Goal: Task Accomplishment & Management: Complete application form

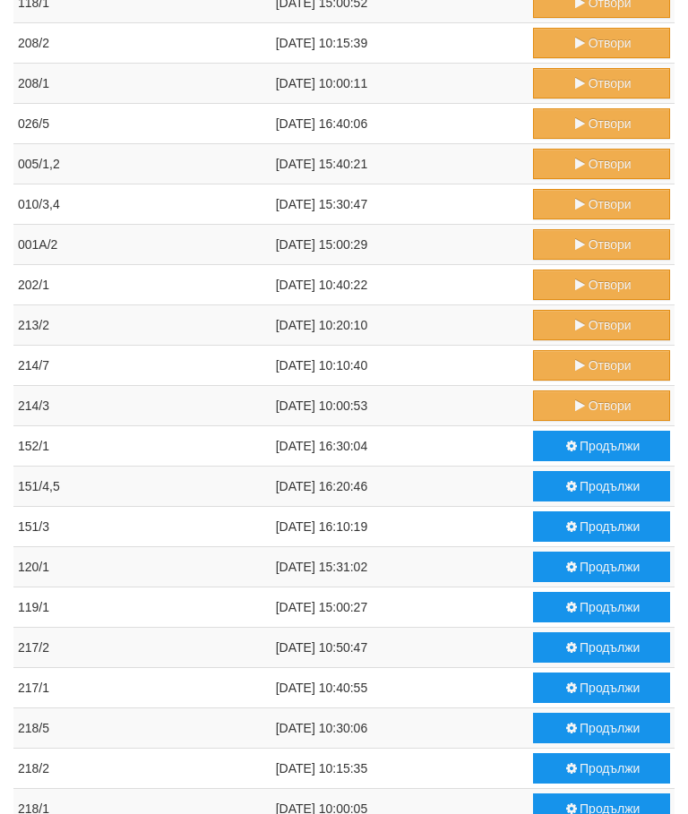
scroll to position [799, 0]
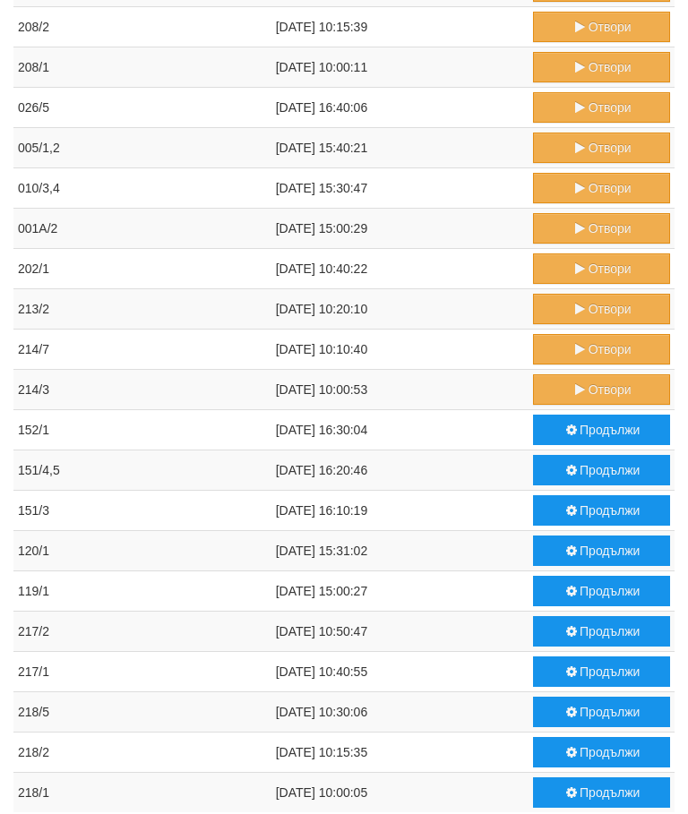
click at [594, 382] on button "Отвори" at bounding box center [601, 389] width 137 height 30
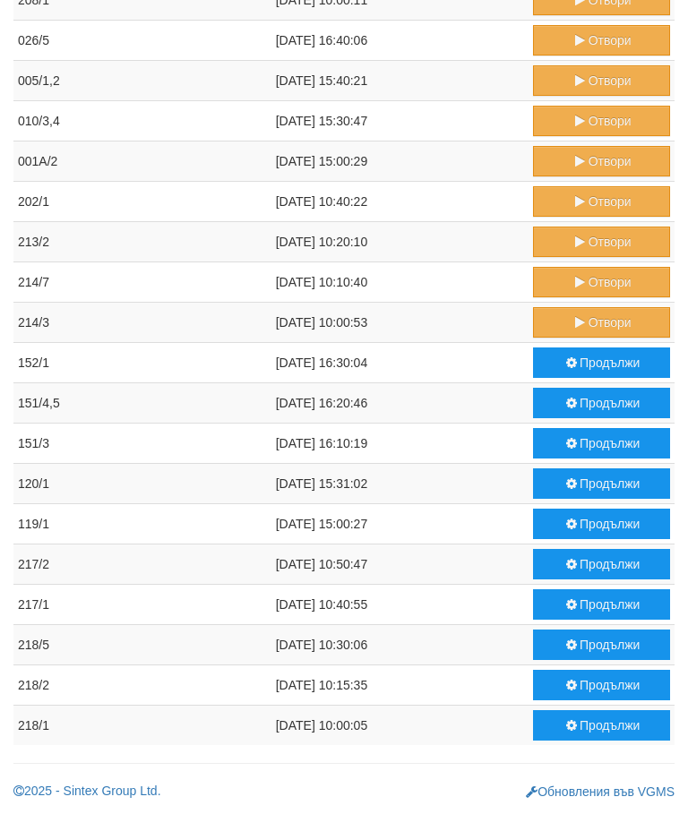
click at [600, 287] on button "Отвори" at bounding box center [601, 282] width 137 height 30
click at [579, 234] on button "Отвори" at bounding box center [601, 242] width 137 height 30
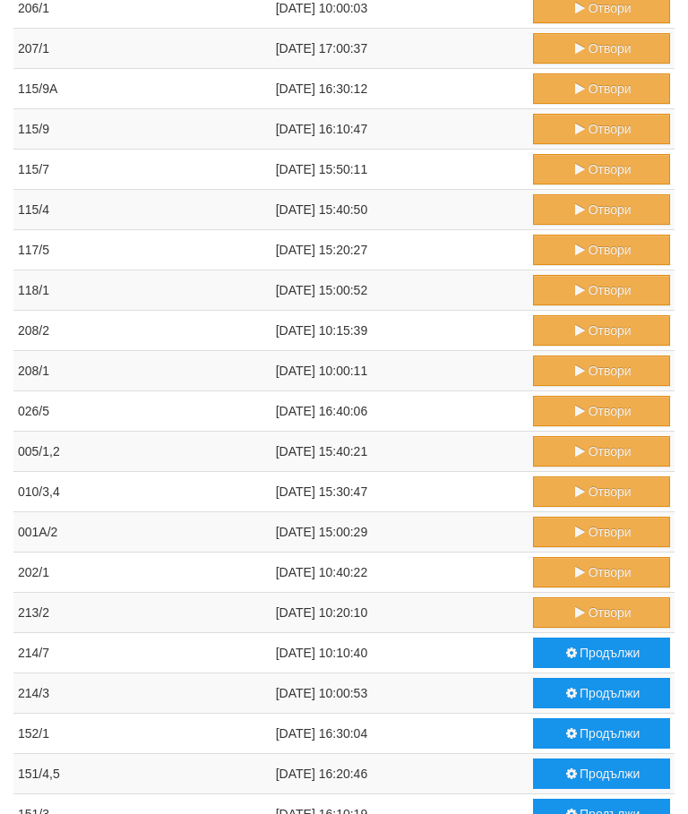
scroll to position [495, 0]
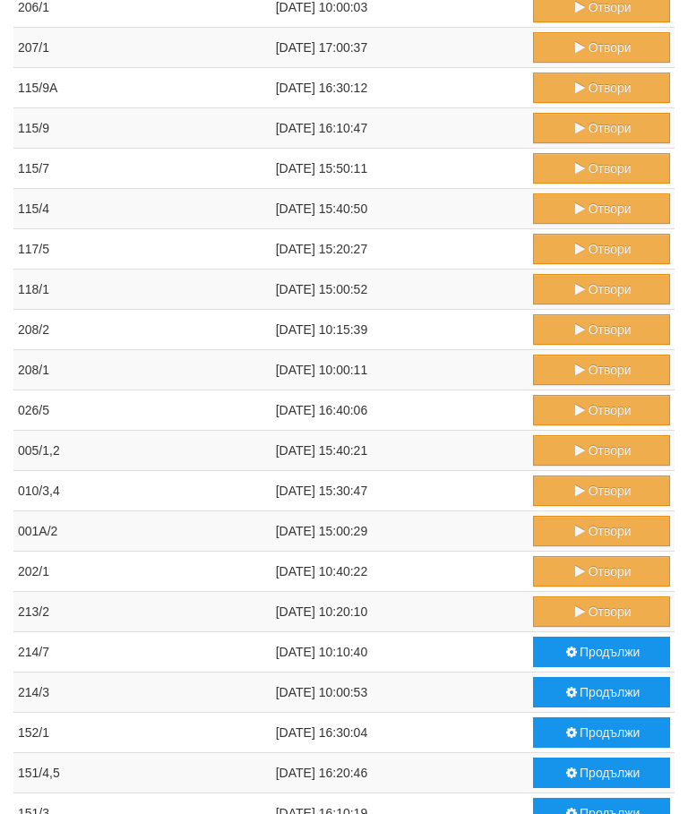
click at [596, 571] on button "Отвори" at bounding box center [601, 571] width 137 height 30
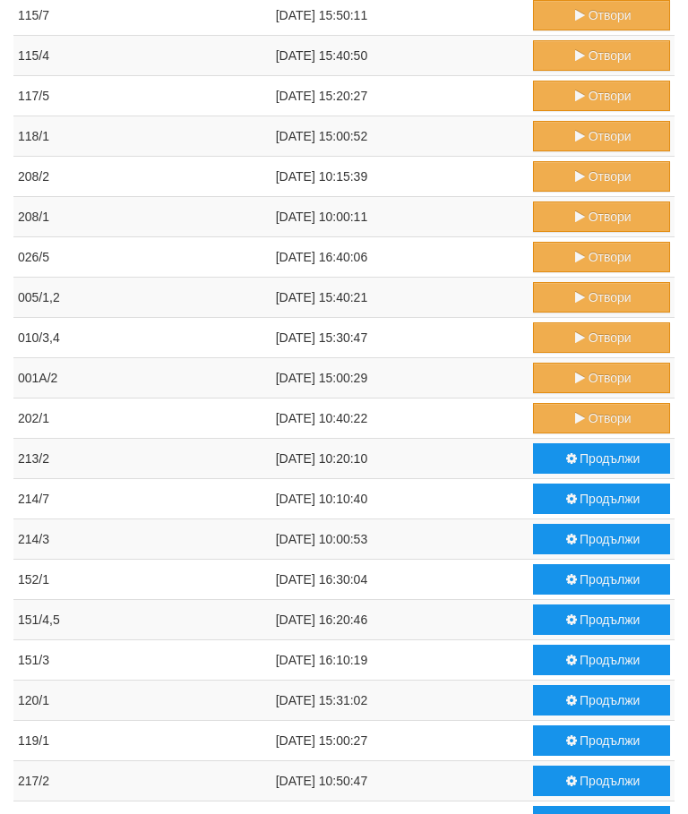
scroll to position [799, 0]
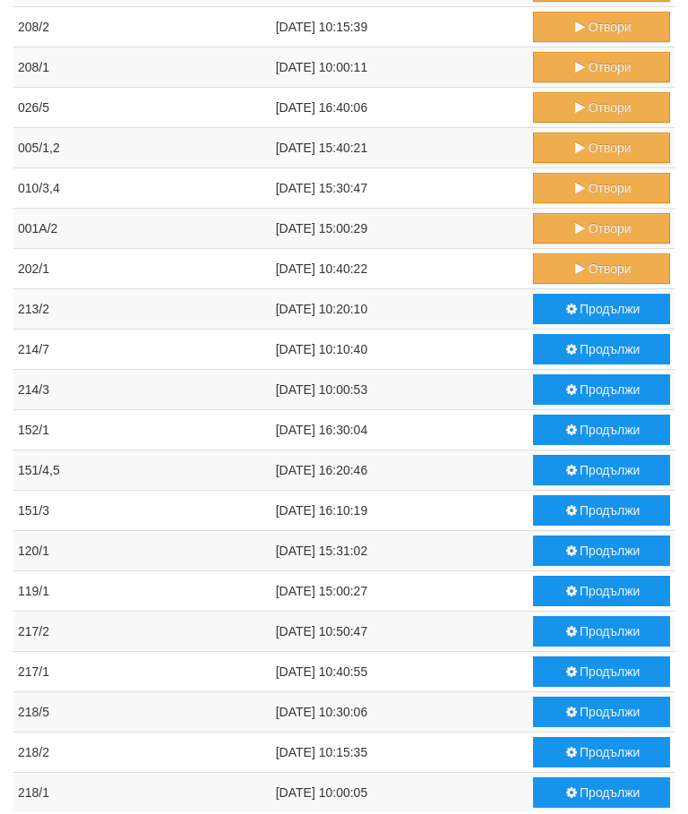
click at [598, 713] on button "Продължи" at bounding box center [601, 712] width 137 height 30
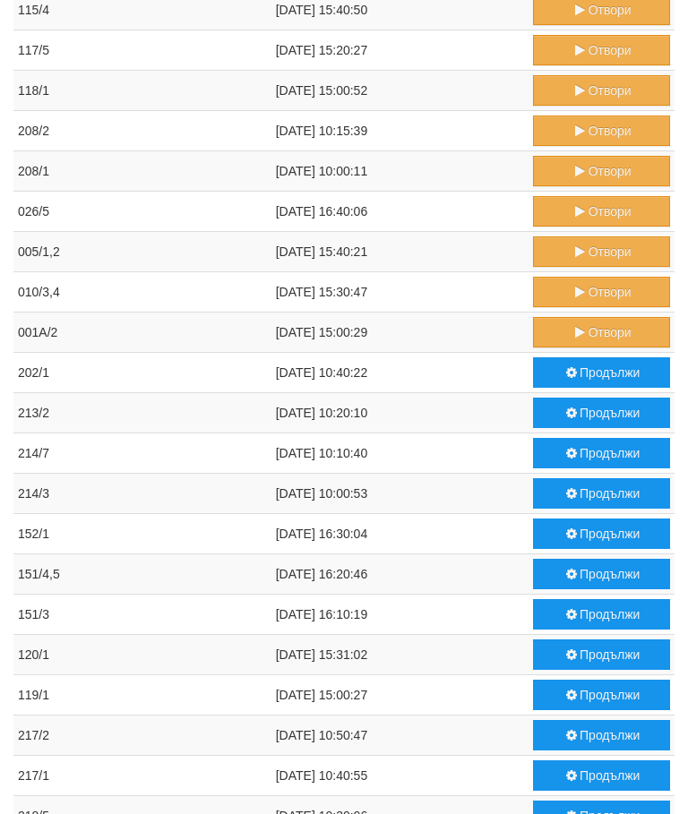
scroll to position [695, 0]
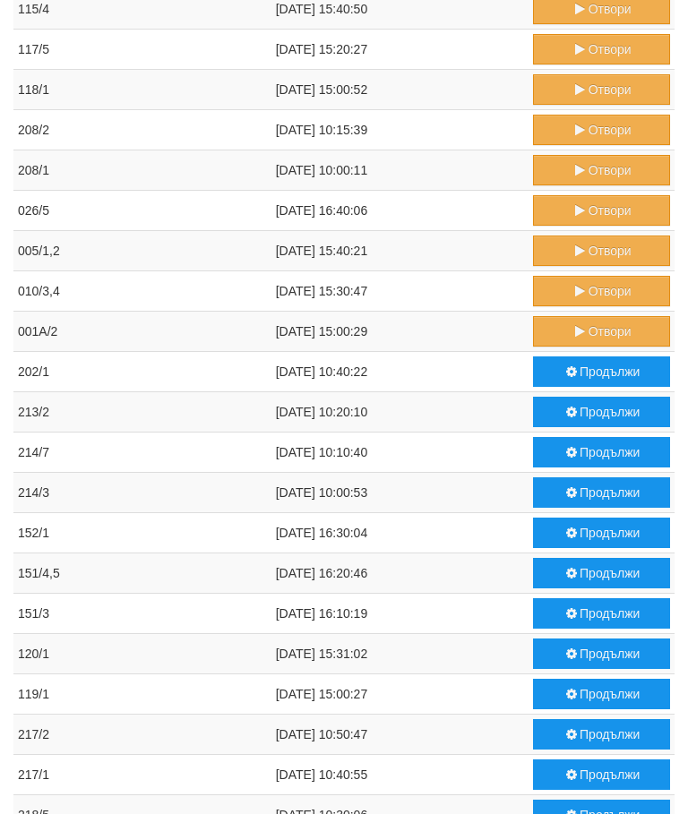
click at [596, 371] on button "Продължи" at bounding box center [601, 372] width 137 height 30
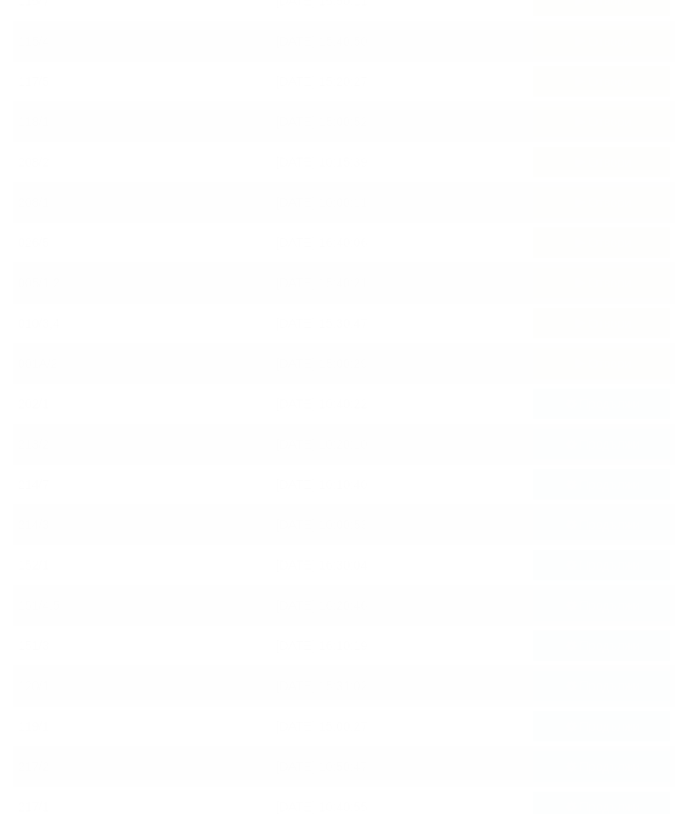
scroll to position [763, 0]
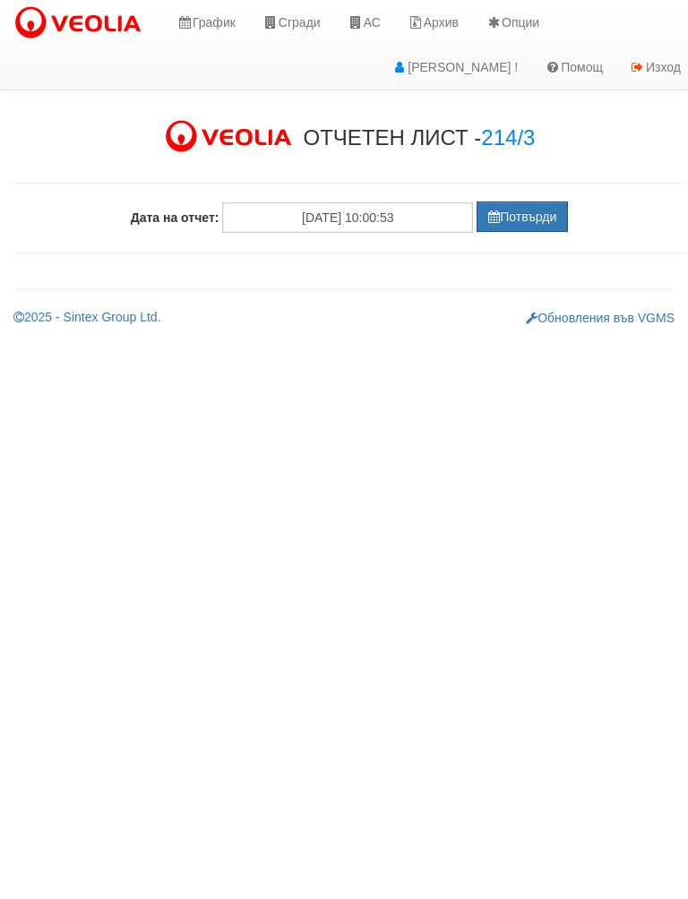
click at [522, 213] on button "Потвърди" at bounding box center [521, 216] width 91 height 30
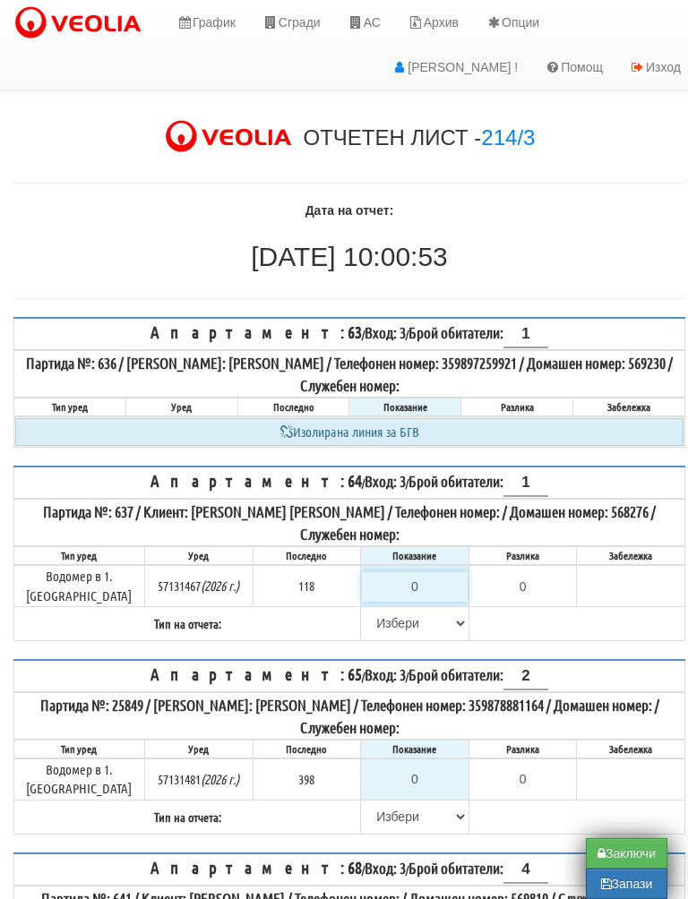
click at [416, 578] on input "0" at bounding box center [415, 586] width 106 height 30
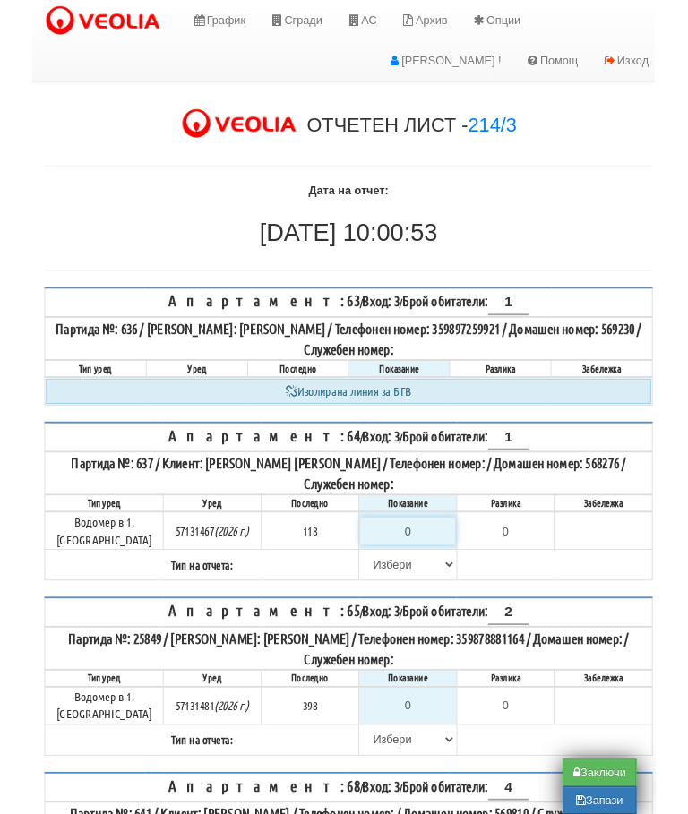
scroll to position [8, 11]
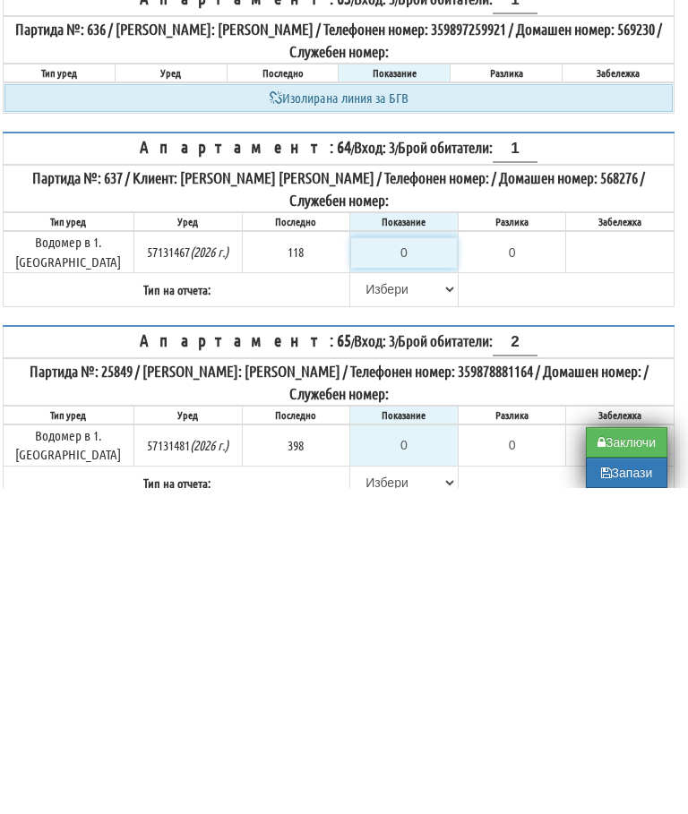
type input "1"
type input "-117.000"
type input "12"
type input "-106.000"
type input "120"
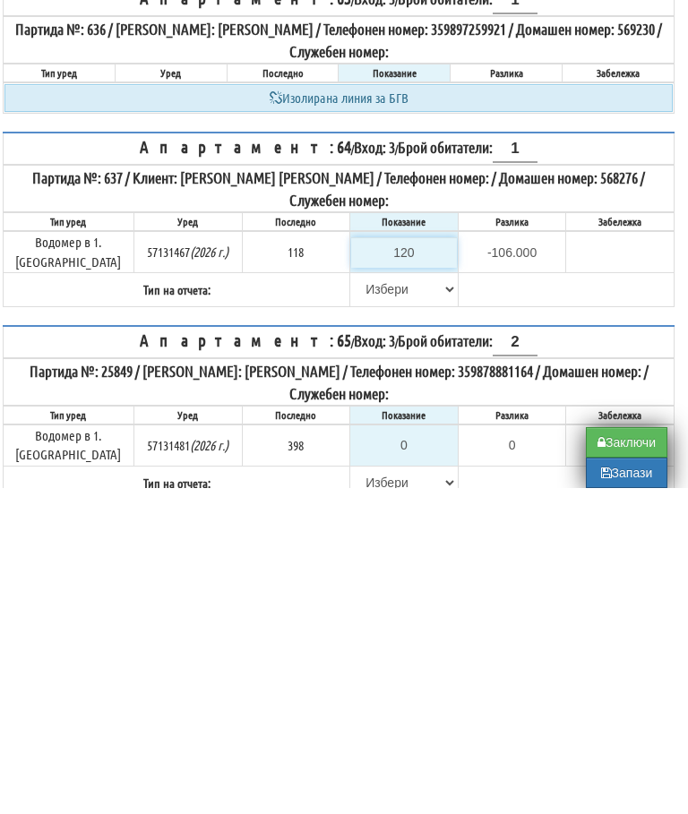
type input "2.000"
type input "120.3"
type input "2.300"
type input "120.3"
click at [356, 600] on select "Избери Визуален Телефон Бележка Неосигурен достъп Самоотчет Служебно Дистанцион…" at bounding box center [404, 615] width 106 height 30
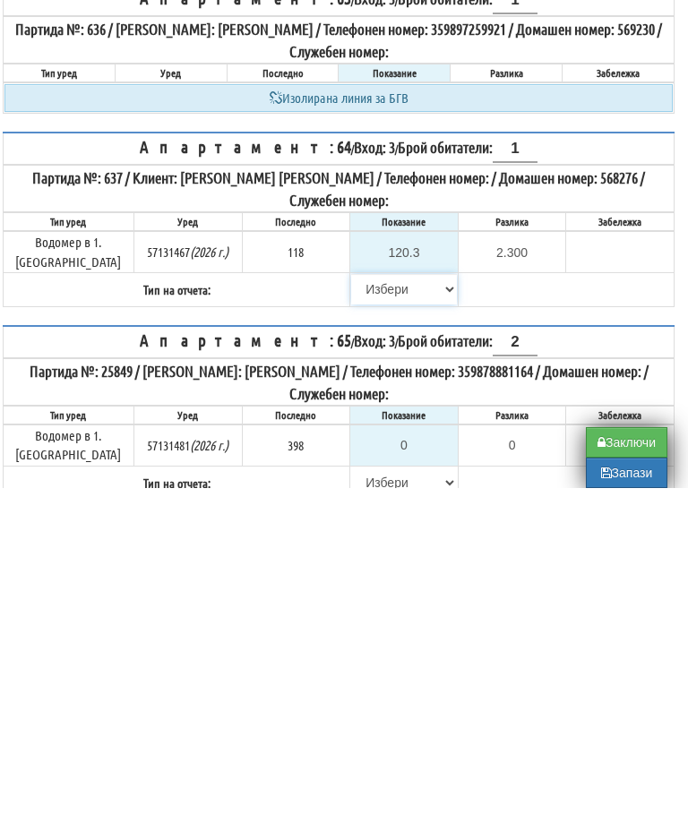
scroll to position [334, 11]
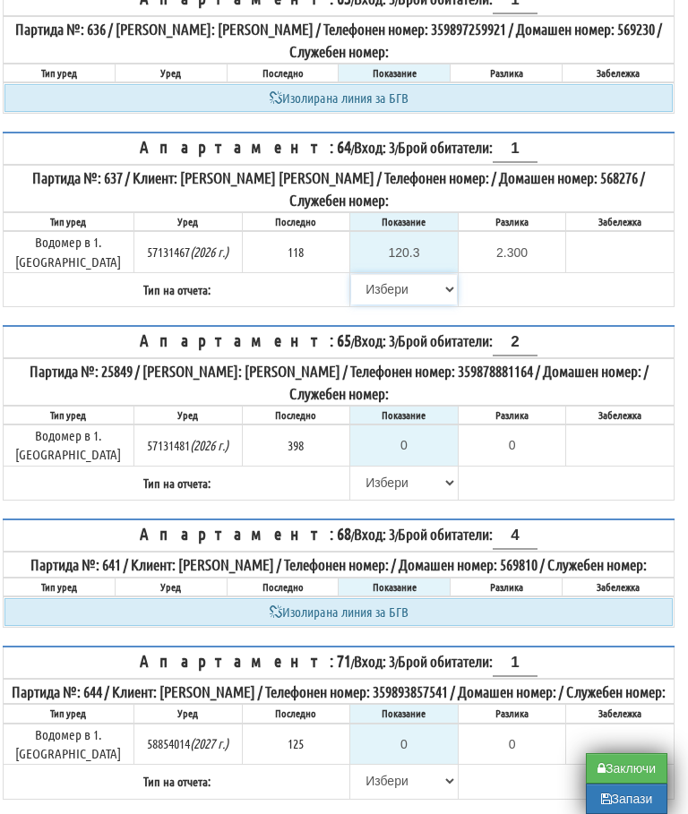
select select "89c75930-9bfd-e511-80be-8d5a1dced85a"
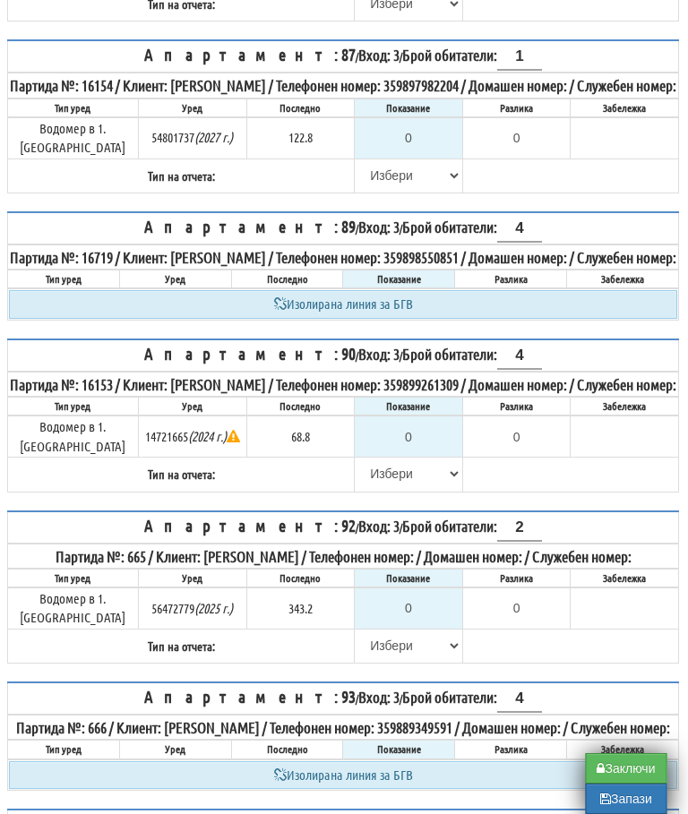
scroll to position [1983, 5]
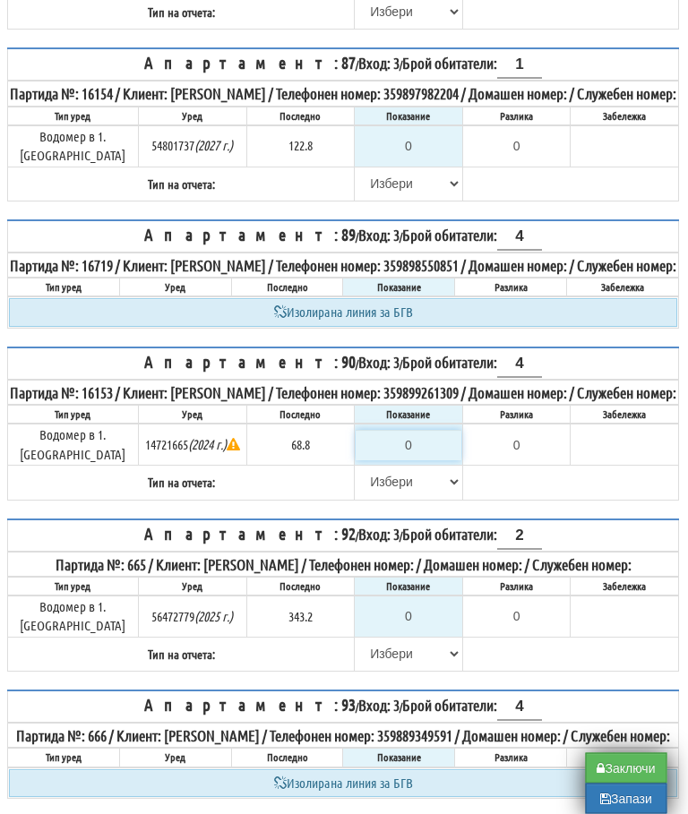
click at [404, 461] on input "0" at bounding box center [409, 446] width 106 height 30
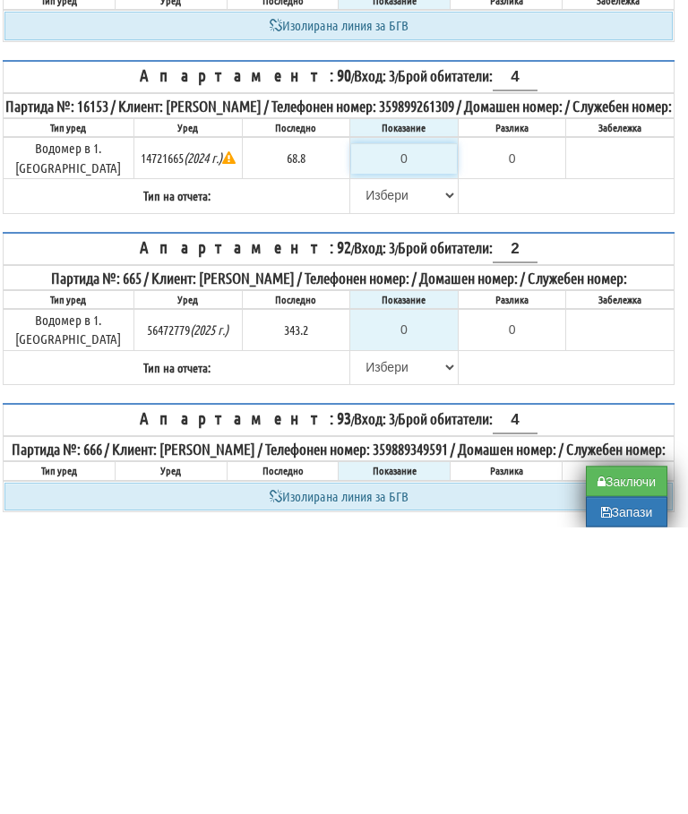
type input "8"
type input "-60.800"
type input "80"
type input "11.200"
type input "80.5"
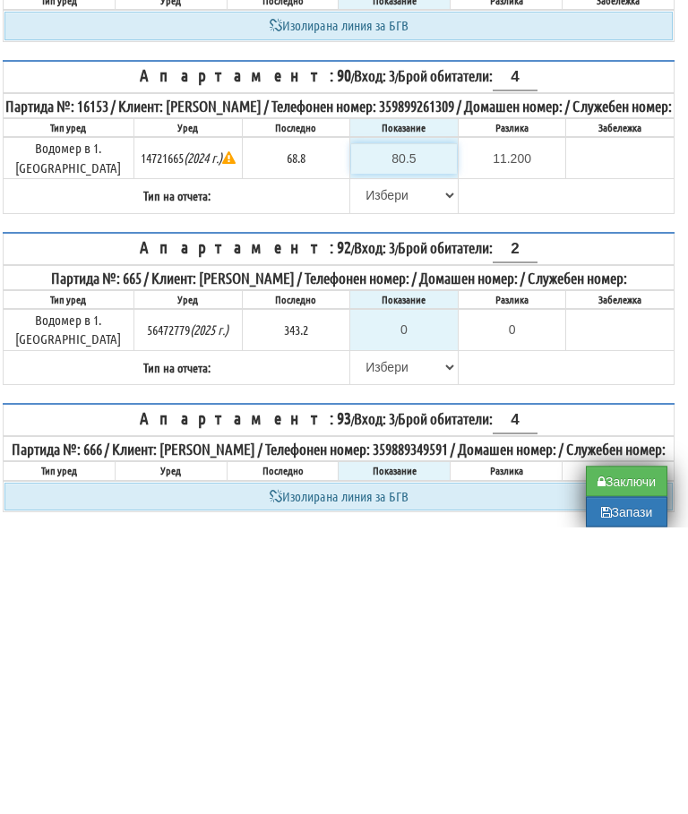
type input "11.7"
type input "80.5"
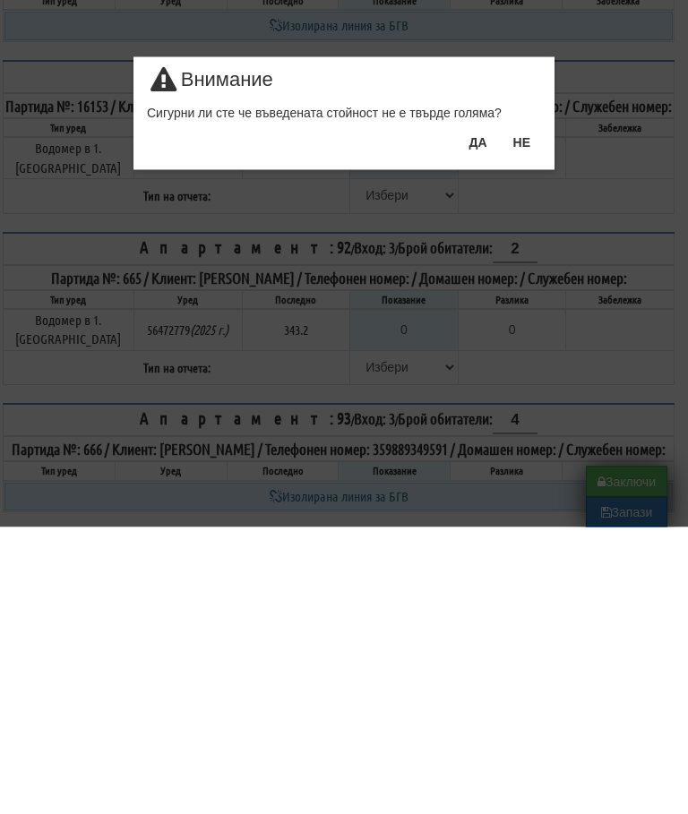
scroll to position [2270, 11]
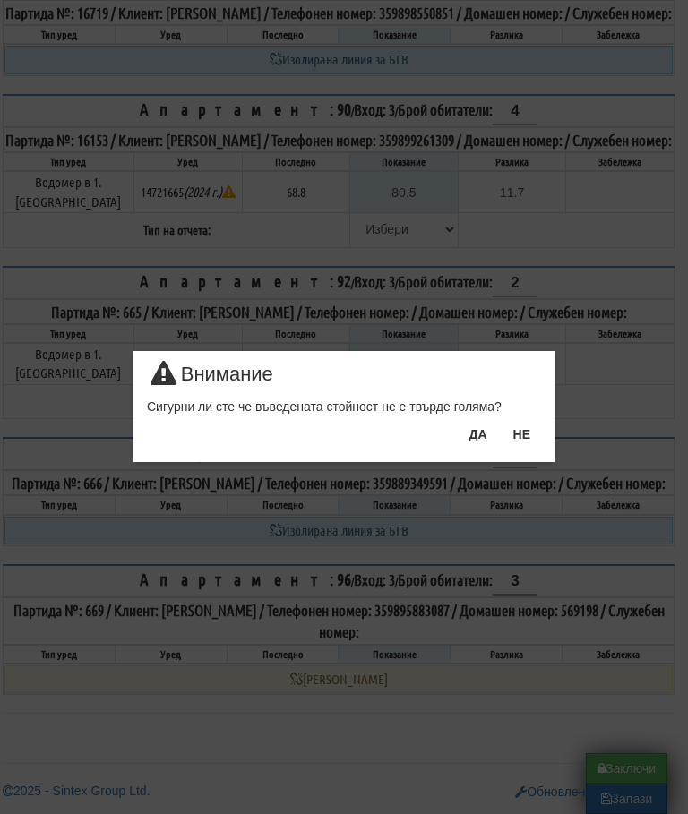
click at [480, 440] on button "ДА" at bounding box center [477, 434] width 39 height 29
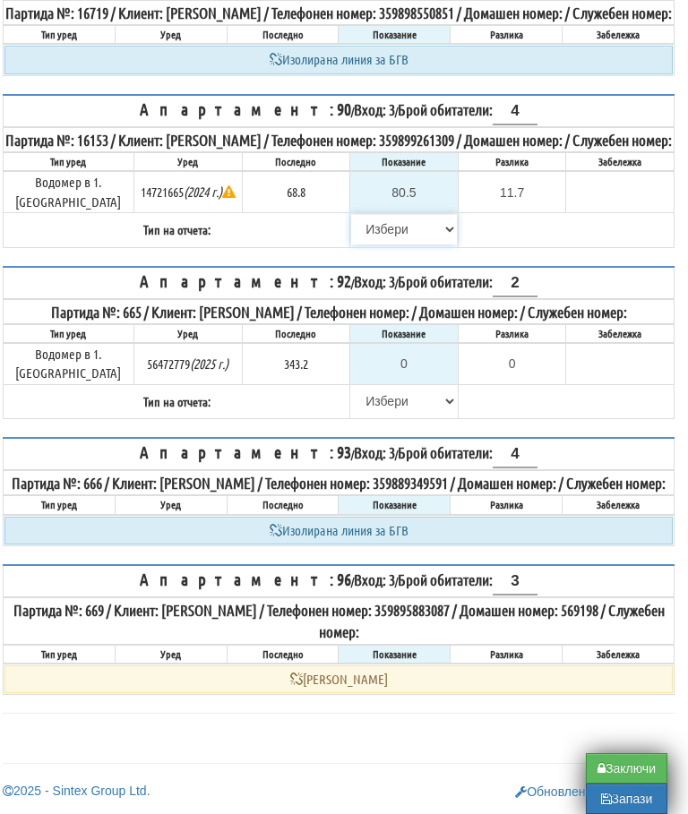
click at [360, 244] on select "[PERSON_NAME] Телефон Бележка Неосигурен достъп Самоотчет Служебно Дистанционен" at bounding box center [404, 229] width 106 height 30
select select "89c75930-9bfd-e511-80be-8d5a1dced85a"
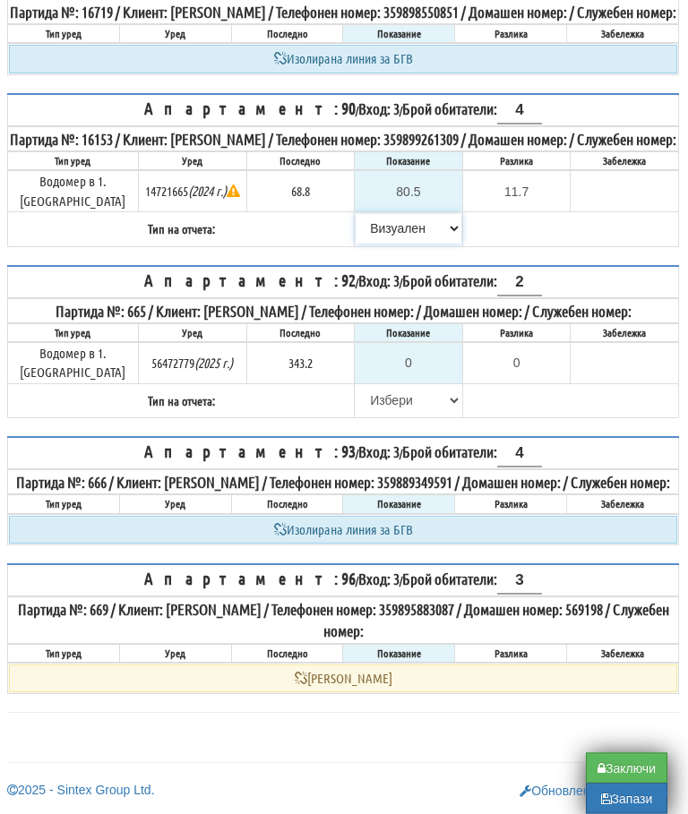
scroll to position [2254, 6]
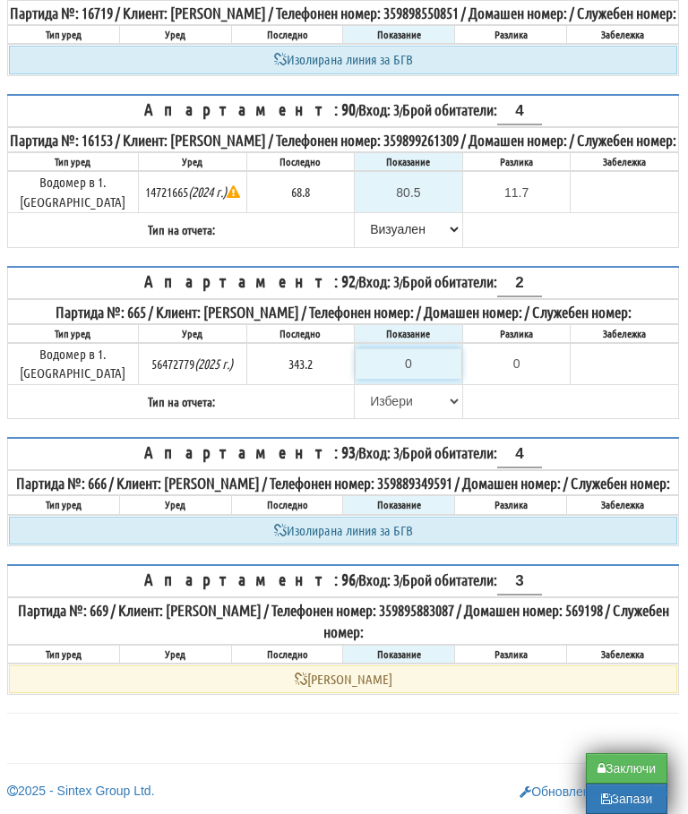
click at [413, 379] on input "0" at bounding box center [409, 363] width 106 height 30
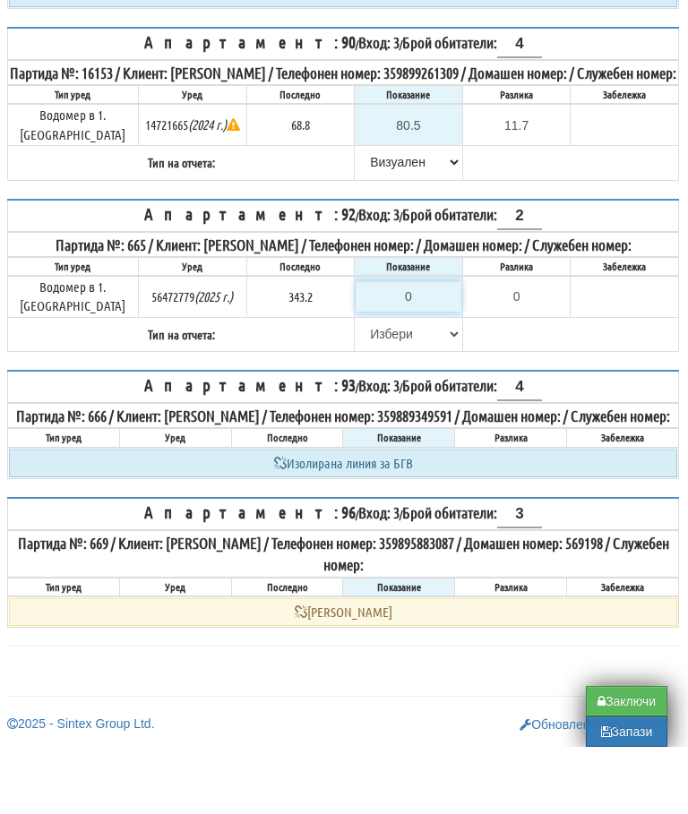
type input "4"
type input "-339.200"
type input "NaN"
type input "3"
type input "-340.200"
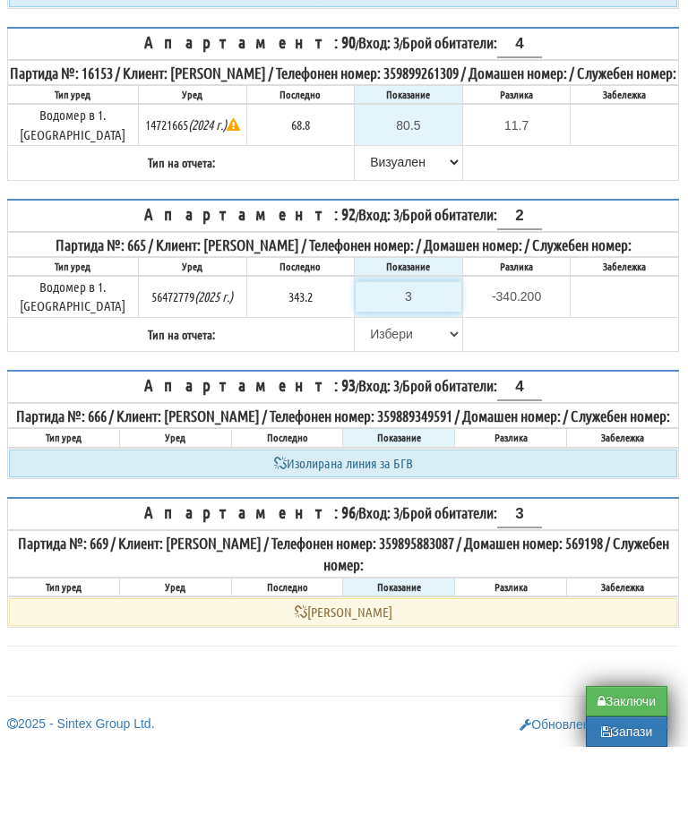
type input "34"
type input "-309.200"
type input "343"
type input "-0.200"
type input "343.4"
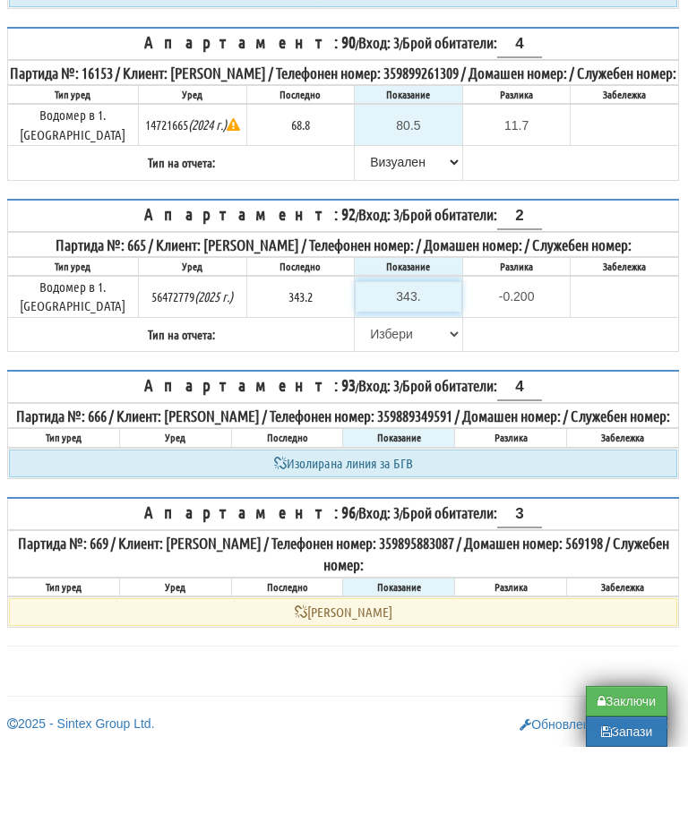
type input "0.2"
type input "343.4"
click at [363, 403] on select "[PERSON_NAME] Телефон Бележка Неосигурен достъп Самоотчет Служебно Дистанционен" at bounding box center [409, 401] width 106 height 30
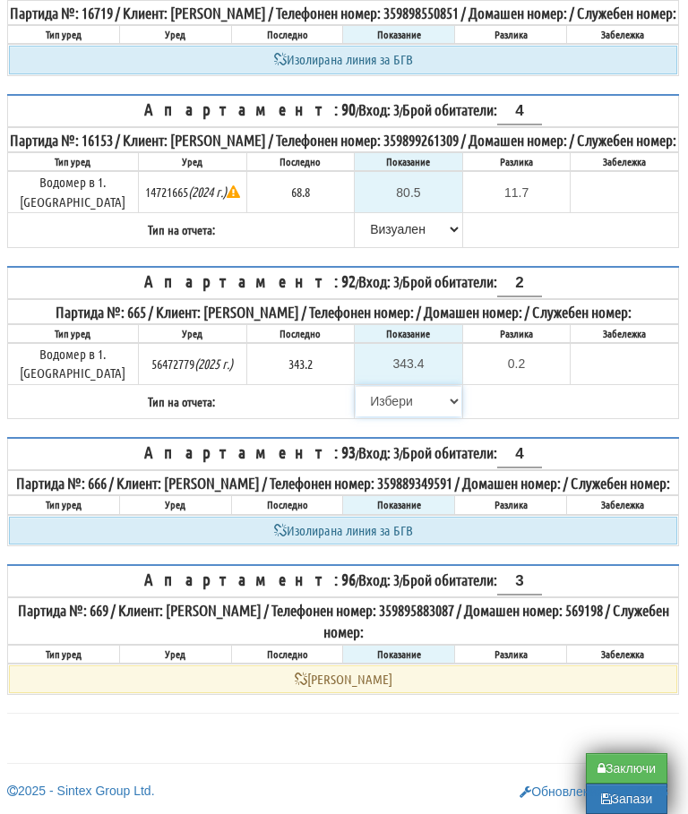
select select "89c75930-9bfd-e511-80be-8d5a1dced85a"
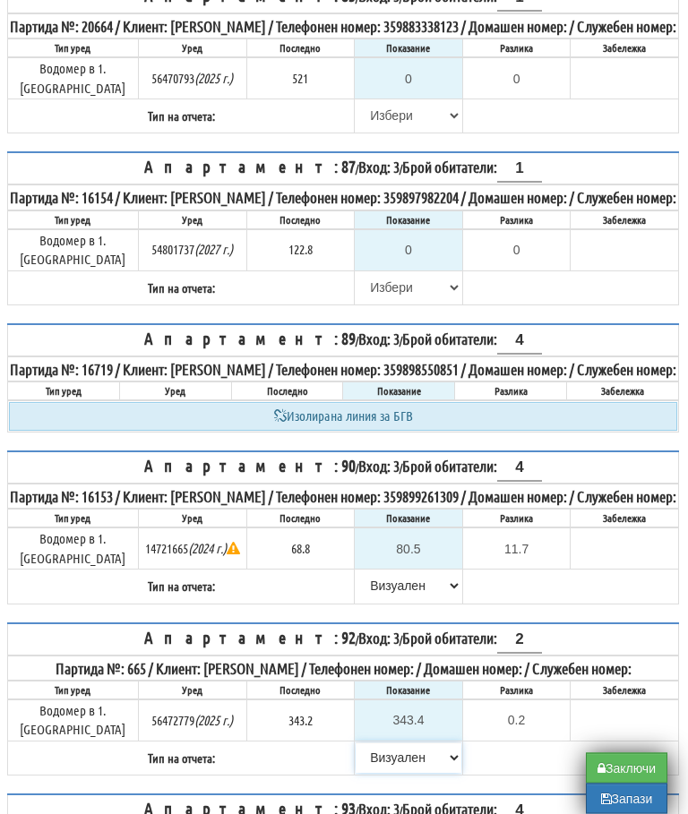
scroll to position [1880, 6]
click at [424, 265] on input "0" at bounding box center [409, 250] width 106 height 30
type input "1"
type input "-121.800"
type input "12"
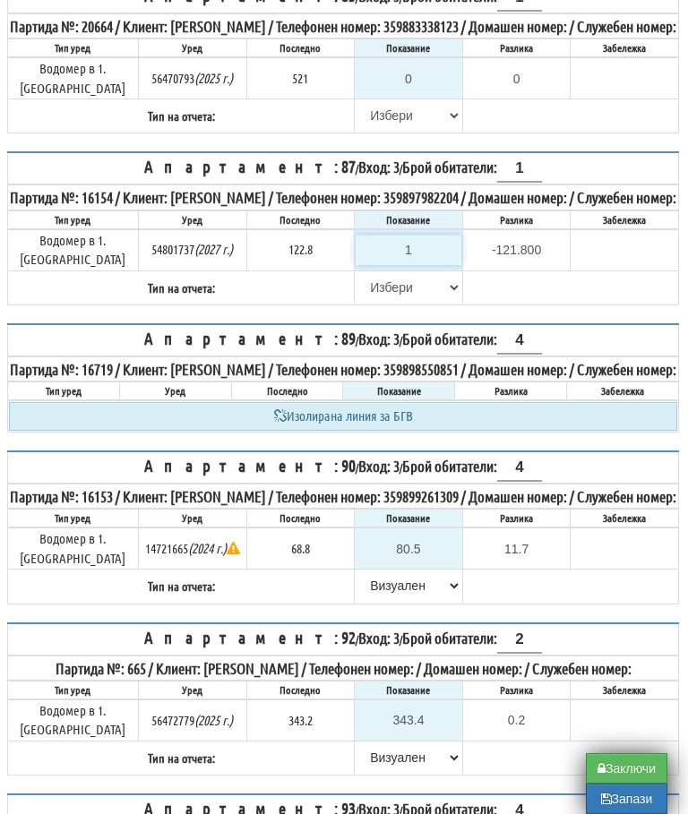
type input "-110.800"
type input "123"
type input "0.200"
type input "123"
click at [365, 303] on select "[PERSON_NAME] Телефон Бележка Неосигурен достъп Самоотчет Служебно Дистанционен" at bounding box center [409, 287] width 106 height 30
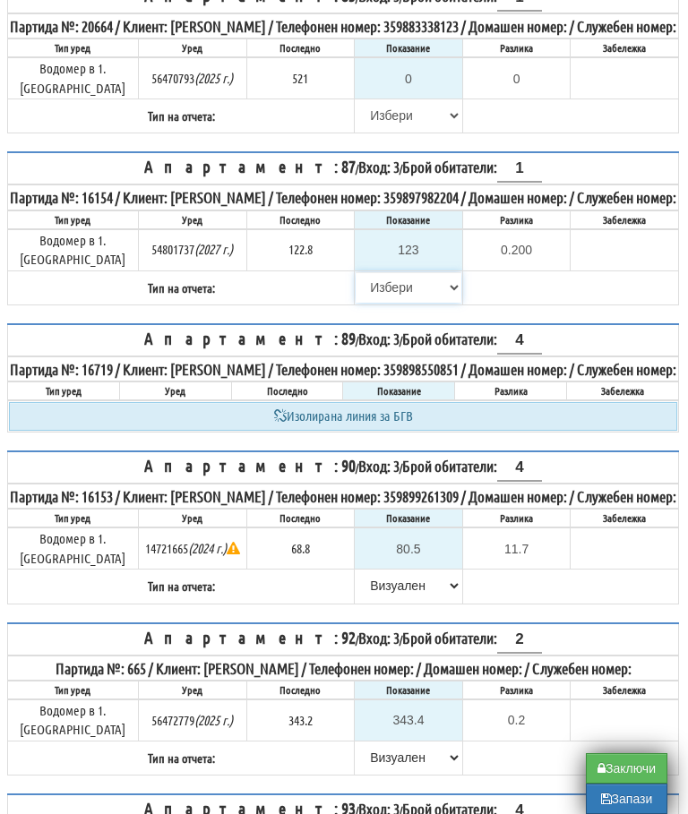
select select "8bc75930-9bfd-e511-80be-8d5a1dced85a"
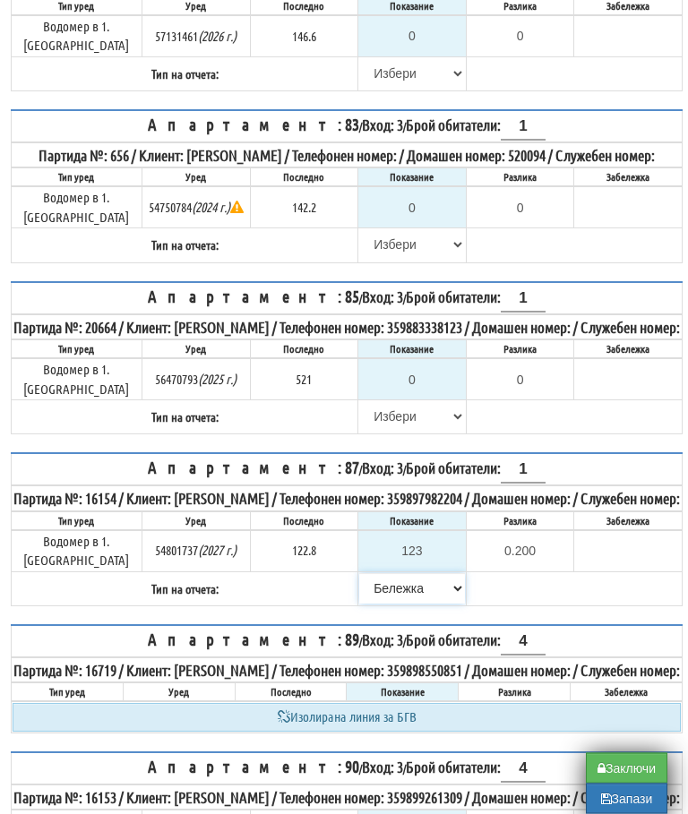
scroll to position [1614, 3]
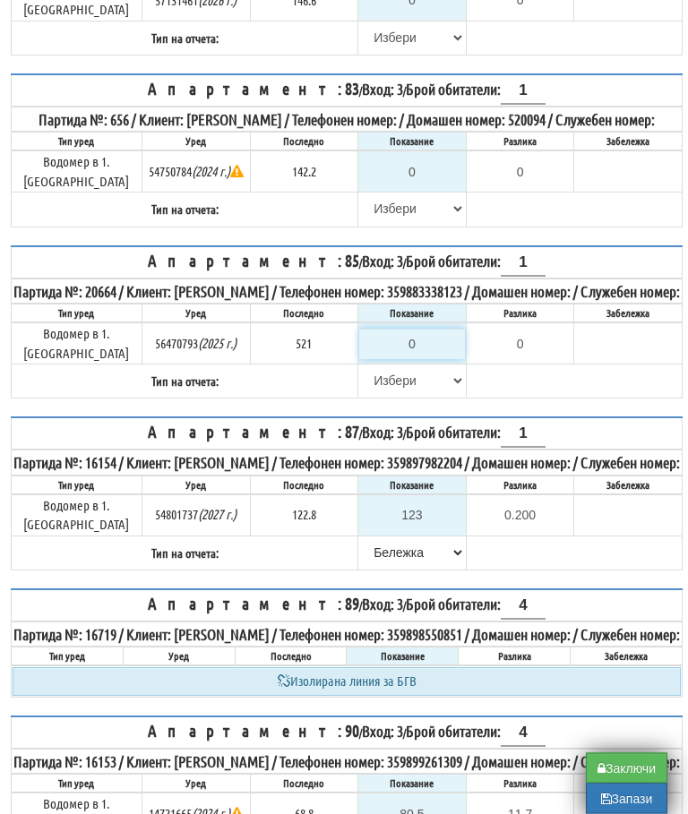
click at [418, 360] on input "0" at bounding box center [412, 345] width 106 height 30
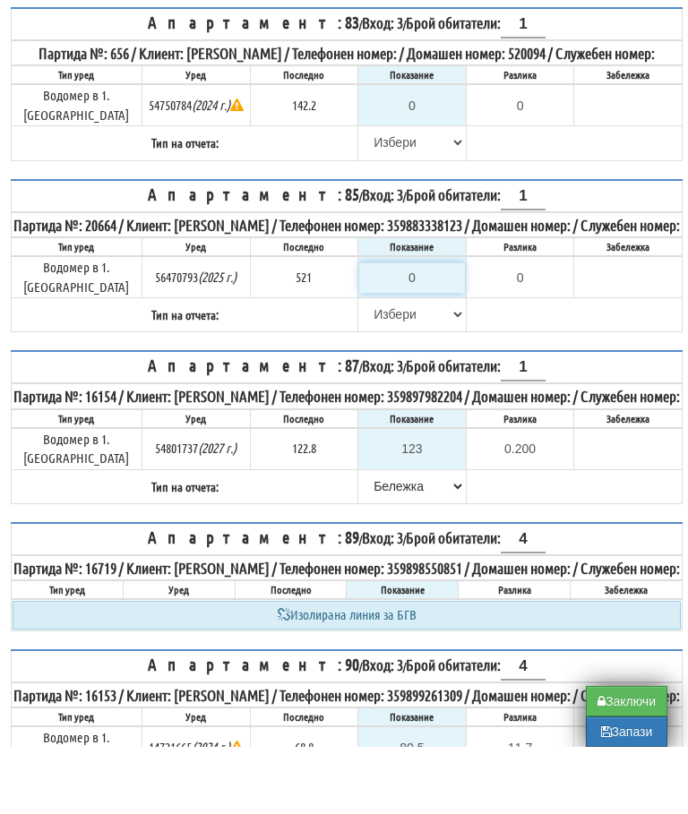
type input "5"
type input "-516.000"
type input "52"
type input "-469.000"
type input "525"
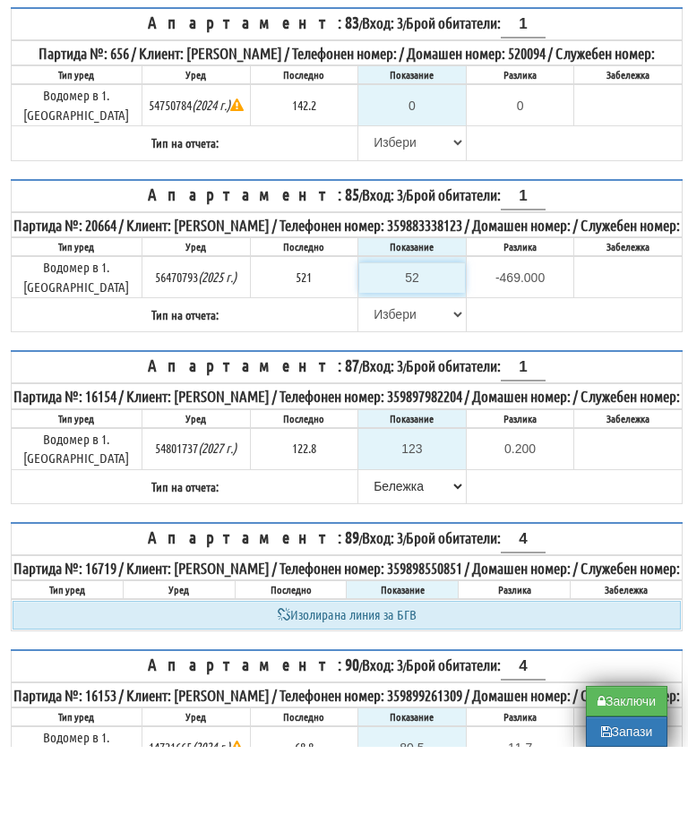
type input "4.000"
type input "525.3"
type input "4.300"
type input "525.3"
click at [369, 366] on select "[PERSON_NAME] Телефон Бележка Неосигурен достъп Самоотчет Служебно Дистанционен" at bounding box center [412, 381] width 106 height 30
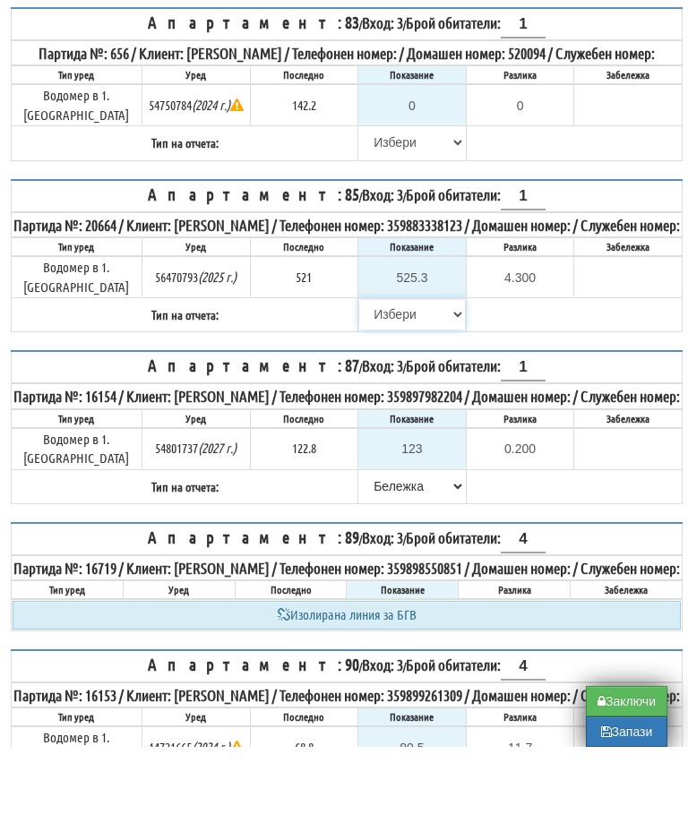
scroll to position [1682, 3]
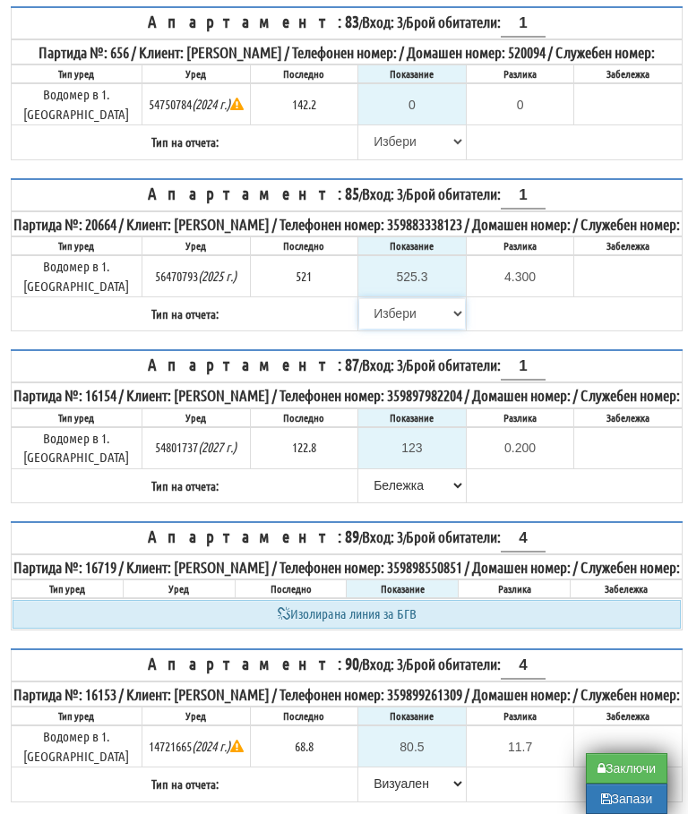
select select "89c75930-9bfd-e511-80be-8d5a1dced85a"
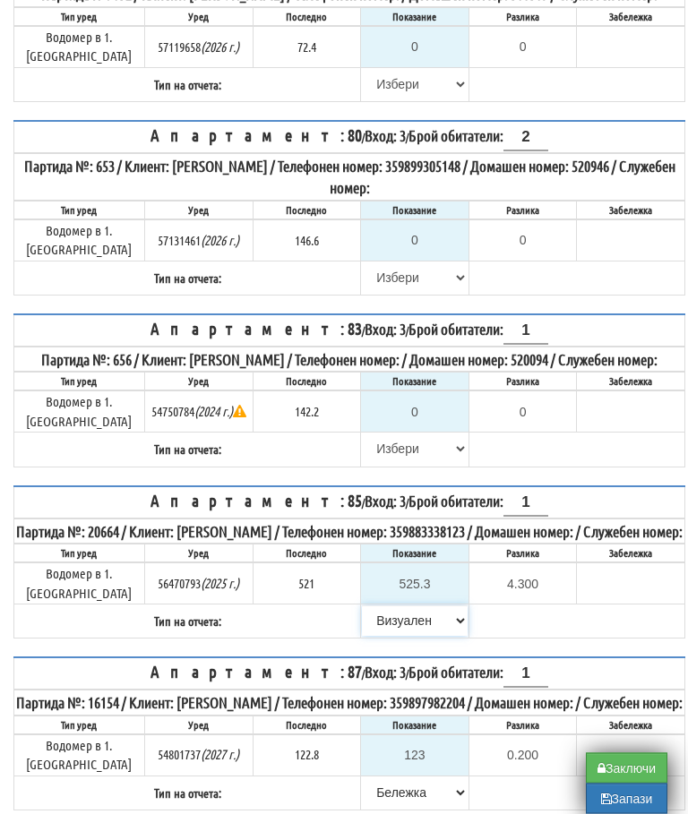
scroll to position [1375, 0]
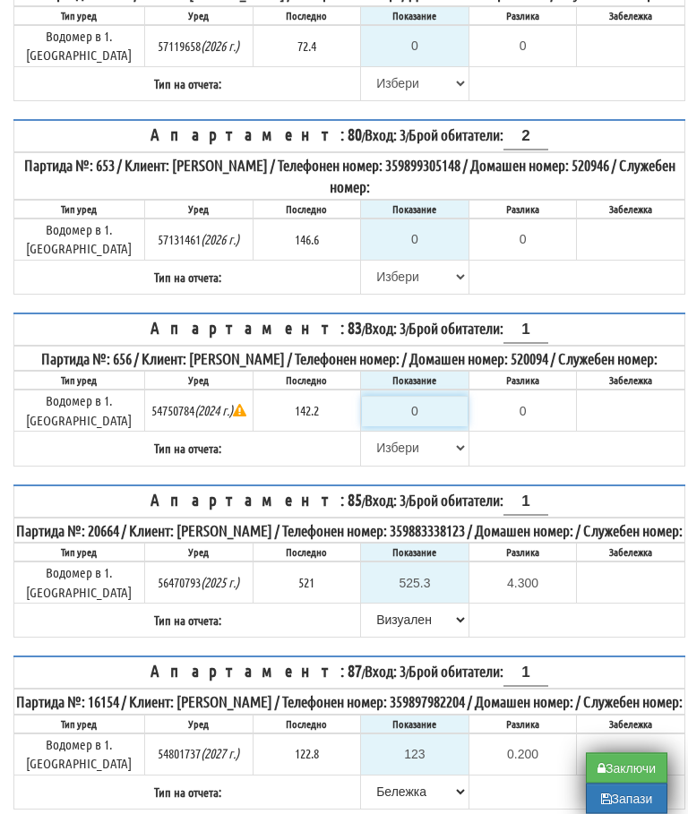
click at [428, 427] on input "0" at bounding box center [415, 412] width 106 height 30
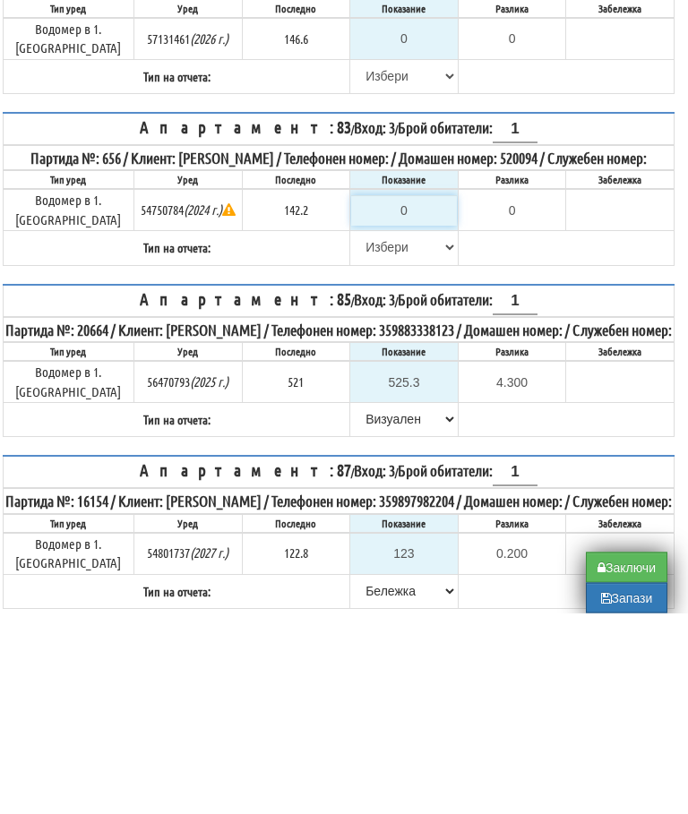
type input "1"
type input "-141.200"
type input "14"
type input "-128.200"
type input "142"
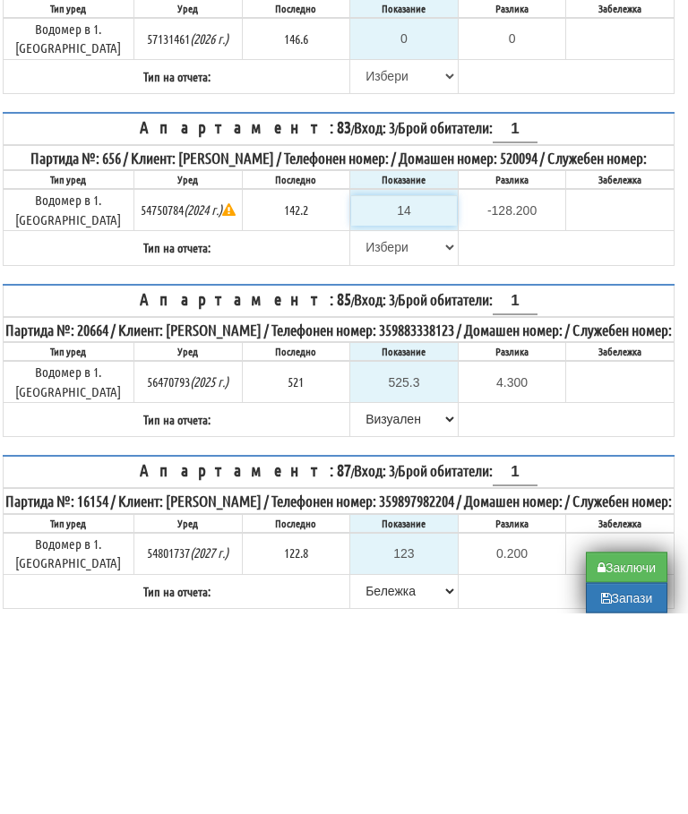
type input "-0.200"
type input "142.2"
type input "0.0"
type input "142.2"
click at [367, 433] on select "[PERSON_NAME] Телефон Бележка Неосигурен достъп Самоотчет Служебно Дистанционен" at bounding box center [404, 448] width 106 height 30
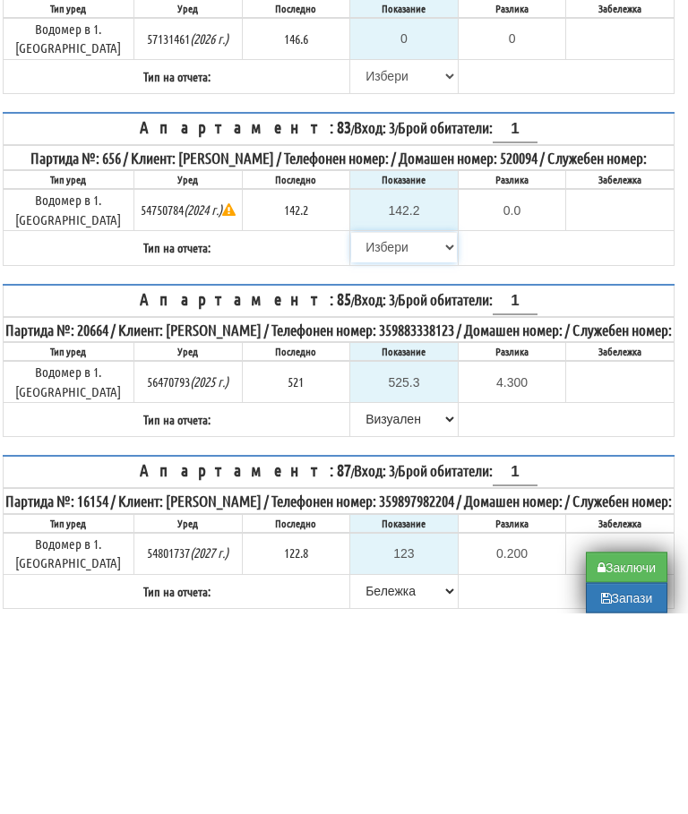
scroll to position [1576, 11]
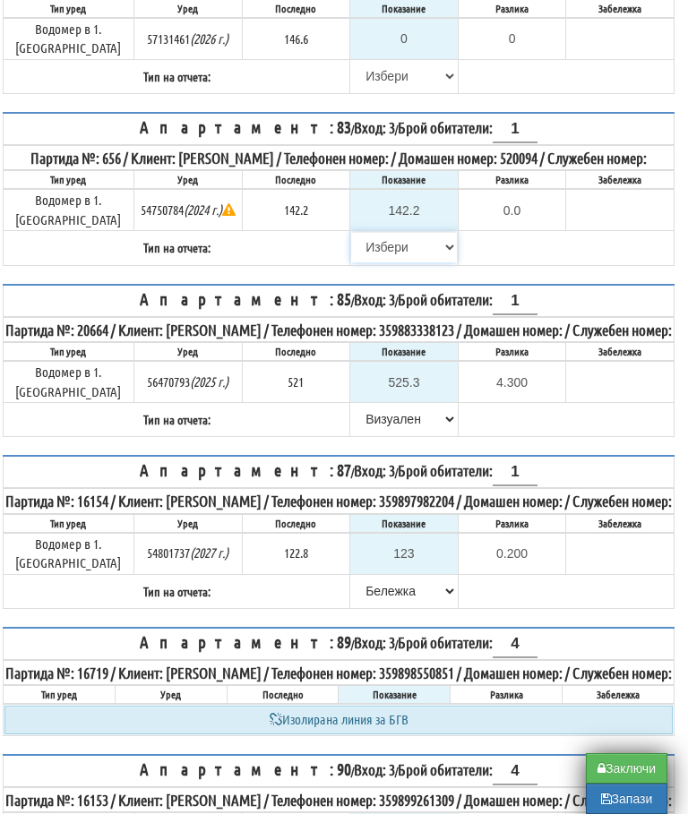
select select "8bc75930-9bfd-e511-80be-8d5a1dced85a"
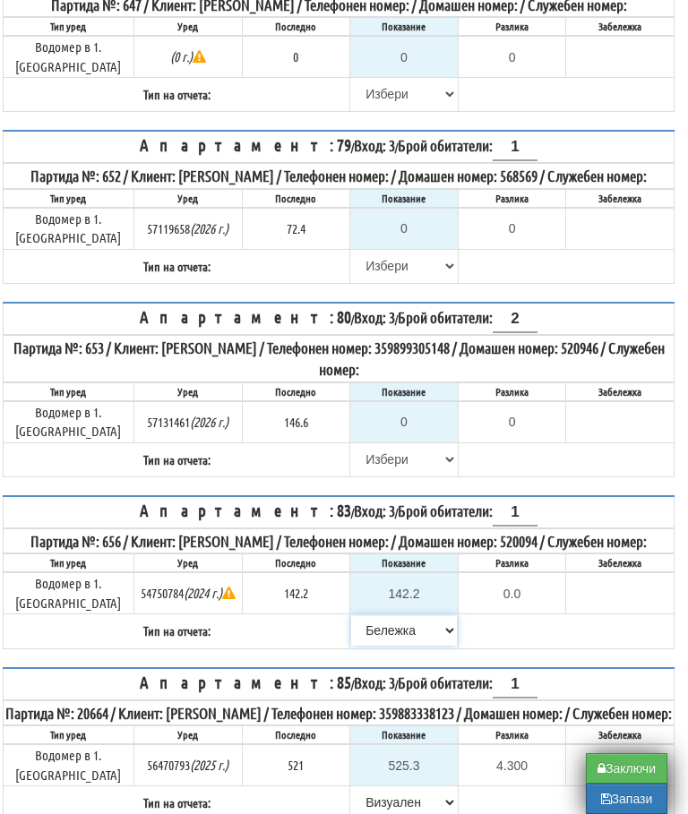
scroll to position [1106, 11]
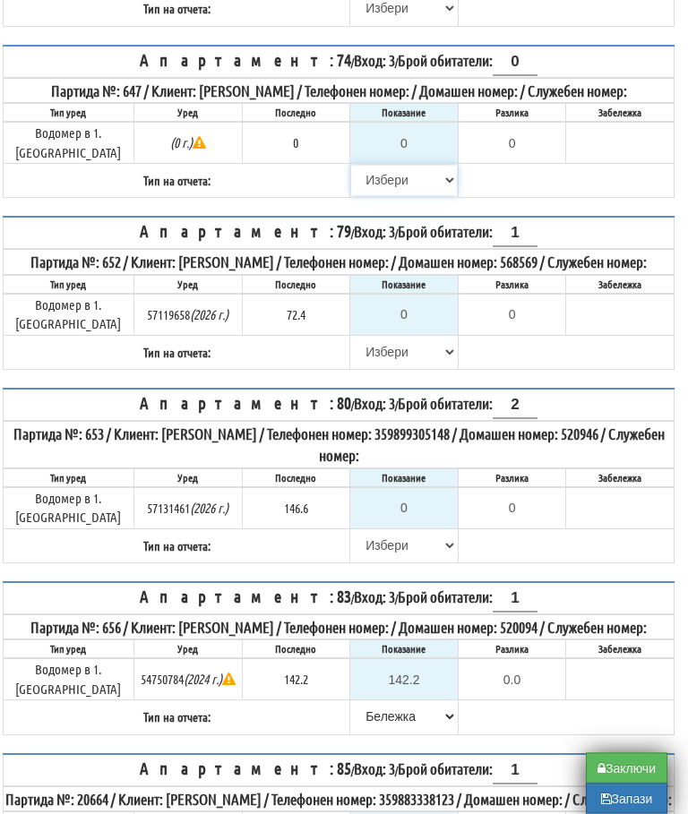
click at [356, 188] on select "[PERSON_NAME] Телефон Бележка Неосигурен достъп Самоотчет Служебно Дистанционен" at bounding box center [404, 181] width 106 height 30
select select "8cc75930-9bfd-e511-80be-8d5a1dced85a"
type input "0.000"
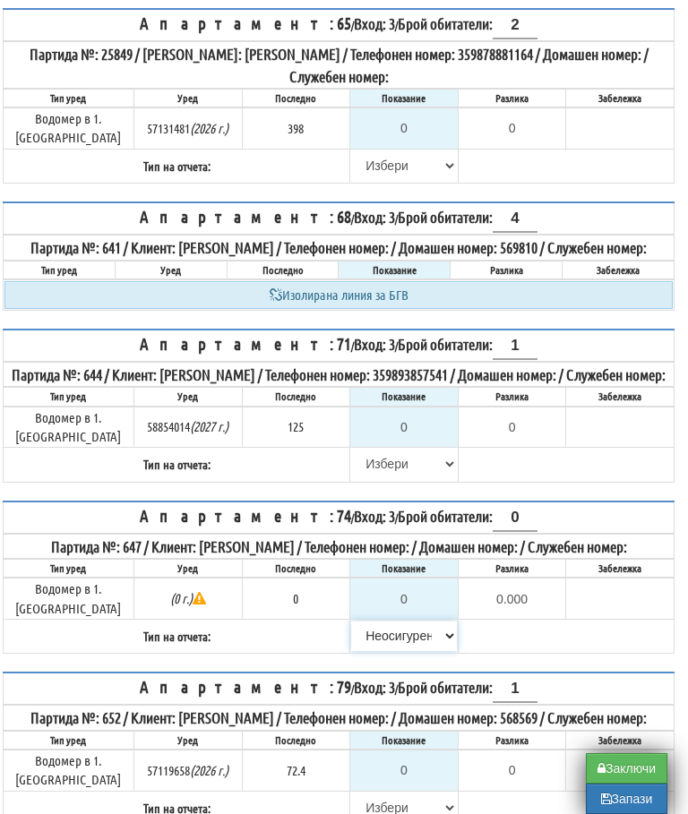
scroll to position [651, 10]
click at [370, 823] on select "[PERSON_NAME] Телефон Бележка Неосигурен достъп Самоотчет Служебно Дистанционен" at bounding box center [405, 808] width 106 height 30
select select "8cc75930-9bfd-e511-80be-8d5a1dced85a"
type input "72.4"
type input "0.0"
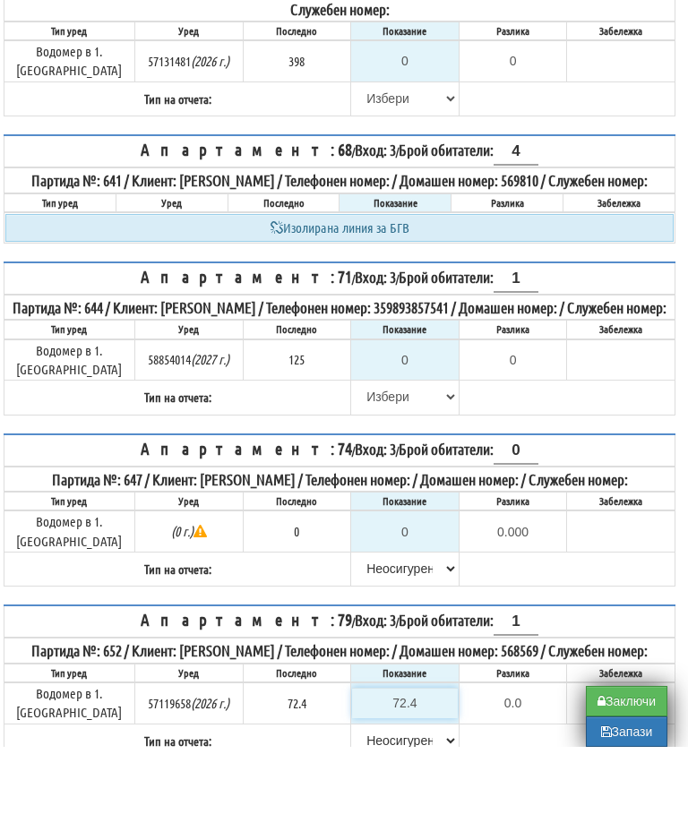
scroll to position [1148, 11]
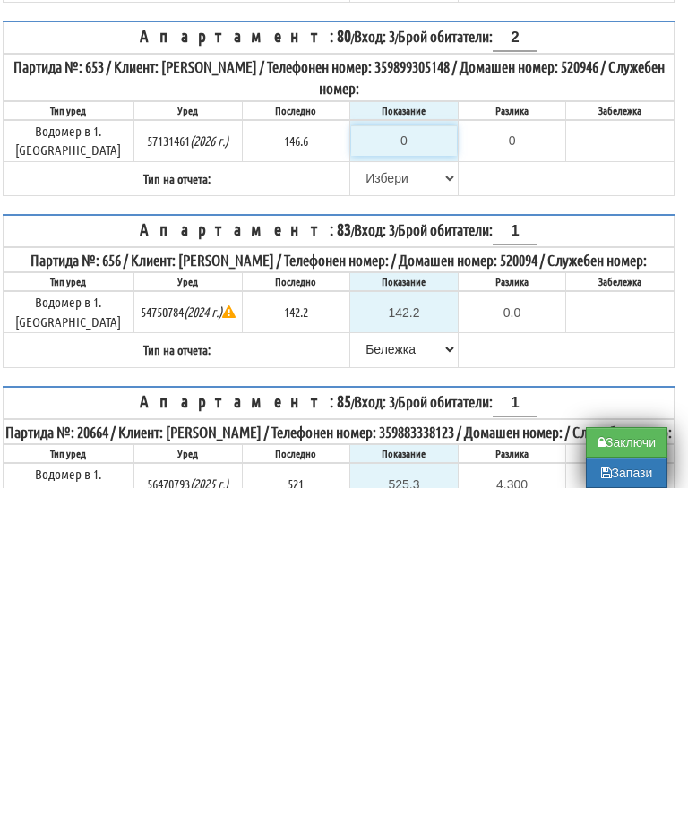
click at [363, 451] on input "0" at bounding box center [404, 466] width 106 height 30
click at [352, 489] on select "[PERSON_NAME] Телефон Бележка Неосигурен достъп Самоотчет Служебно Дистанционен" at bounding box center [404, 504] width 106 height 30
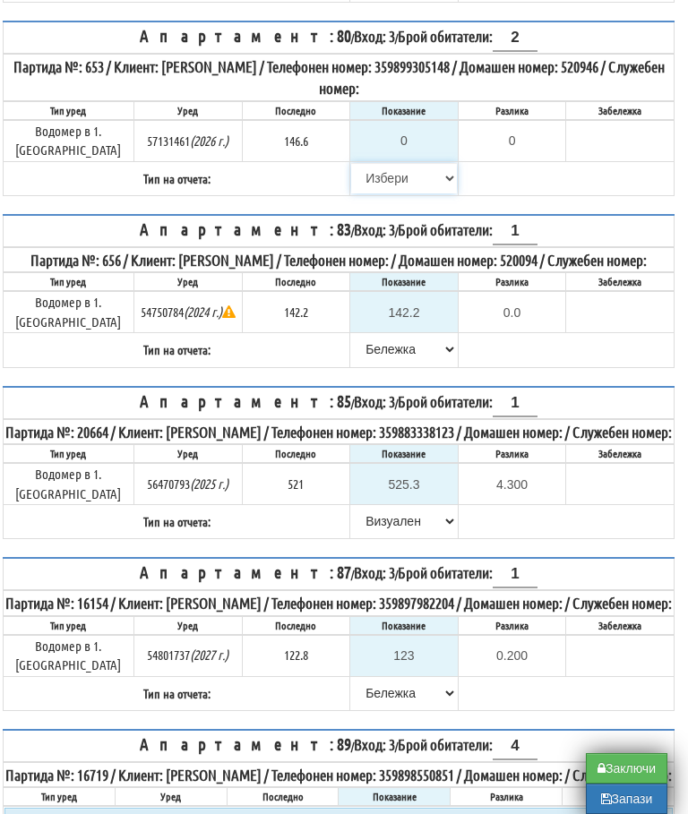
select select "8cc75930-9bfd-e511-80be-8d5a1dced85a"
type input "146.6"
type input "0.0"
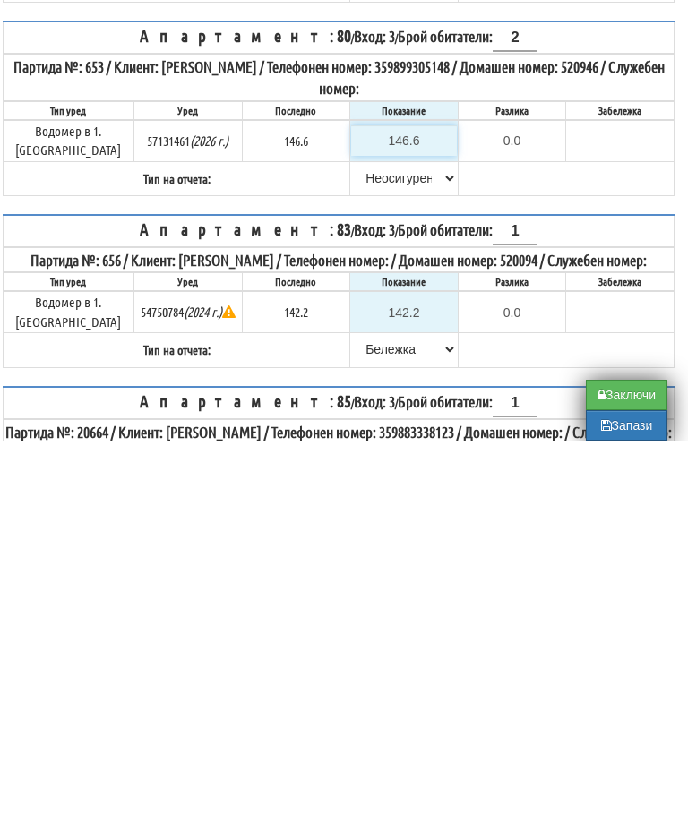
scroll to position [1097, 11]
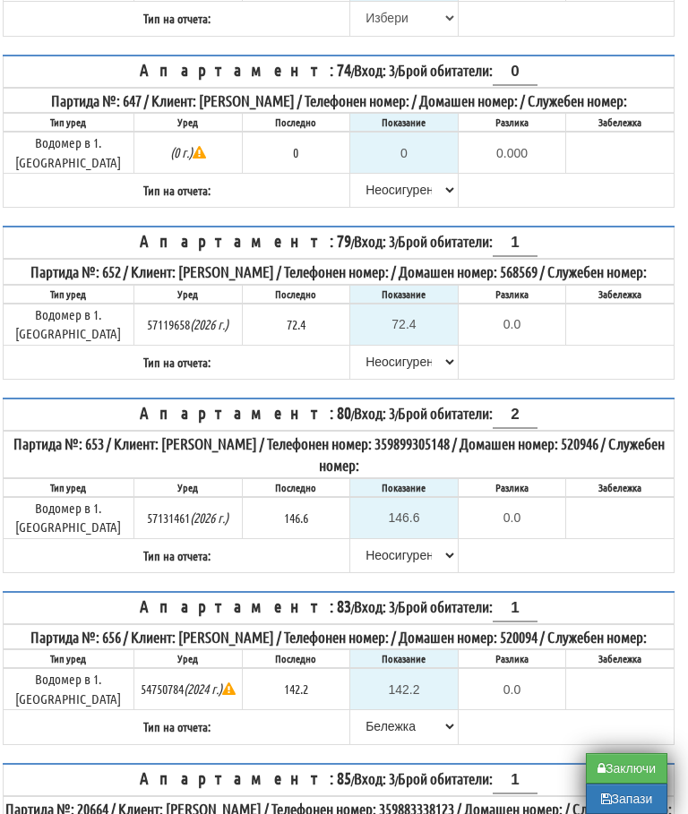
click at [587, 209] on table "Апартамент: 74 / Вход: 3 / Брой обитатели: 0 Партида №: 647 / Клиент: ИВАН ПРОД…" at bounding box center [339, 132] width 672 height 154
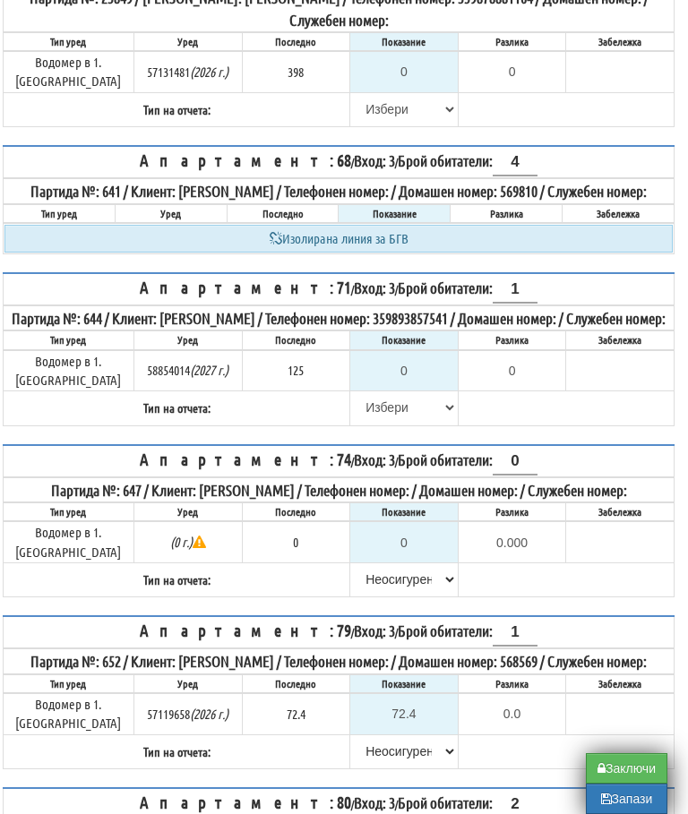
scroll to position [687, 11]
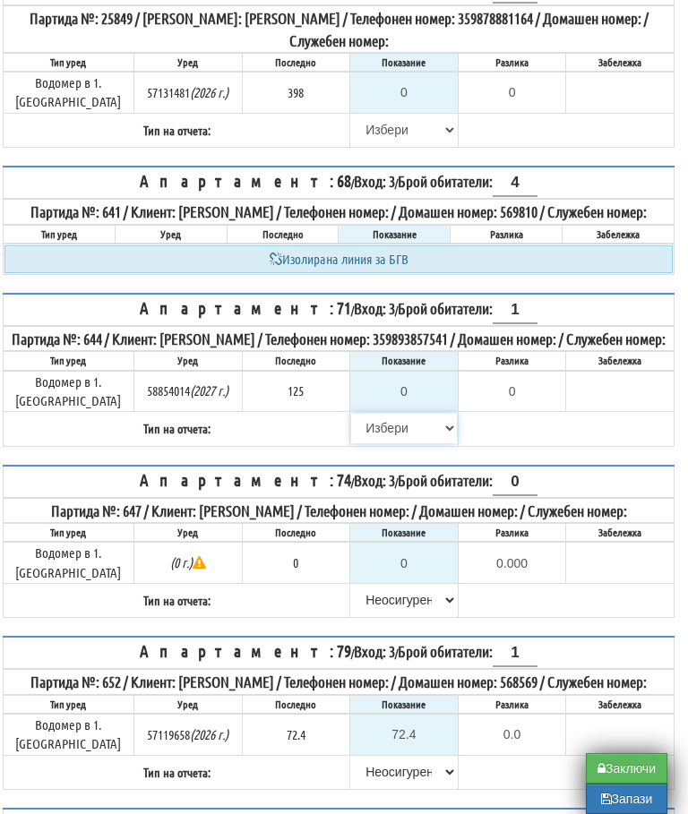
click at [364, 432] on select "[PERSON_NAME] Телефон Бележка Неосигурен достъп Самоотчет Служебно Дистанционен" at bounding box center [404, 428] width 106 height 30
select select "8cc75930-9bfd-e511-80be-8d5a1dced85a"
type input "125"
type input "0.000"
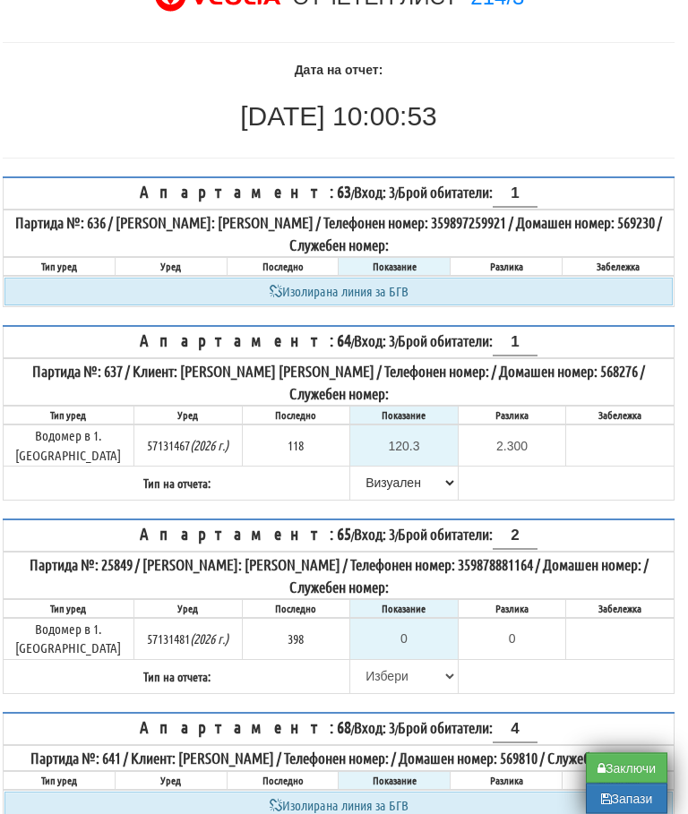
scroll to position [143, 11]
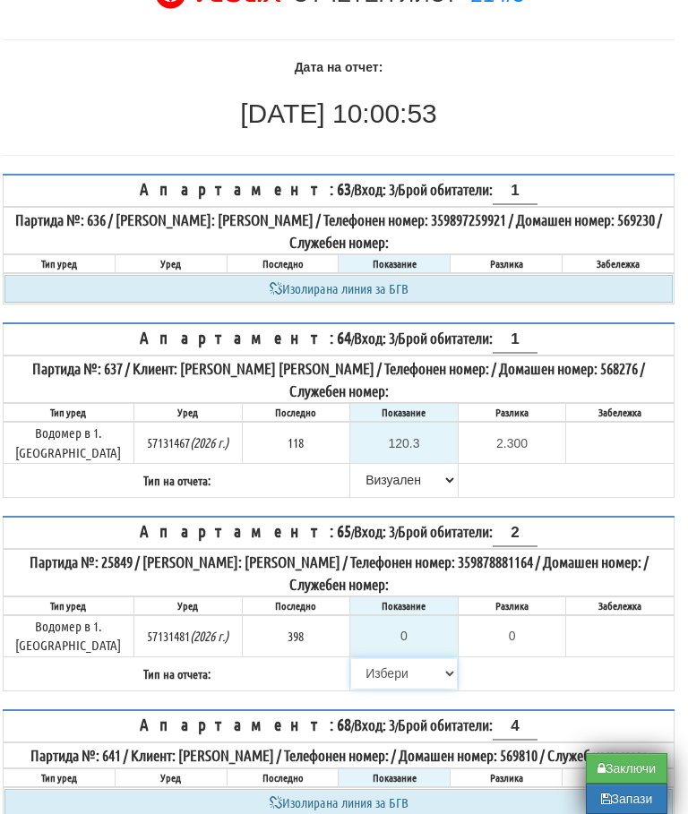
click at [374, 658] on select "[PERSON_NAME] Телефон Бележка Неосигурен достъп Самоотчет Служебно Дистанционен" at bounding box center [404, 673] width 106 height 30
select select "8cc75930-9bfd-e511-80be-8d5a1dced85a"
type input "398"
type input "0.000"
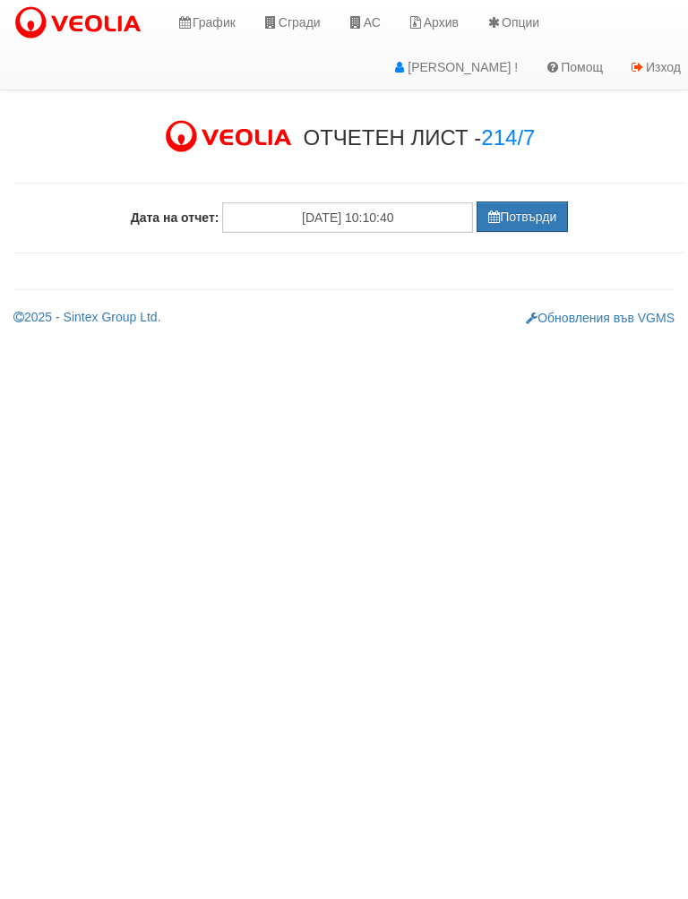
click at [511, 218] on button "Потвърди" at bounding box center [521, 216] width 91 height 30
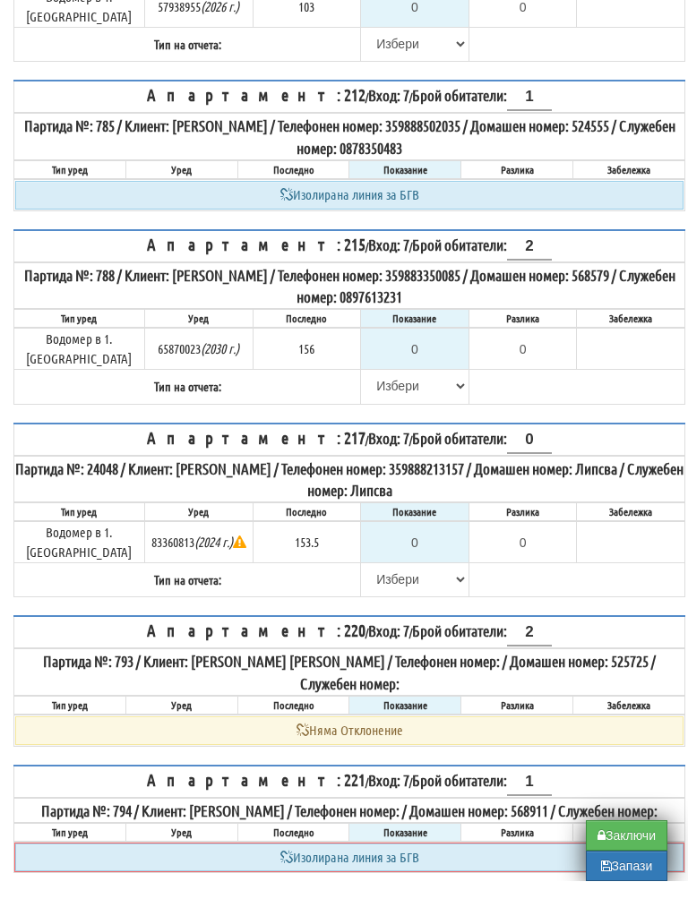
scroll to position [1857, 0]
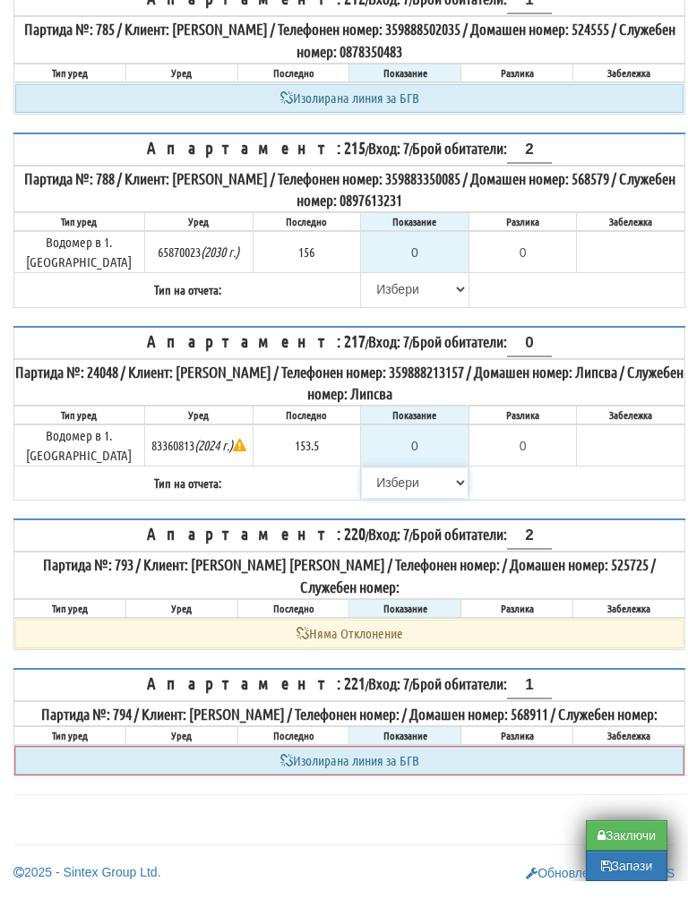
click at [378, 485] on select "Избери Визуален Телефон Бележка Неосигурен достъп Самоотчет Служебно Дистанцион…" at bounding box center [415, 500] width 106 height 30
select select "8cc75930-9bfd-e511-80be-8d5a1dced85a"
type input "153.5"
type input "0.0"
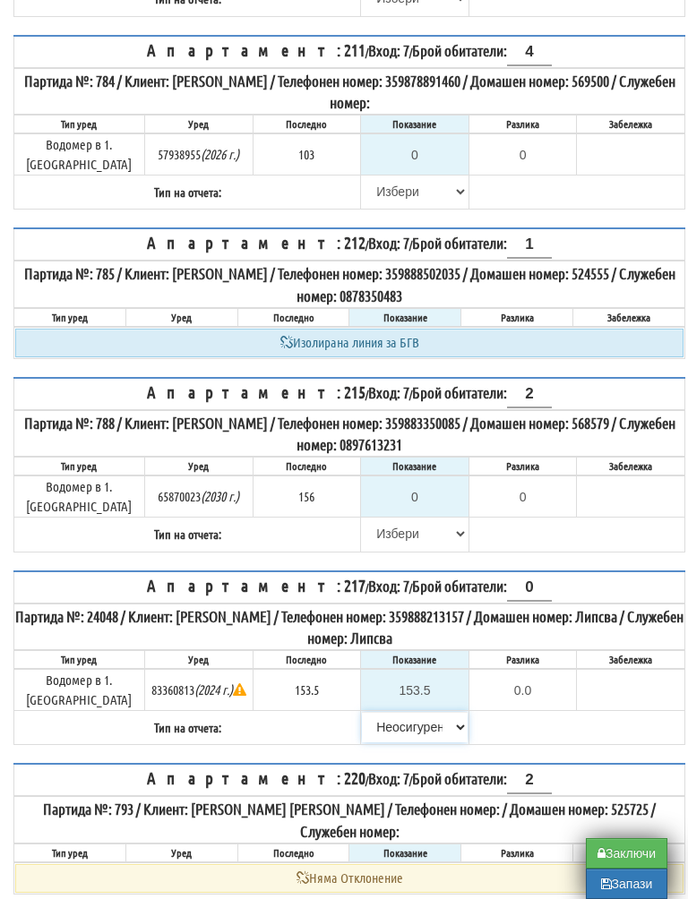
scroll to position [1625, 0]
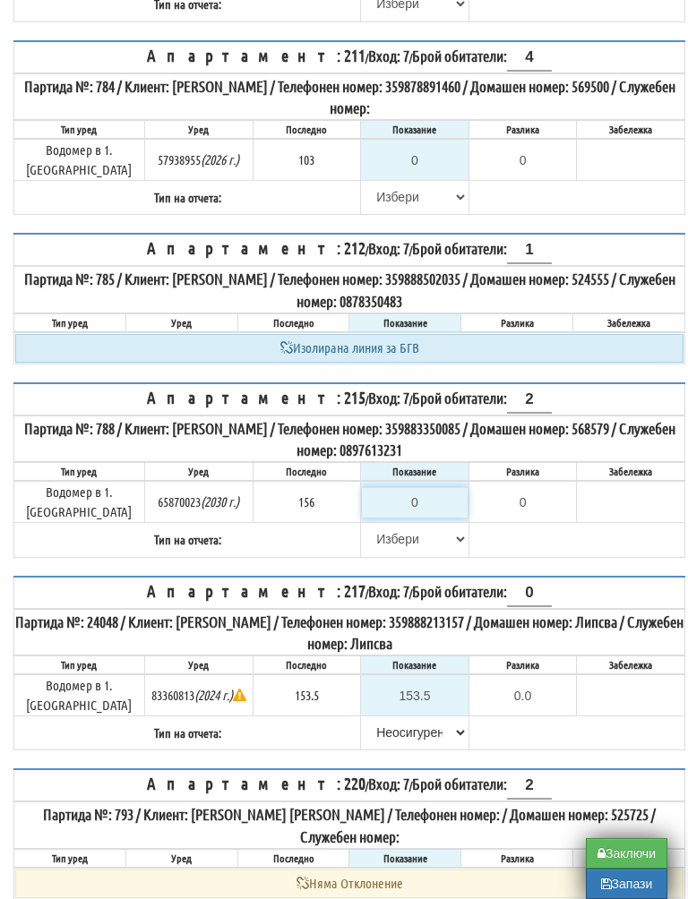
click at [422, 487] on input "0" at bounding box center [415, 502] width 106 height 30
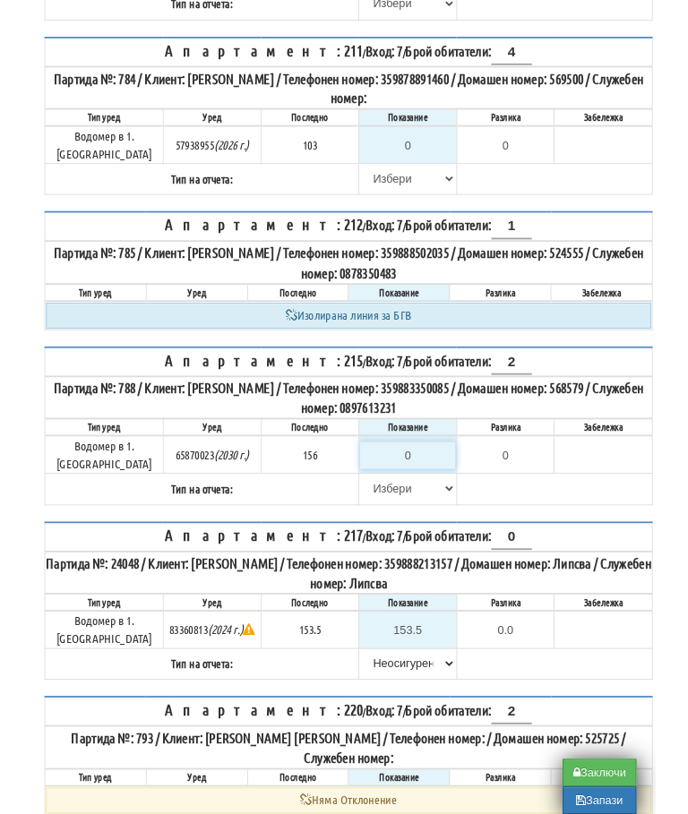
scroll to position [1625, 11]
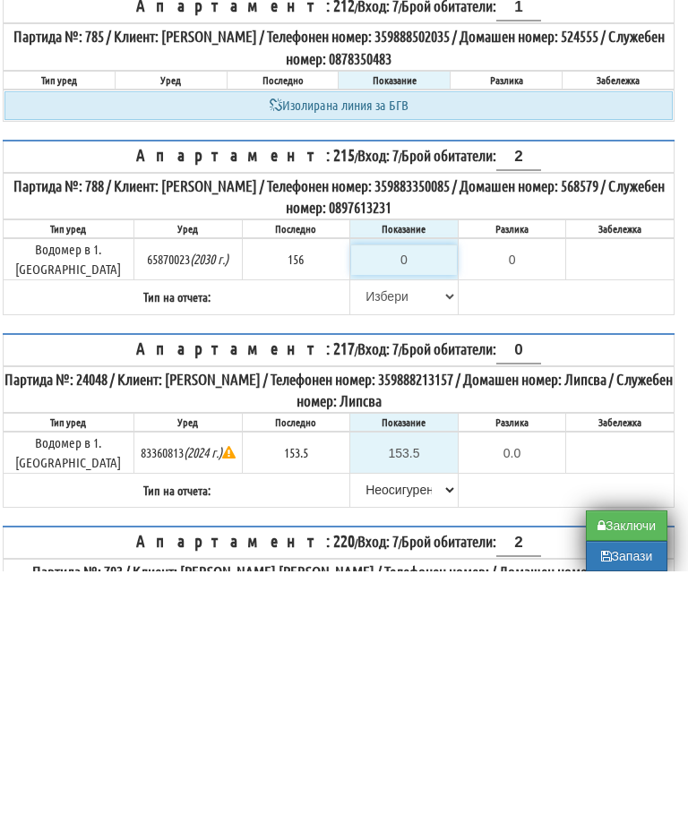
type input "1"
type input "-155.000"
type input "15"
type input "-141.000"
type input "159"
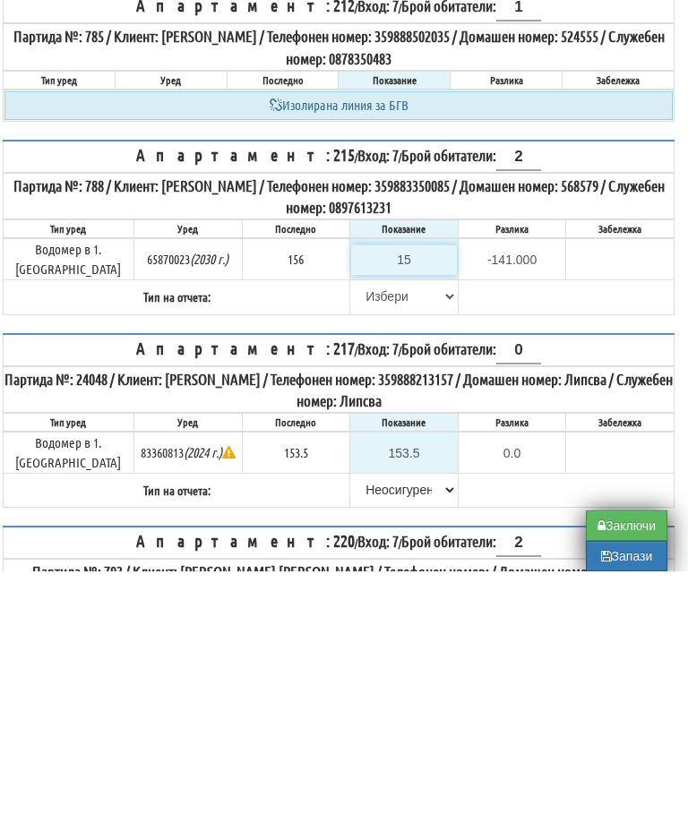
type input "3.000"
type input "159"
click at [369, 524] on select "[PERSON_NAME] Телефон Бележка Неосигурен достъп Самоотчет Служебно Дистанционен" at bounding box center [404, 539] width 106 height 30
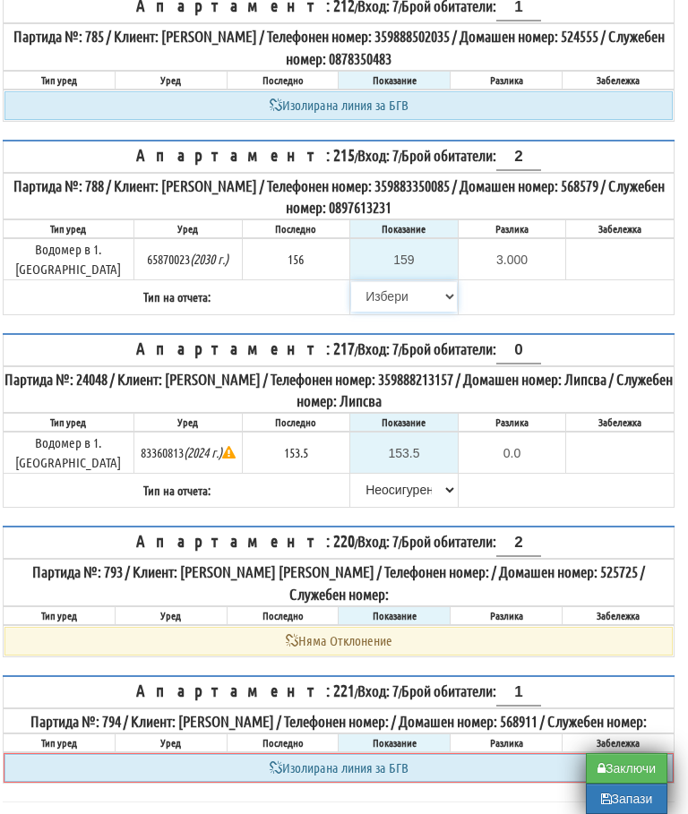
select select "8bc75930-9bfd-e511-80be-8d5a1dced85a"
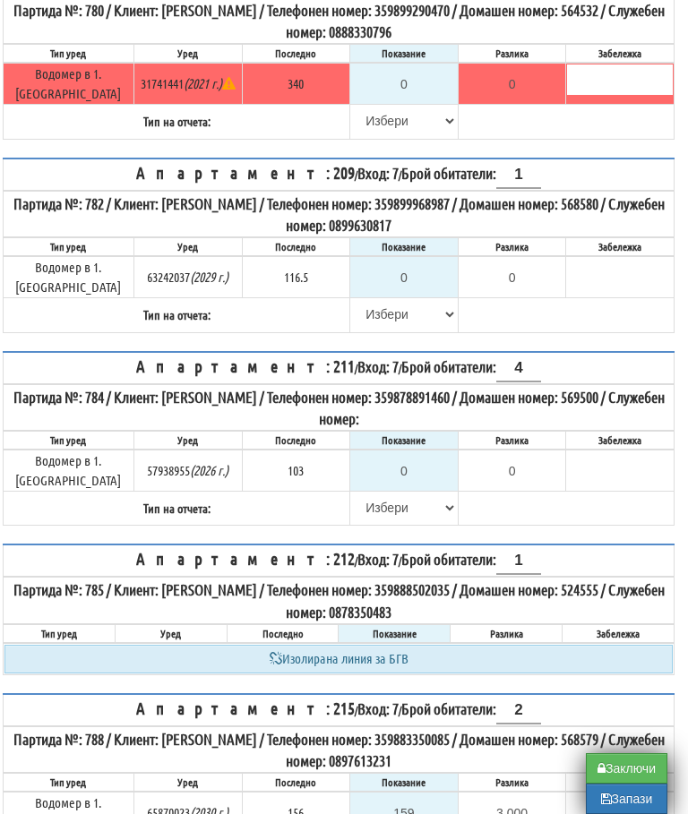
scroll to position [1316, 11]
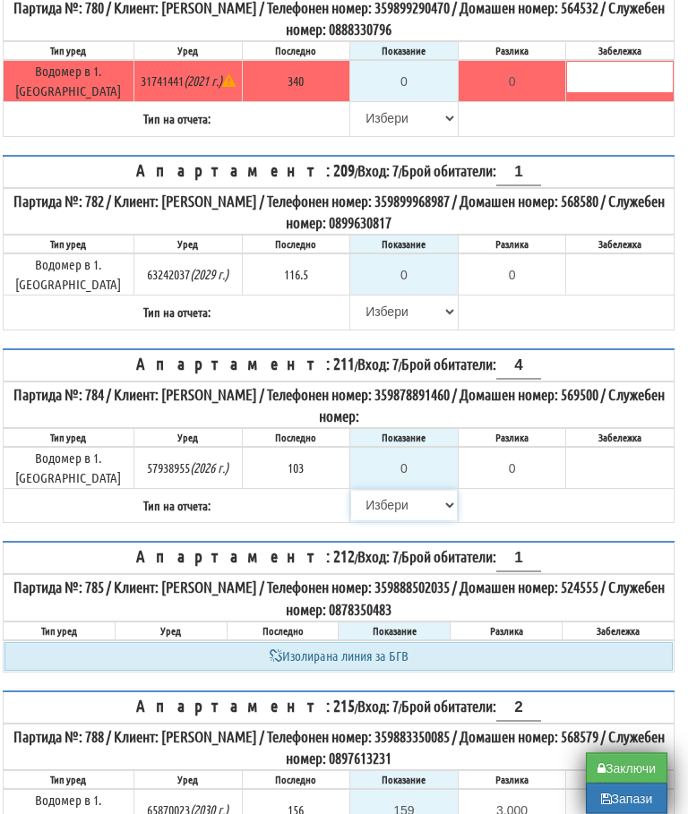
click at [363, 496] on select "[PERSON_NAME] Телефон Бележка Неосигурен достъп Самоотчет Служебно Дистанционен" at bounding box center [404, 506] width 106 height 30
select select "8cc75930-9bfd-e511-80be-8d5a1dced85a"
type input "103"
type input "0.000"
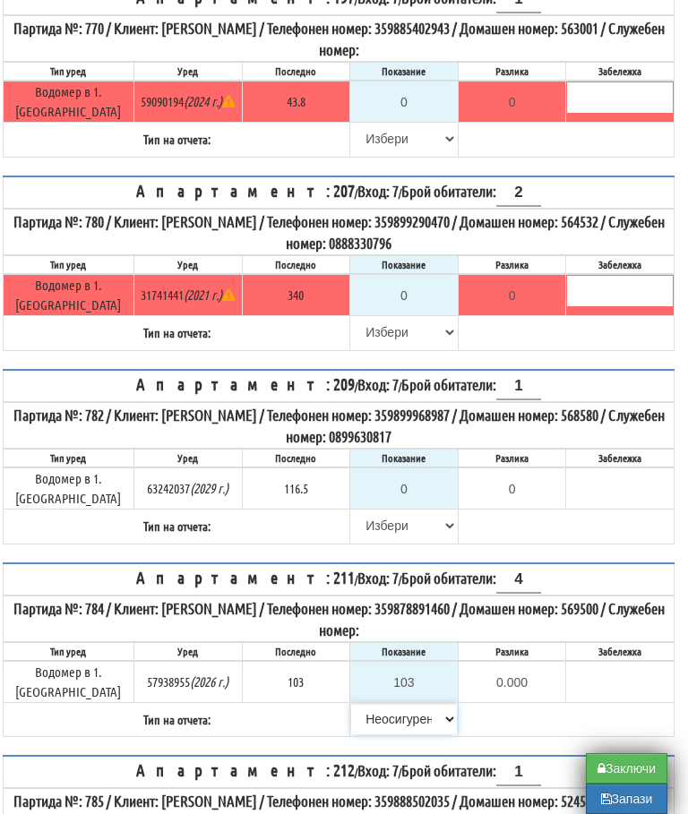
scroll to position [1103, 11]
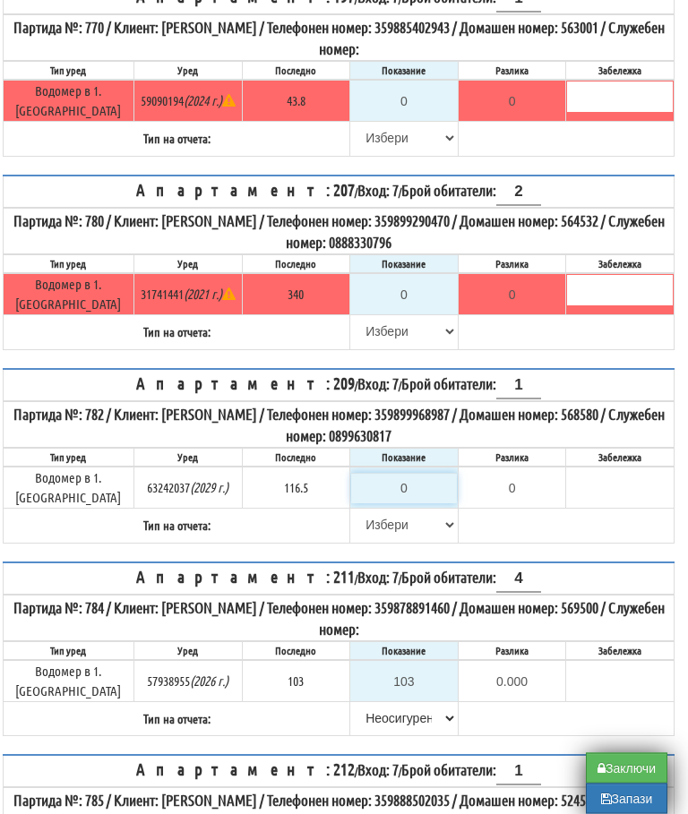
click at [413, 494] on input "0" at bounding box center [404, 489] width 106 height 30
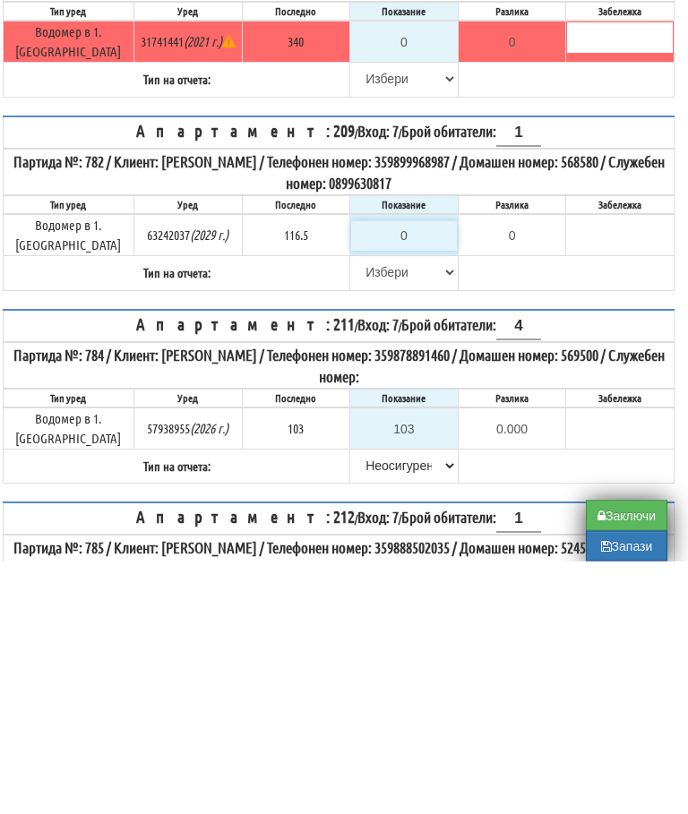
type input "1"
type input "-115.500"
type input "11"
type input "-105.500"
type input "116"
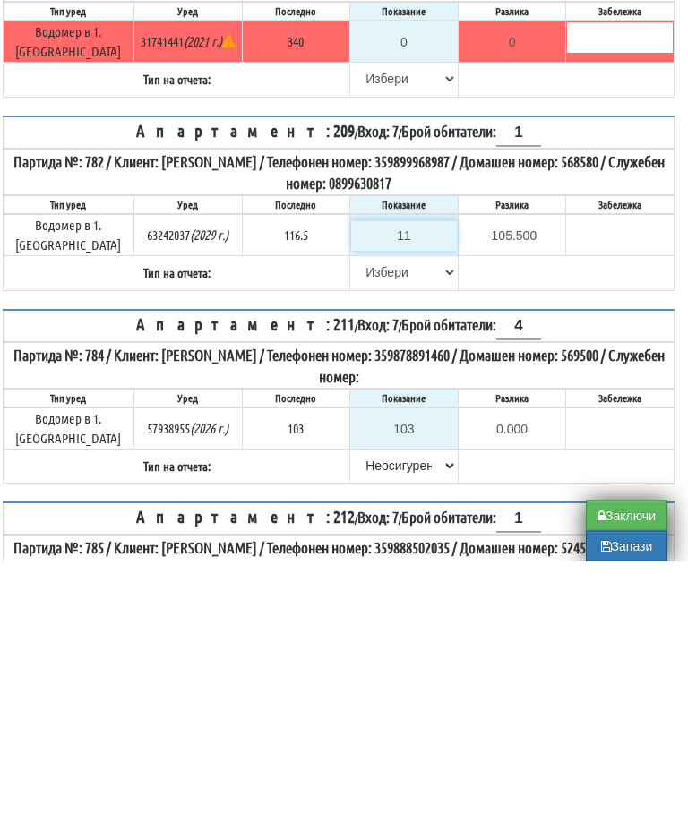
type input "-0.500"
type input "116.5"
type input "0.0"
type input "116.5"
click at [617, 469] on input "text" at bounding box center [620, 484] width 106 height 30
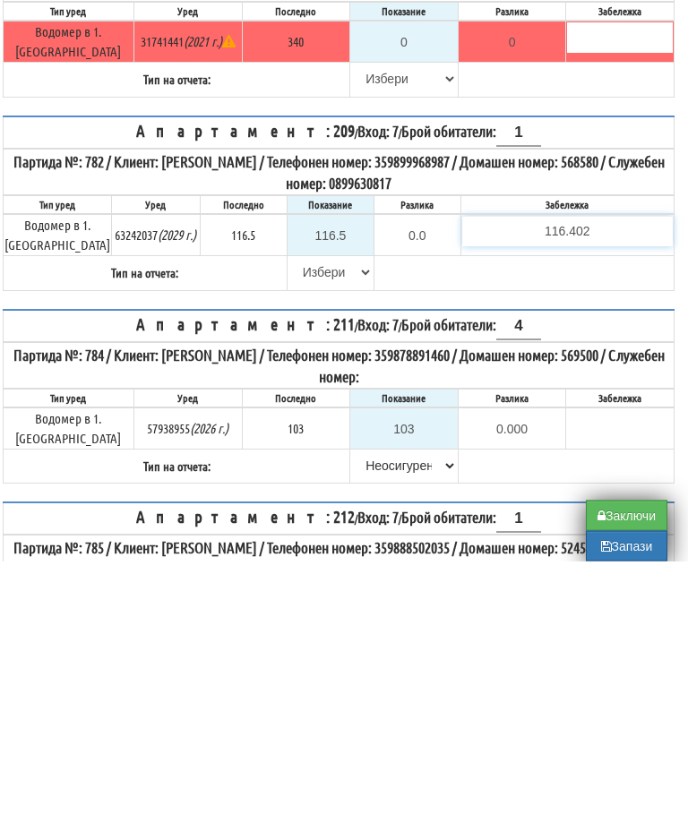
type input "116.402"
click at [304, 510] on tr "Тип на отчета: Избери Визуален Телефон Бележка Неосигурен достъп Самоотчет Служ…" at bounding box center [339, 527] width 671 height 34
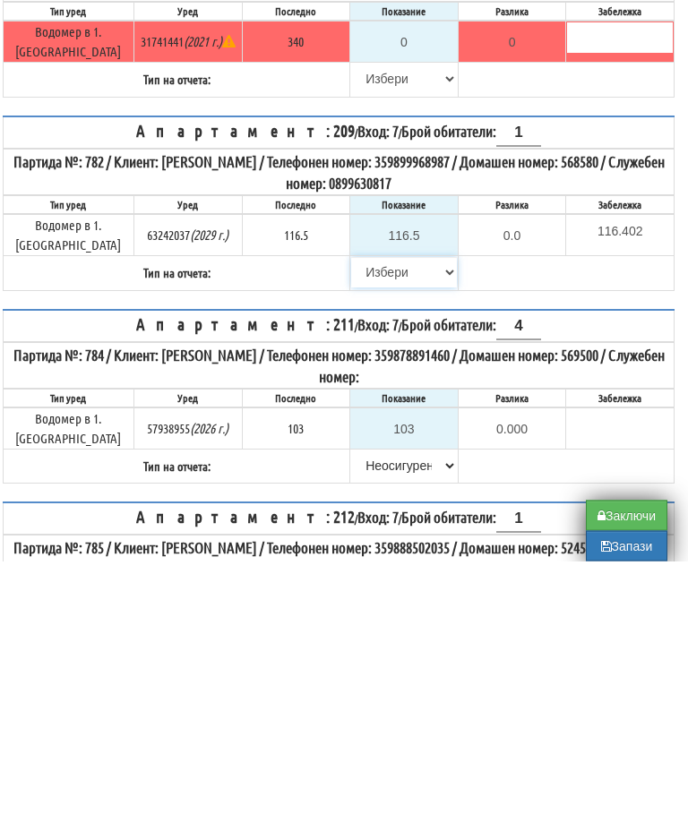
scroll to position [1357, 11]
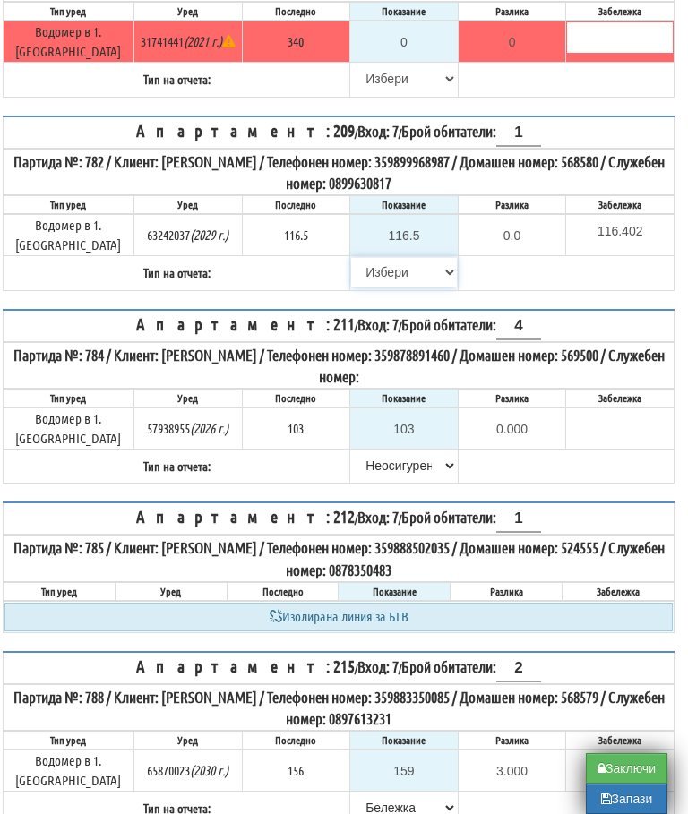
select select "89c75930-9bfd-e511-80be-8d5a1dced85a"
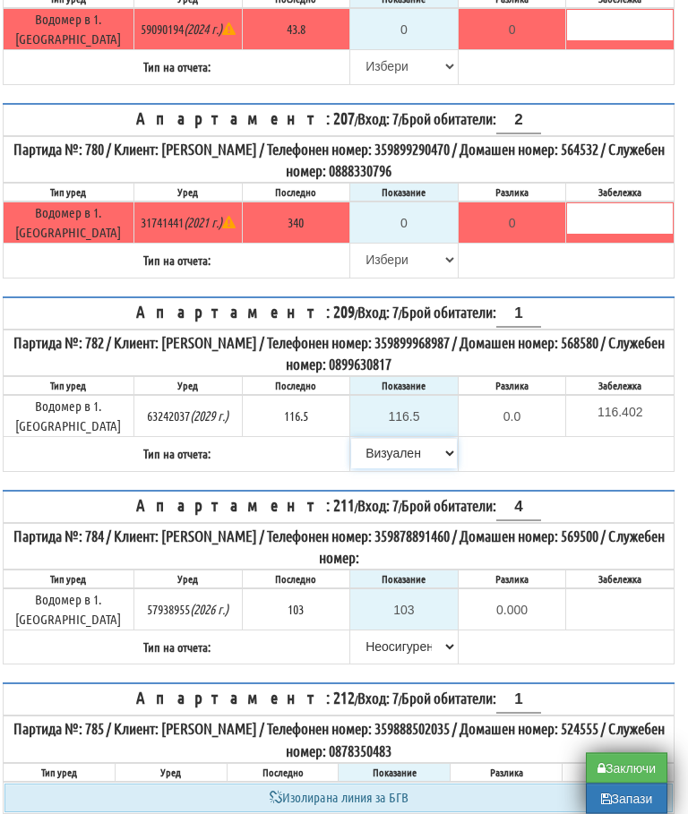
scroll to position [1179, 11]
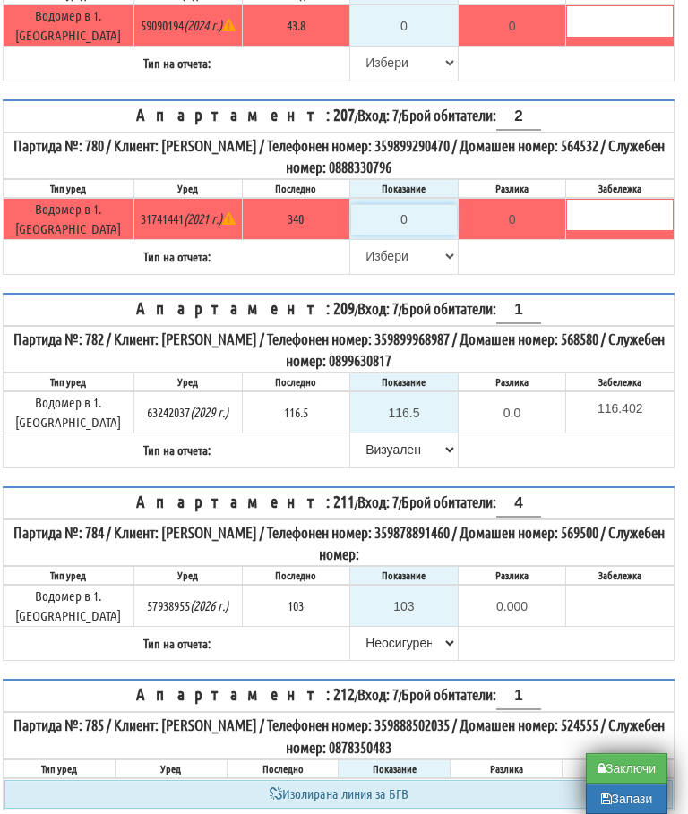
click at [412, 230] on input "0" at bounding box center [404, 219] width 106 height 30
type input "3"
type input "-337.000"
type input "34"
type input "-306.000"
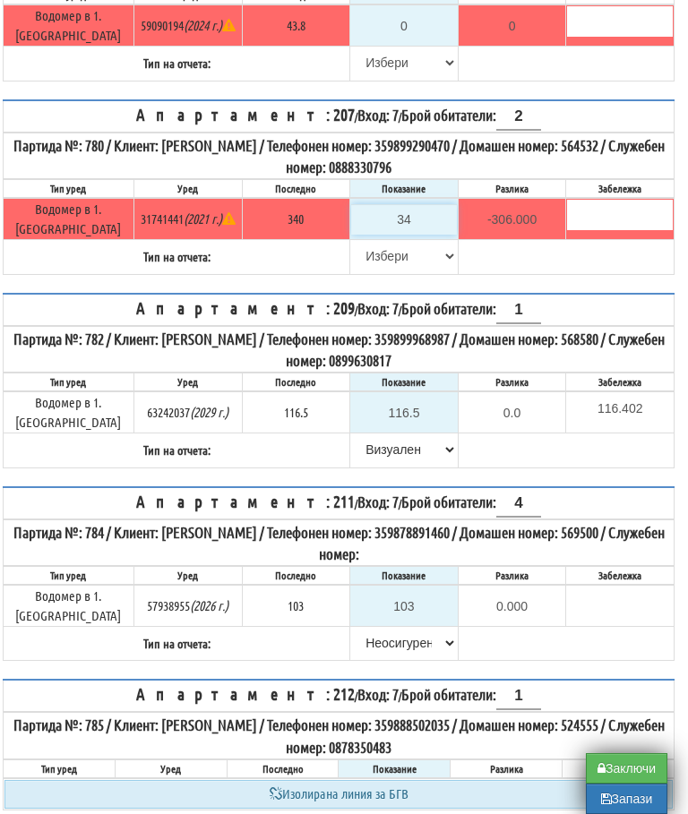
type input "342"
type input "2.000"
type input "342"
click at [352, 261] on select "[PERSON_NAME] Телефон Бележка Неосигурен достъп Самоотчет Служебно Дистанционен" at bounding box center [404, 256] width 106 height 30
select select "8bc75930-9bfd-e511-80be-8d5a1dced85a"
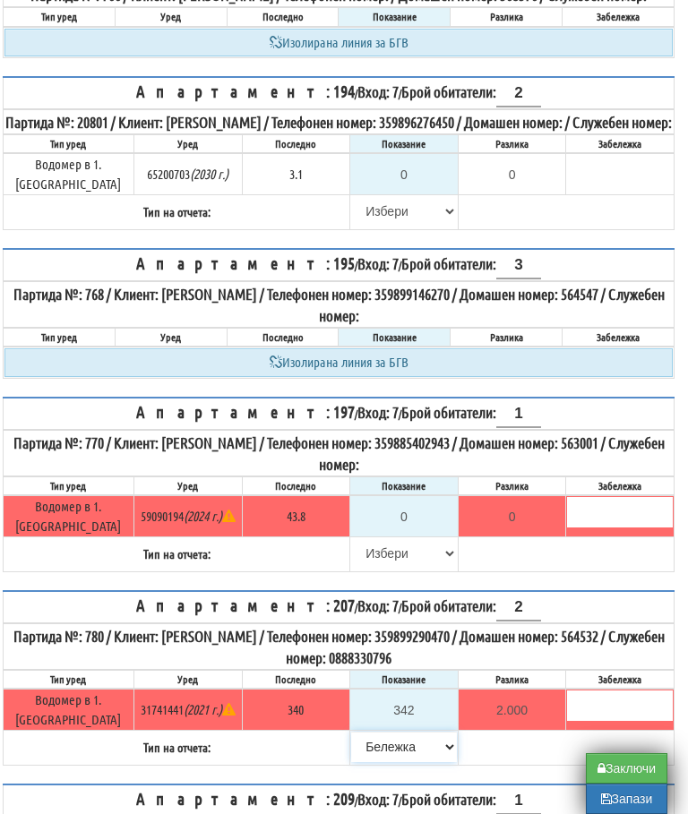
scroll to position [688, 11]
click at [415, 191] on input "0" at bounding box center [404, 175] width 106 height 30
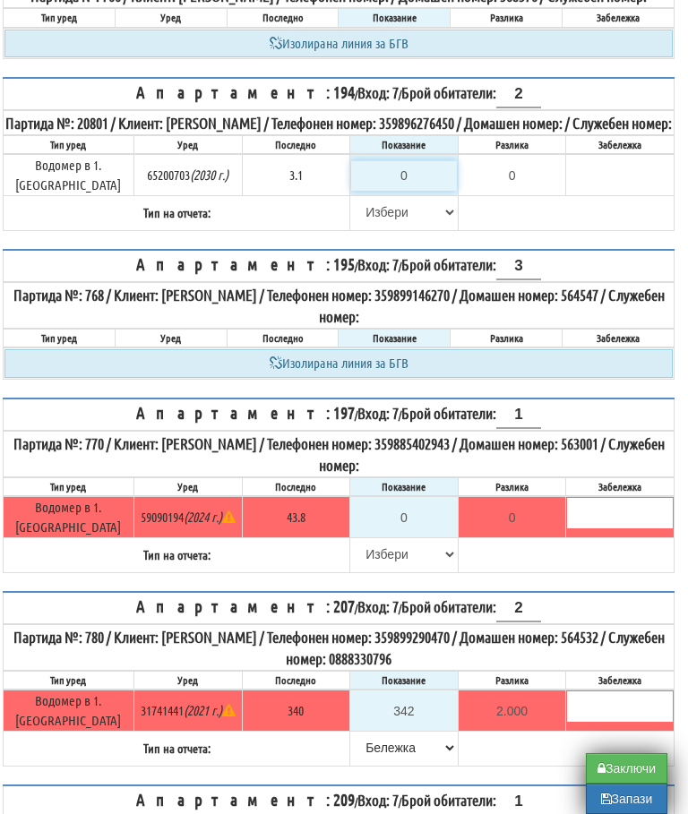
type input "3"
type input "-0.100"
type input "3.1"
type input "0.0"
type input "3.1"
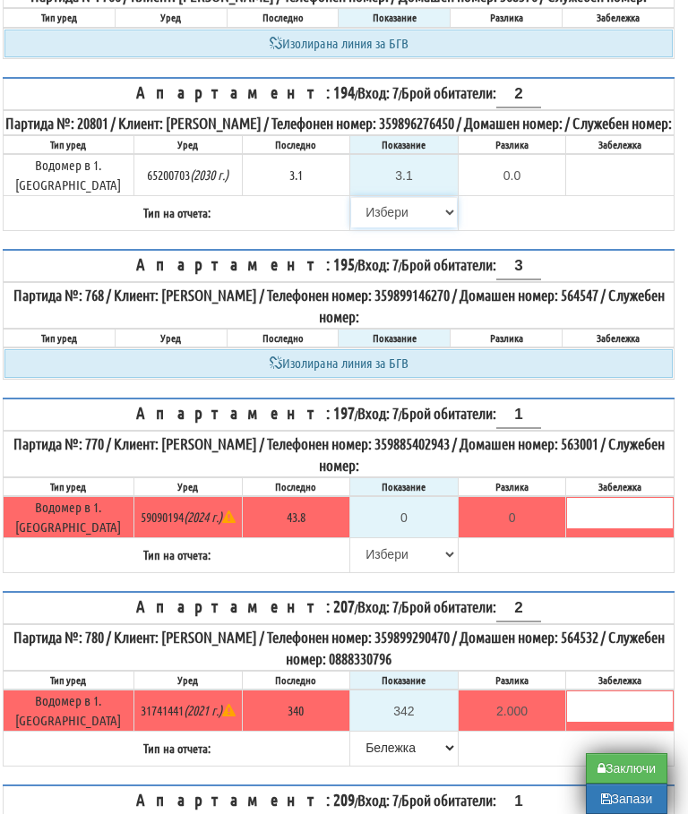
click at [354, 227] on select "[PERSON_NAME] Телефон Бележка Неосигурен достъп Самоотчет Служебно Дистанционен" at bounding box center [404, 212] width 106 height 30
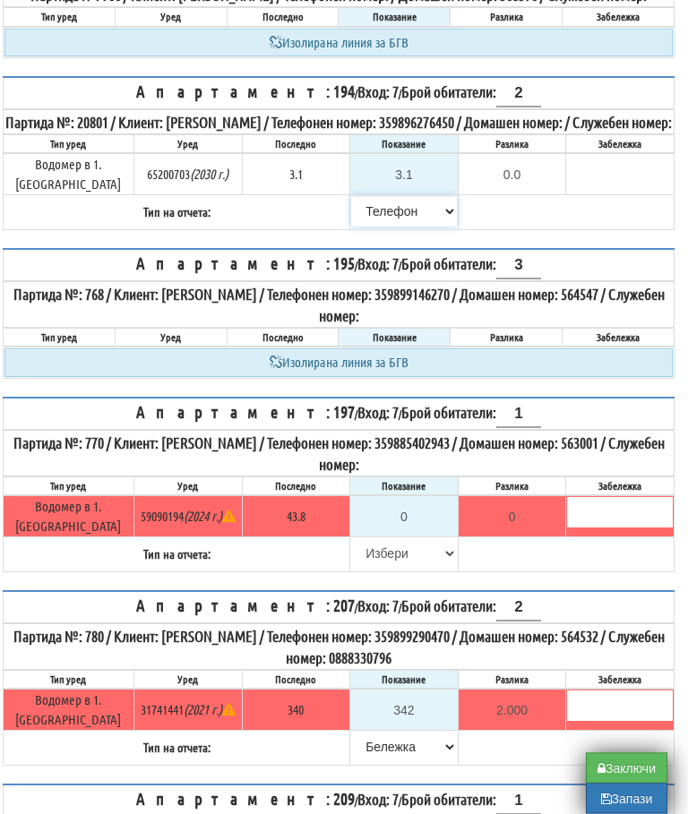
scroll to position [689, 11]
click at [385, 227] on select "[PERSON_NAME] Телефон Бележка Неосигурен достъп Самоотчет Служебно Дистанционен" at bounding box center [404, 211] width 106 height 30
click at [372, 227] on select "[PERSON_NAME] Телефон Бележка Неосигурен достъп Самоотчет Служебно Дистанционен" at bounding box center [404, 211] width 106 height 30
select select "8bc75930-9bfd-e511-80be-8d5a1dced85a"
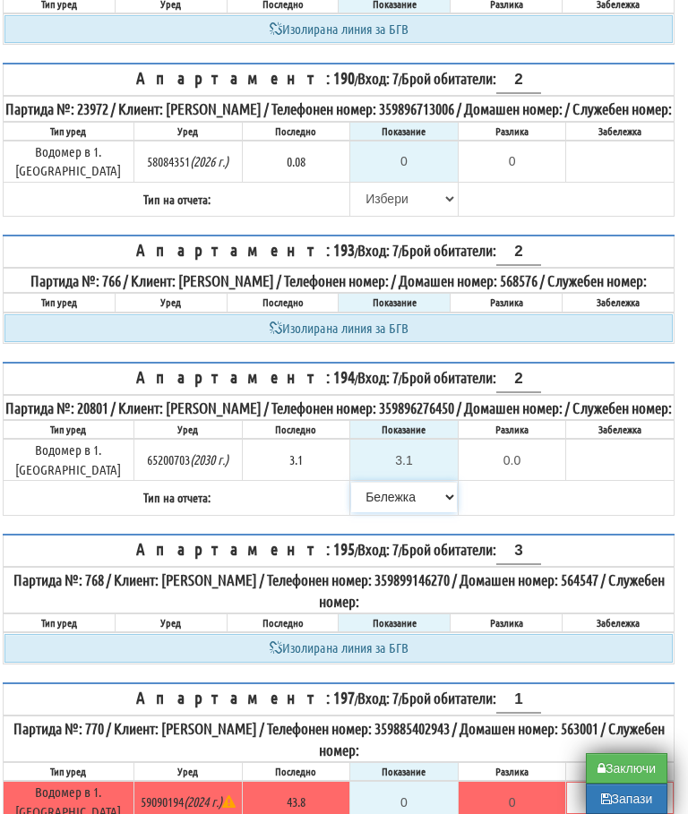
scroll to position [404, 11]
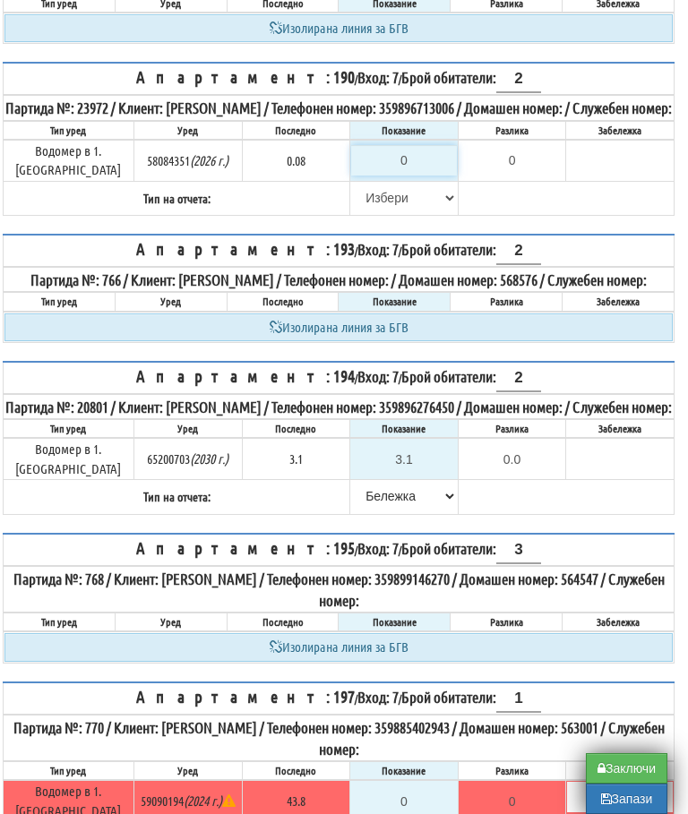
click at [425, 166] on input "0" at bounding box center [404, 160] width 106 height 30
type input "-0.080"
type input "0.08"
type input "0.00"
type input "0.08"
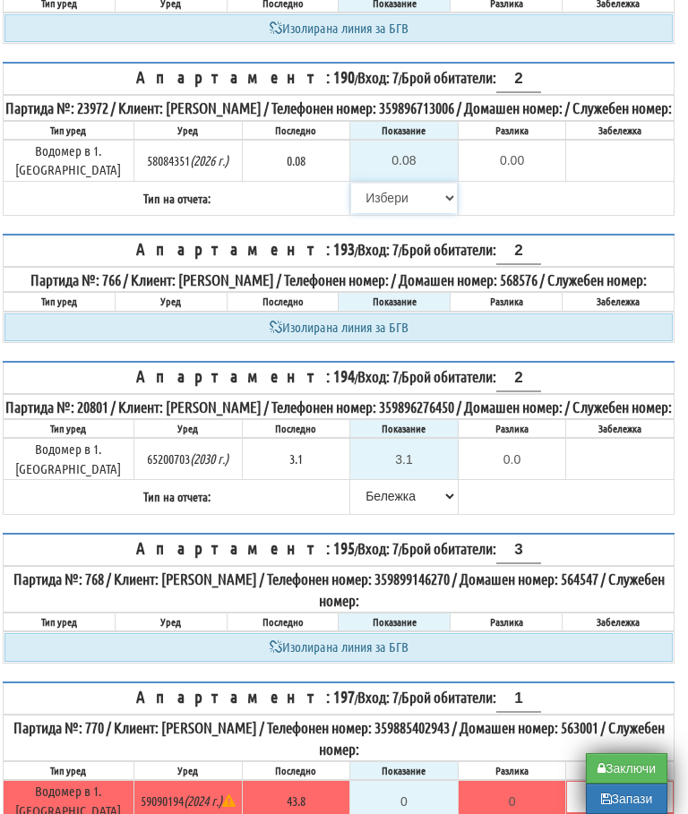
click at [363, 194] on select "[PERSON_NAME] Телефон Бележка Неосигурен достъп Самоотчет Служебно Дистанционен" at bounding box center [404, 198] width 106 height 30
select select "8ac75930-9bfd-e511-80be-8d5a1dced85a"
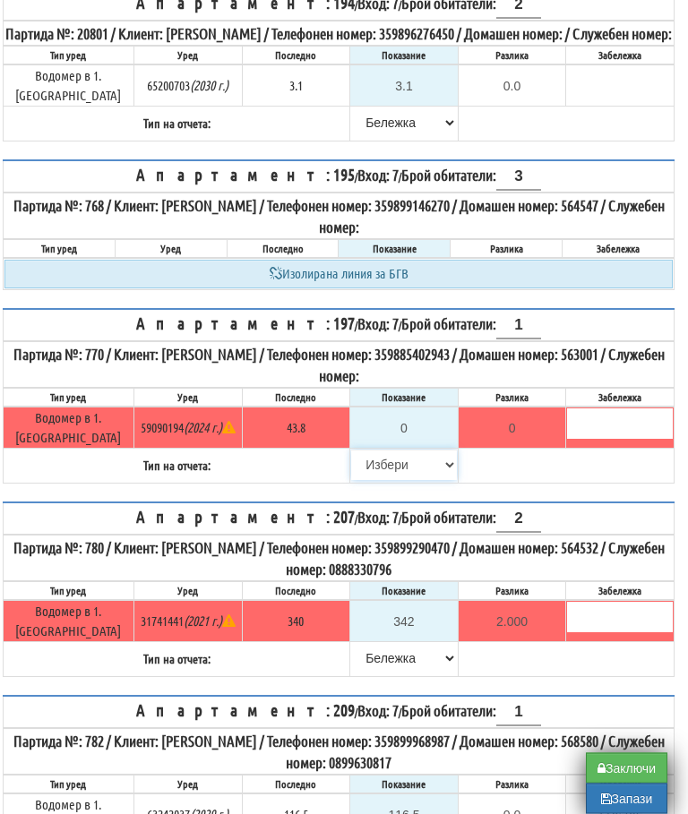
click at [377, 481] on select "[PERSON_NAME] Телефон Бележка Неосигурен достъп Самоотчет Служебно Дистанционен" at bounding box center [404, 465] width 106 height 30
select select "8cc75930-9bfd-e511-80be-8d5a1dced85a"
type input "43.8"
type input "0.0"
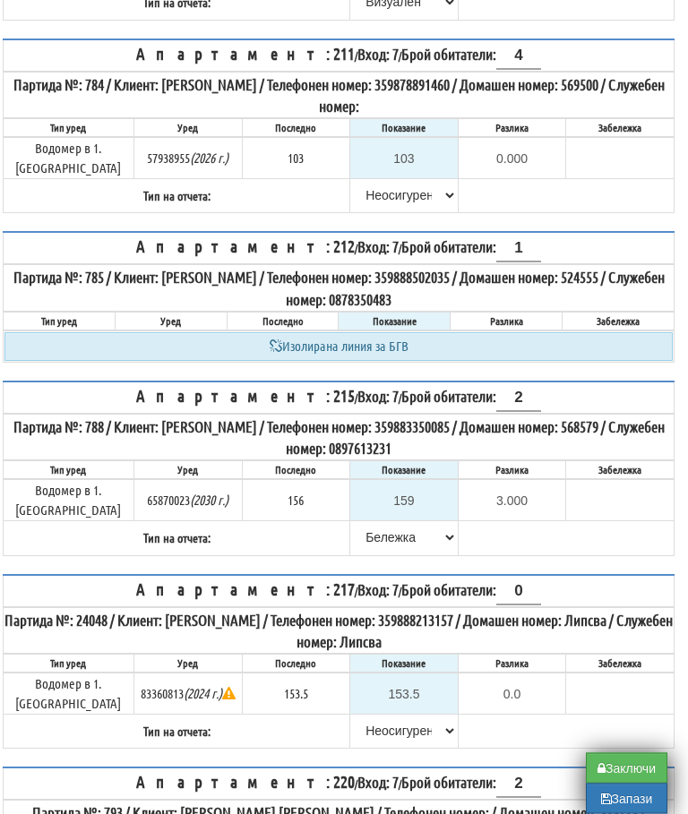
scroll to position [1627, 11]
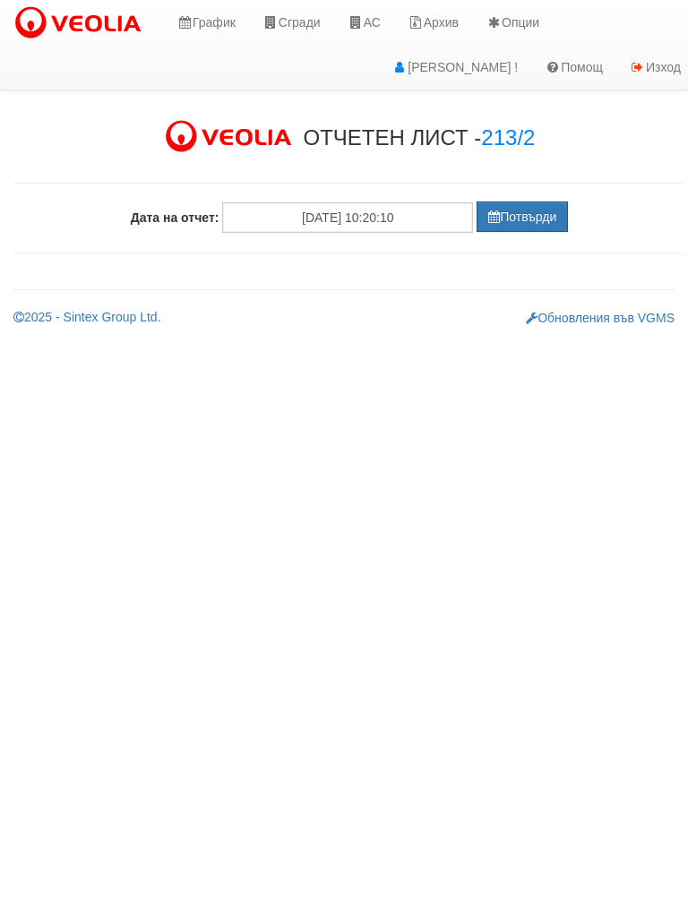
click at [525, 222] on button "Потвърди" at bounding box center [521, 216] width 91 height 30
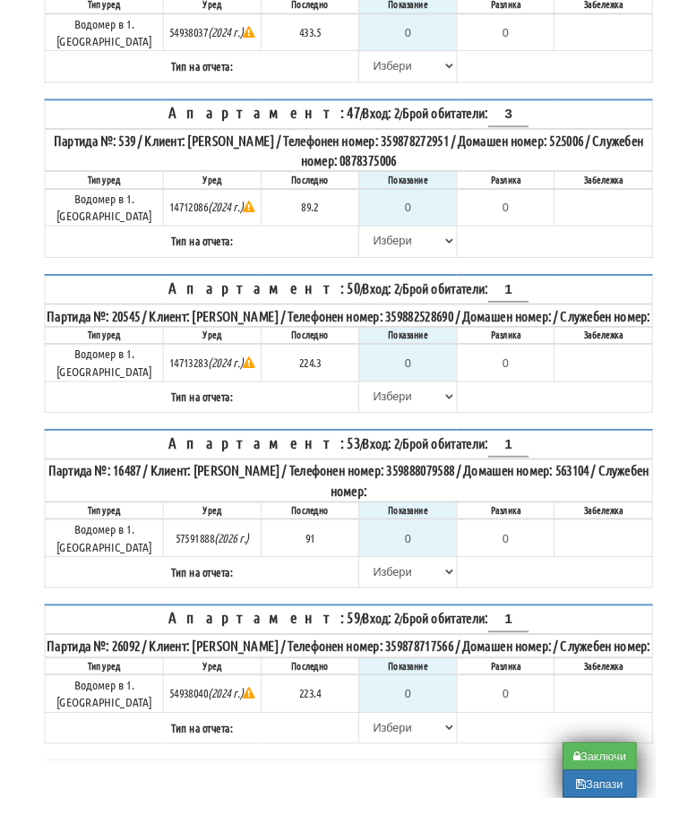
scroll to position [799, 0]
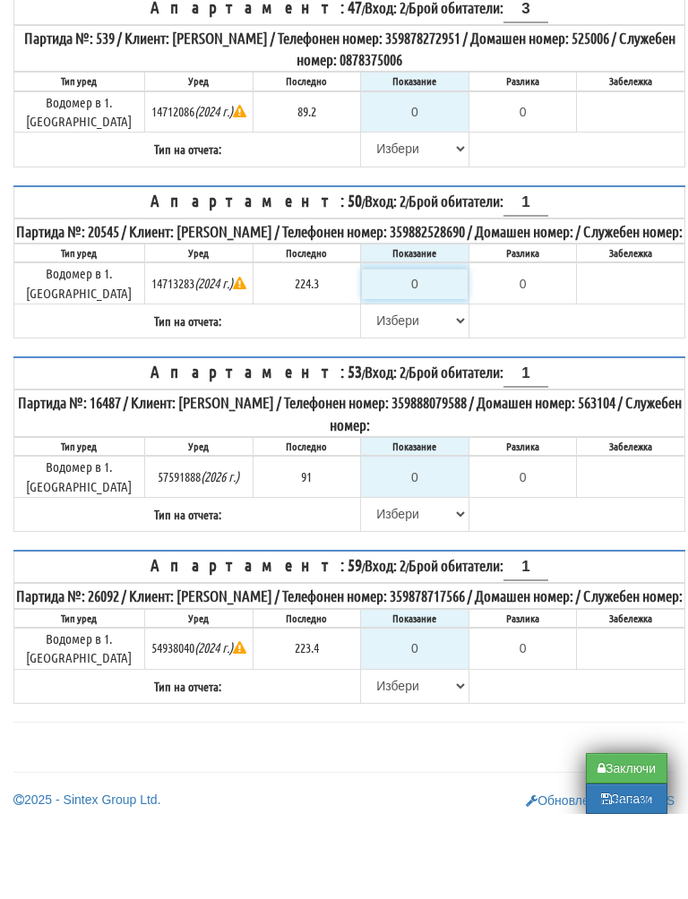
click at [421, 354] on input "0" at bounding box center [415, 369] width 106 height 30
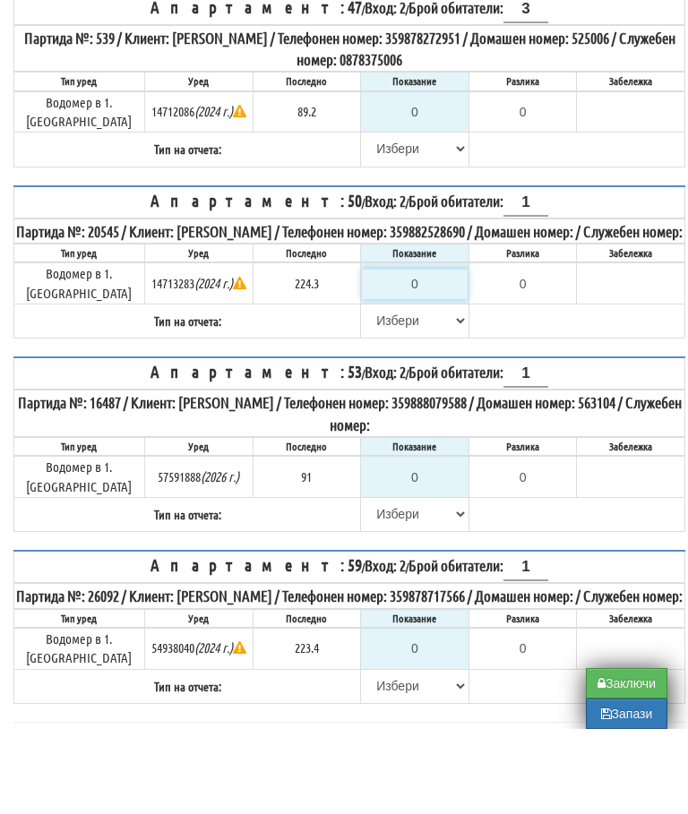
type input "2"
type input "-222.300"
type input "22"
type input "-202.300"
type input "224"
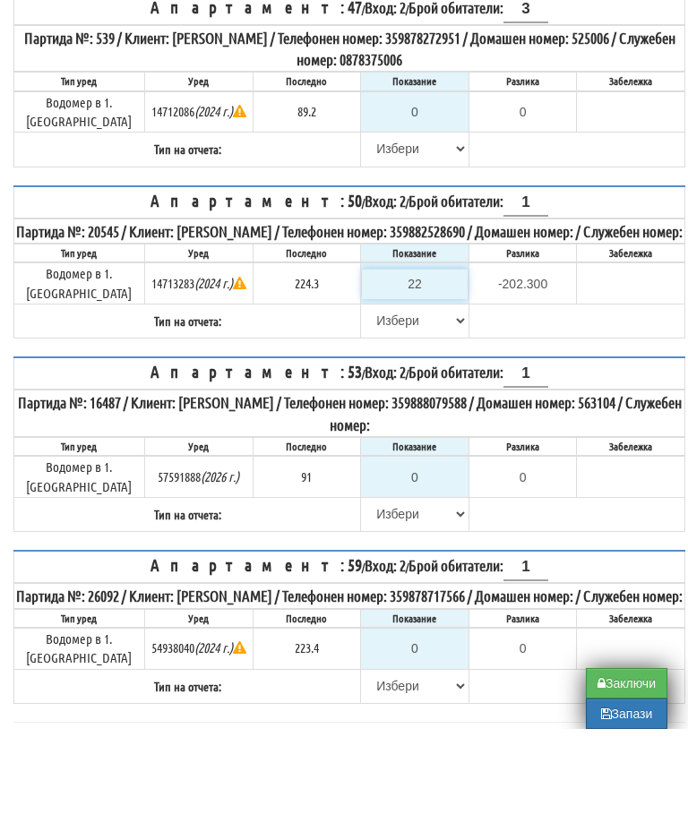
type input "-0.300"
type input "224.3"
type input "0.0"
type input "224.3"
click at [380, 390] on select "[PERSON_NAME] Телефон Бележка Неосигурен достъп Самоотчет Служебно Дистанционен" at bounding box center [415, 405] width 106 height 30
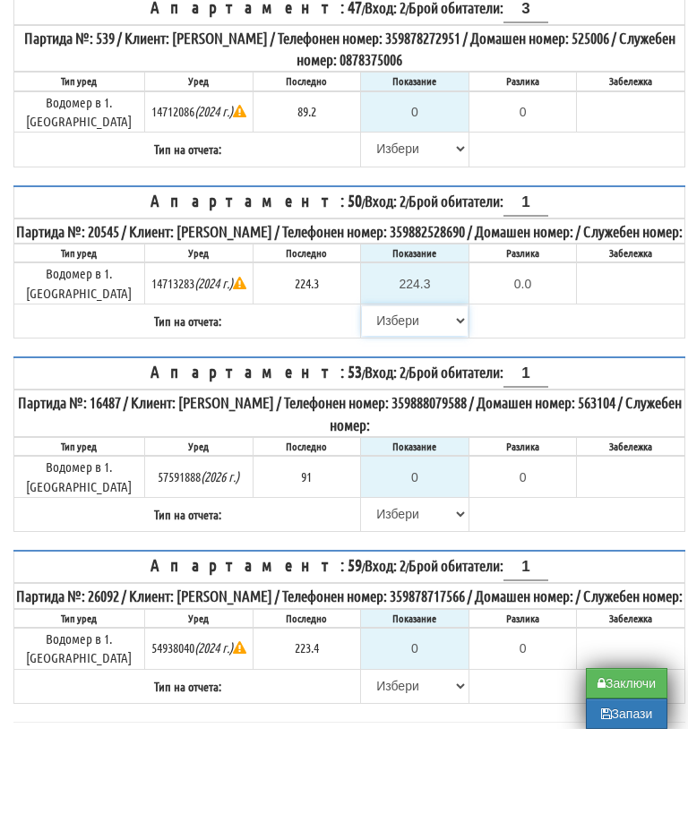
scroll to position [884, 0]
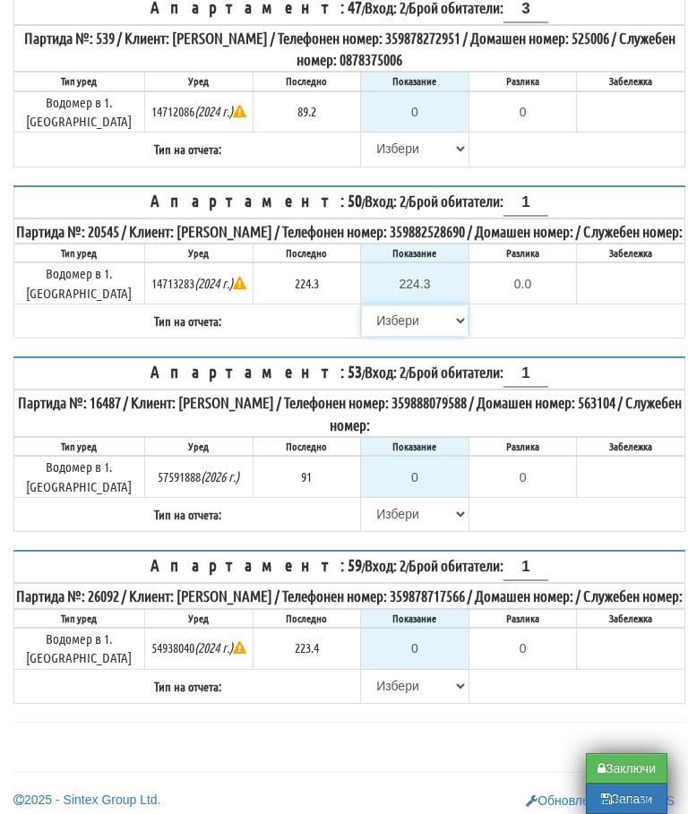
select select "8ac75930-9bfd-e511-80be-8d5a1dced85a"
click at [364, 673] on select "[PERSON_NAME] Телефон Бележка Неосигурен достъп Самоотчет Служебно Дистанционен" at bounding box center [415, 686] width 106 height 30
select select "8cc75930-9bfd-e511-80be-8d5a1dced85a"
type input "223.4"
type input "0.0"
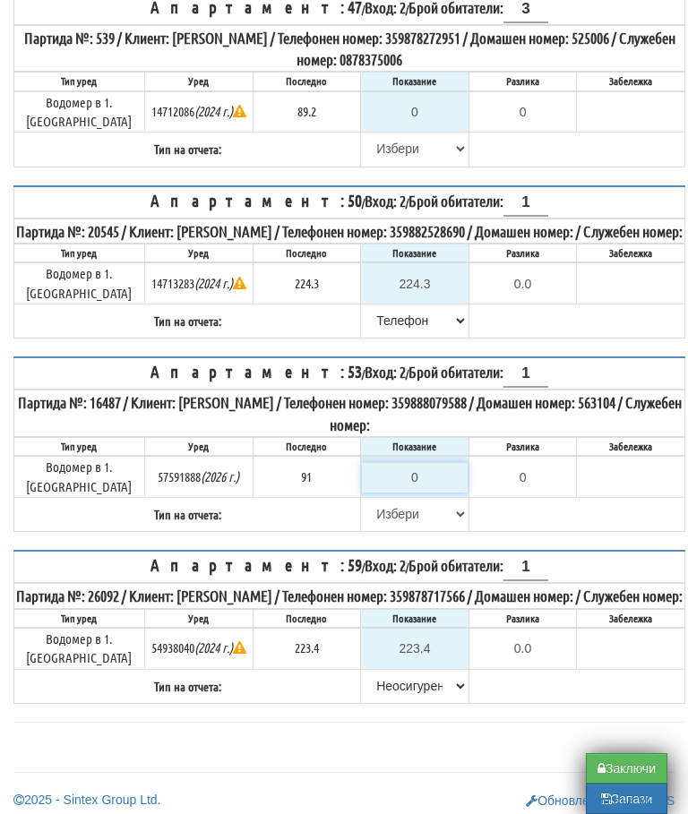
click at [426, 462] on input "0" at bounding box center [415, 477] width 106 height 30
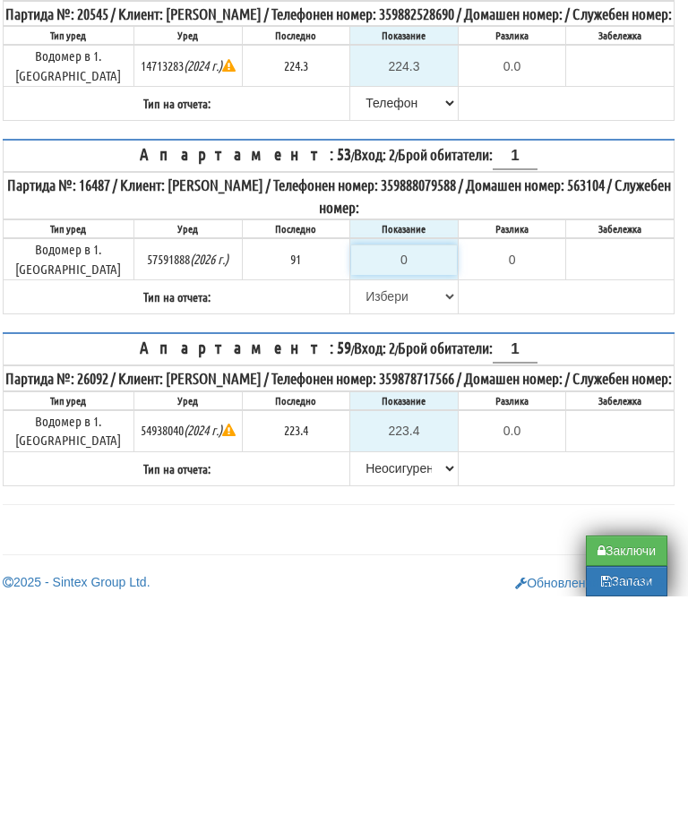
type input "9"
type input "-82.000"
type input "91"
type input "0.000"
type input "91"
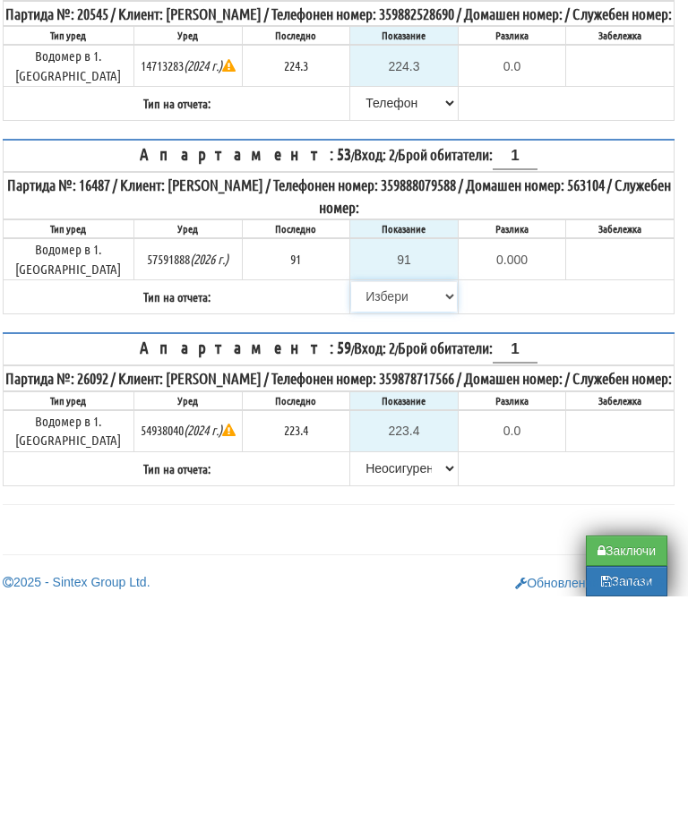
click at [369, 499] on select "[PERSON_NAME] Телефон Бележка Неосигурен достъп Самоотчет Служебно Дистанционен" at bounding box center [404, 514] width 106 height 30
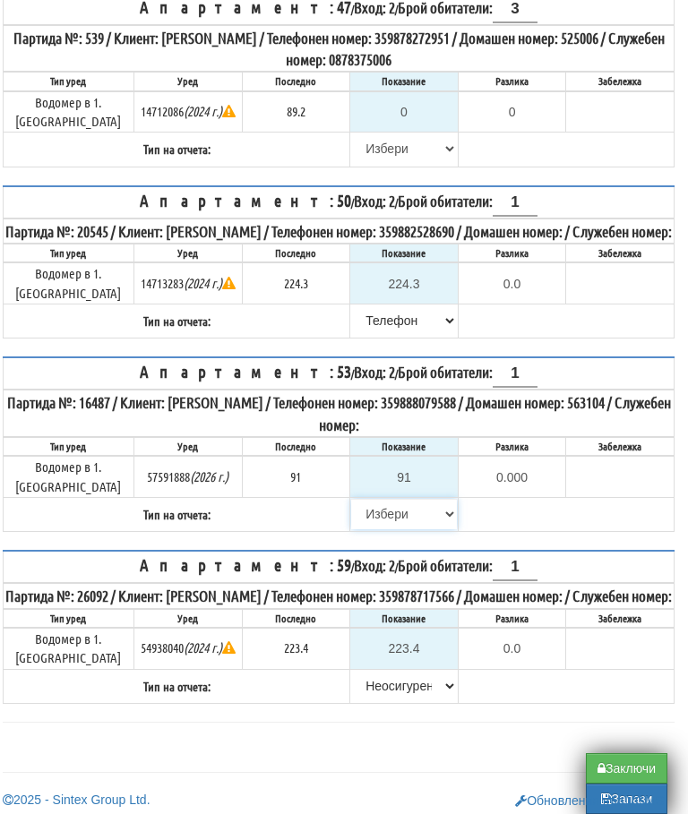
select select "89c75930-9bfd-e511-80be-8d5a1dced85a"
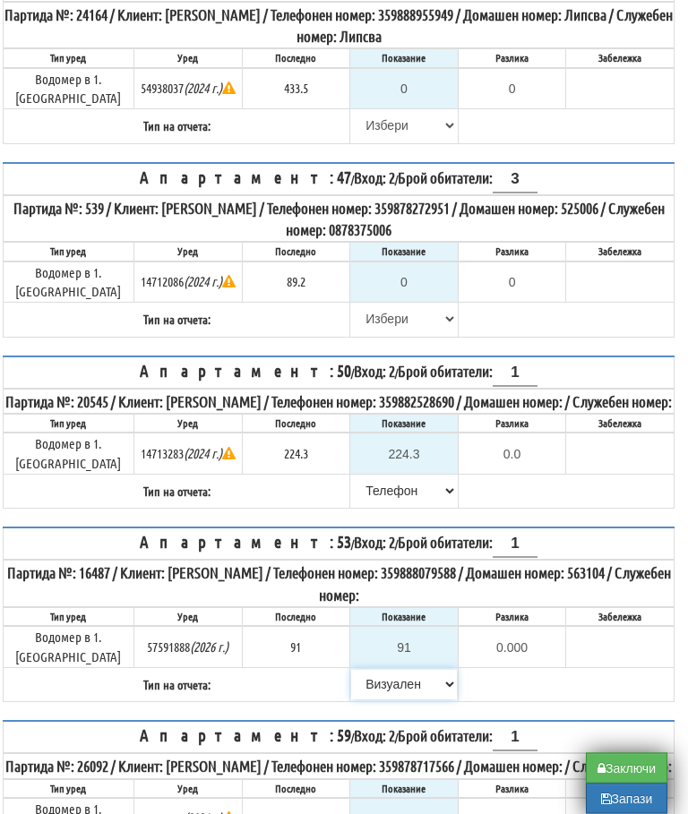
scroll to position [612, 11]
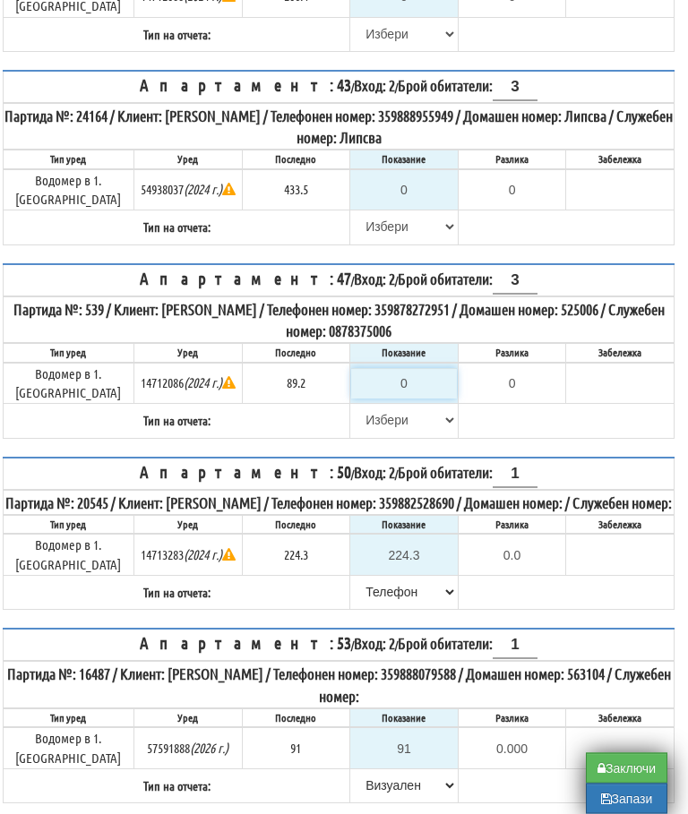
click at [407, 369] on input "0" at bounding box center [404, 384] width 106 height 30
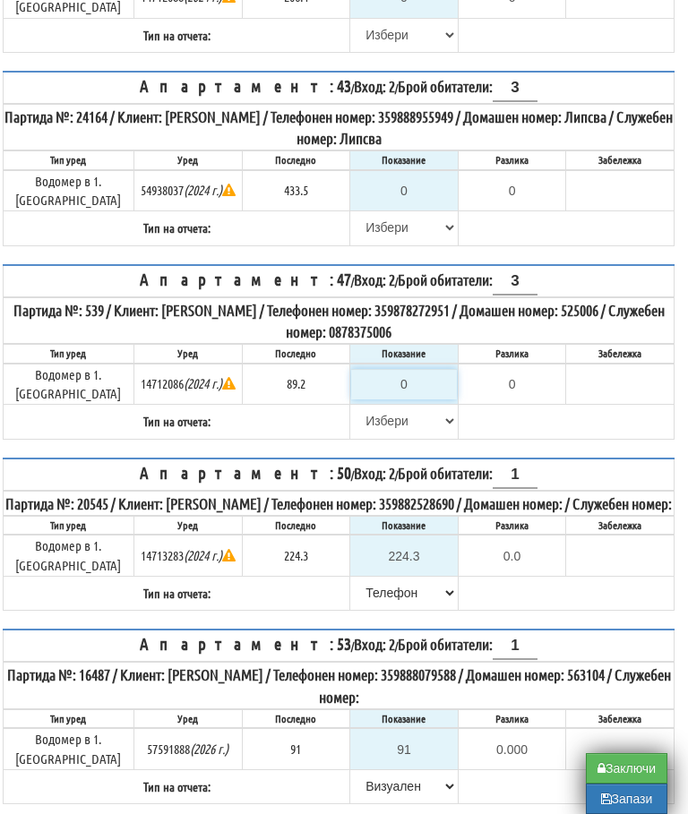
type input "9"
type input "-80.200"
type input "98"
type input "8.800"
type input "9"
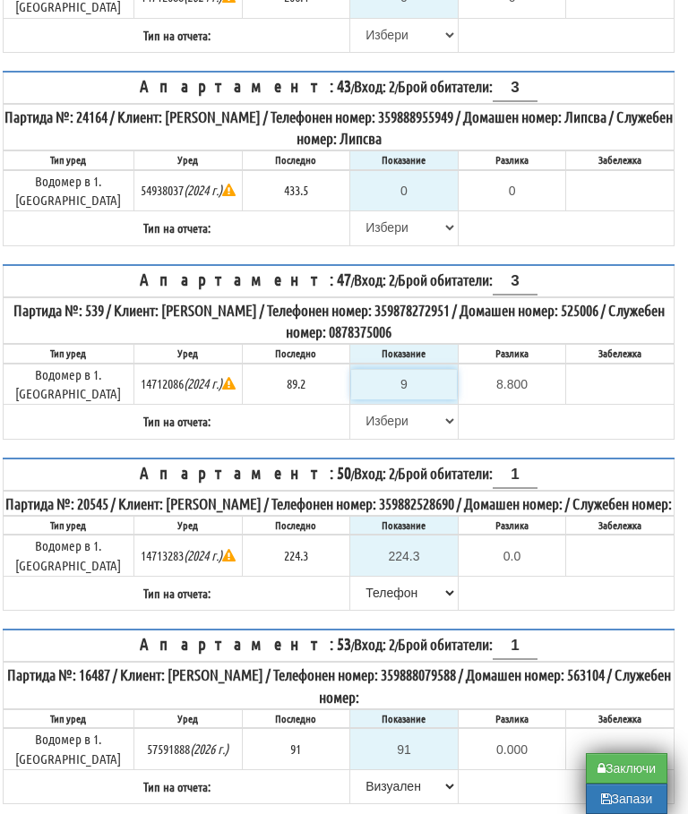
type input "-80.200"
type input "NaN"
type input "8"
type input "-81.200"
type input "89"
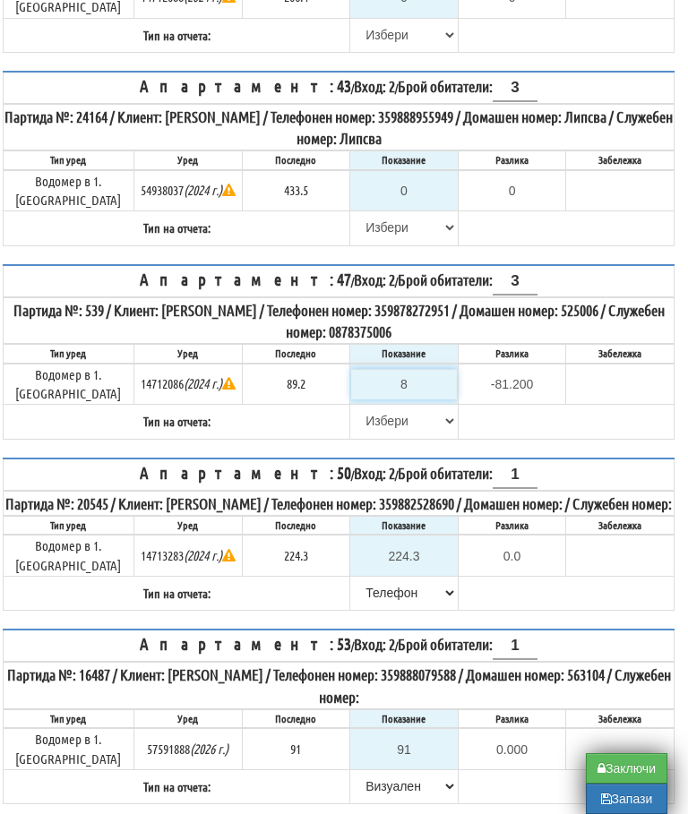
type input "-0.200"
type input "89.2"
type input "0.0"
type input "89.2"
click at [358, 412] on select "[PERSON_NAME] Телефон Бележка Неосигурен достъп Самоотчет Служебно Дистанционен" at bounding box center [404, 421] width 106 height 30
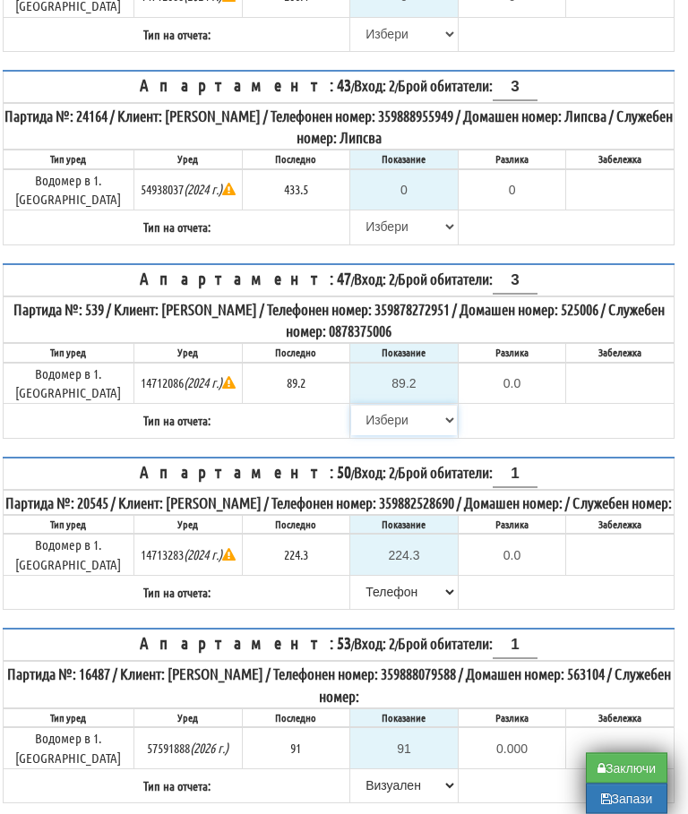
select select "8bc75930-9bfd-e511-80be-8d5a1dced85a"
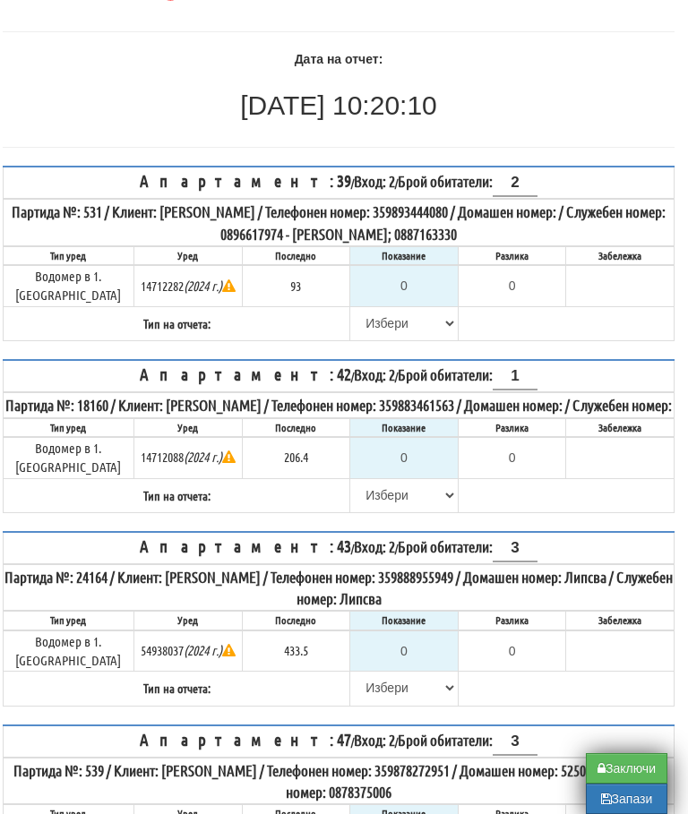
scroll to position [150, 11]
click at [414, 282] on input "0" at bounding box center [404, 286] width 106 height 30
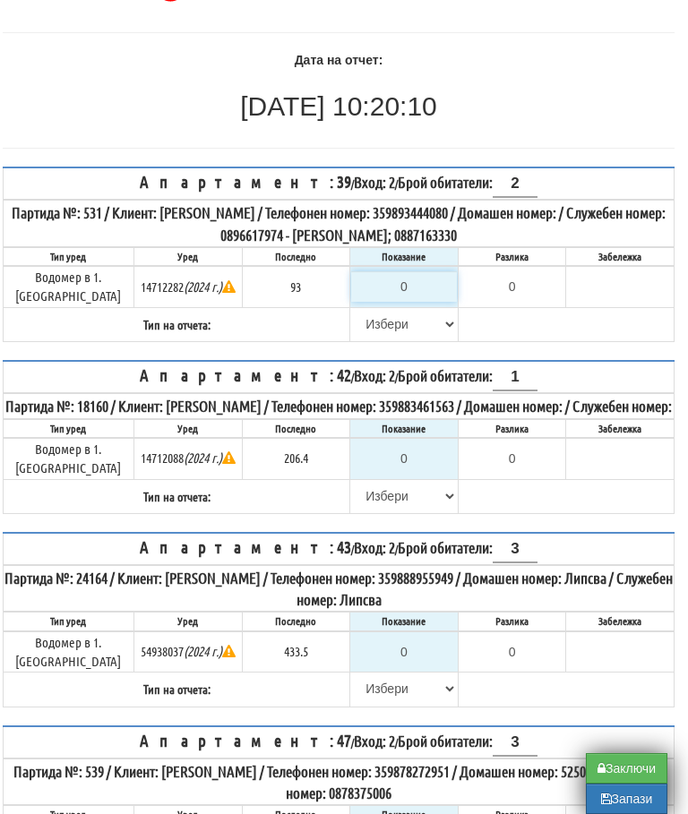
type input "9"
type input "-84.000"
type input "93"
type input "0.000"
type input "93"
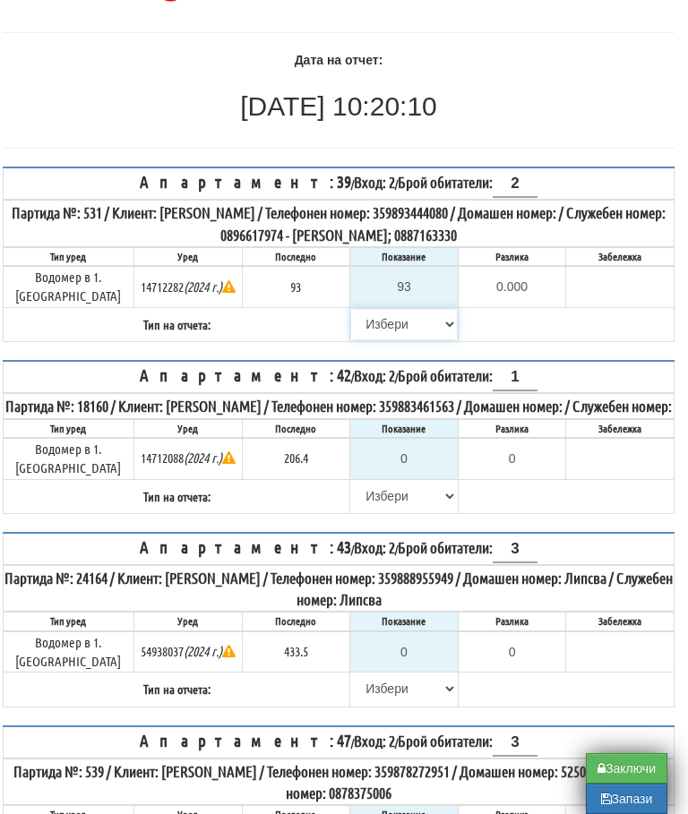
click at [364, 314] on select "[PERSON_NAME] Телефон Бележка Неосигурен достъп Самоотчет Служебно Дистанционен" at bounding box center [404, 324] width 106 height 30
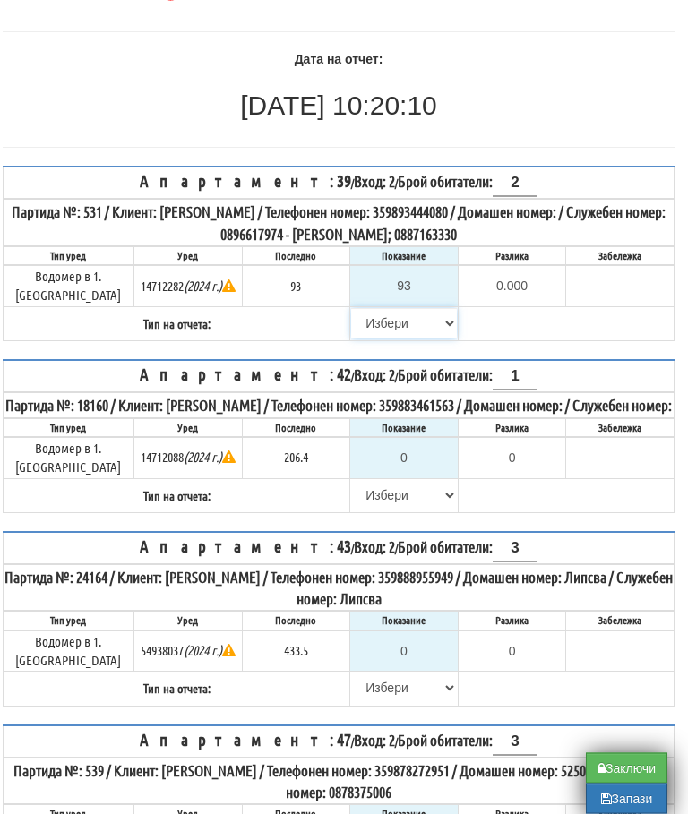
select select "8bc75930-9bfd-e511-80be-8d5a1dced85a"
click at [415, 639] on input "0" at bounding box center [404, 651] width 106 height 30
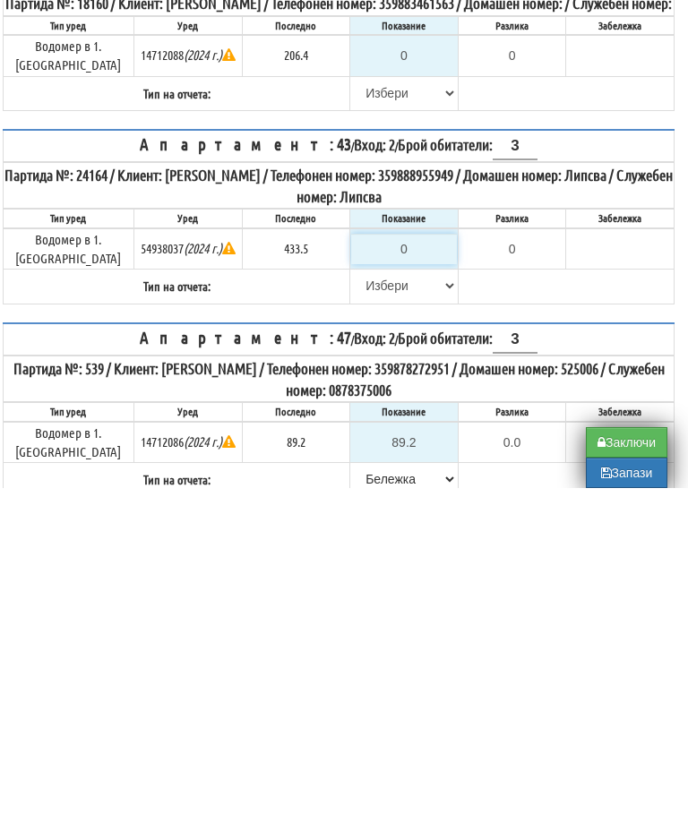
type input "4"
type input "-429.500"
type input "43"
type input "-390.500"
type input "438"
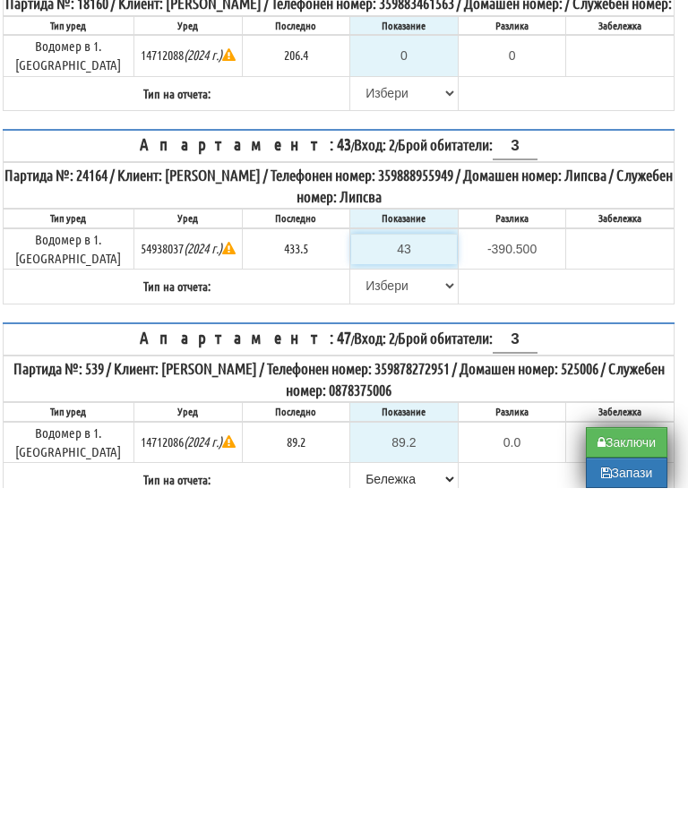
type input "4.500"
type input "438.4"
type input "4.9"
type input "438.4"
click at [364, 596] on select "[PERSON_NAME] Телефон Бележка Неосигурен достъп Самоотчет Служебно Дистанционен" at bounding box center [404, 611] width 106 height 30
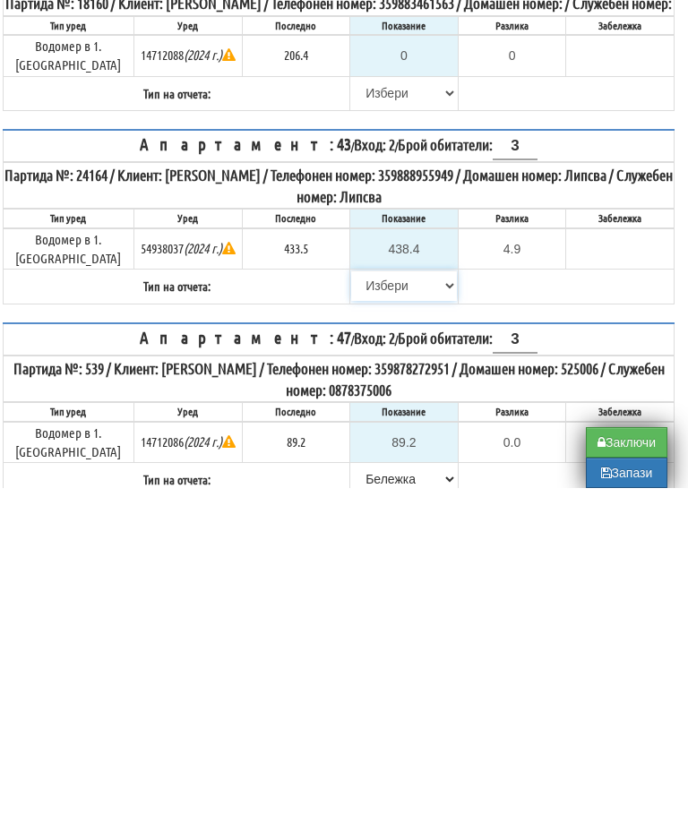
scroll to position [553, 11]
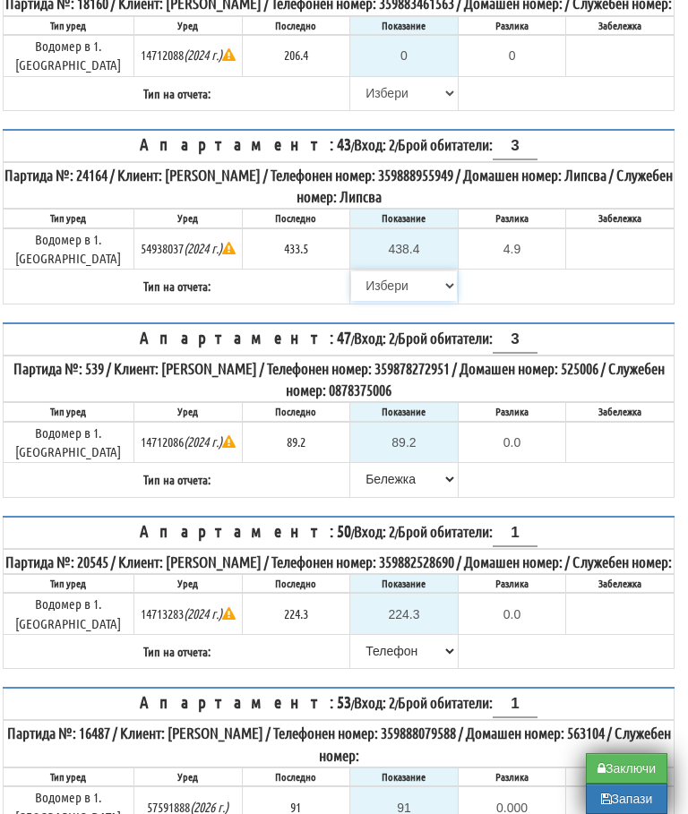
select select "89c75930-9bfd-e511-80be-8d5a1dced85a"
click at [635, 208] on th "Партида №: 24164 / Клиент: МЛАДЕН СИМЕОНОВ ЧЕРГАНСКИ / Телефонен номер: 3598889…" at bounding box center [339, 185] width 671 height 47
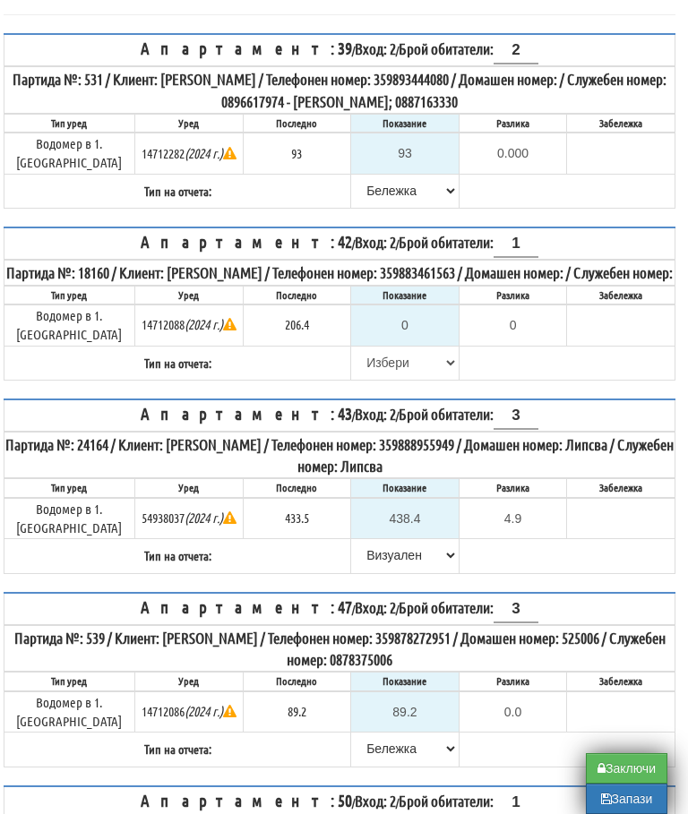
scroll to position [285, 10]
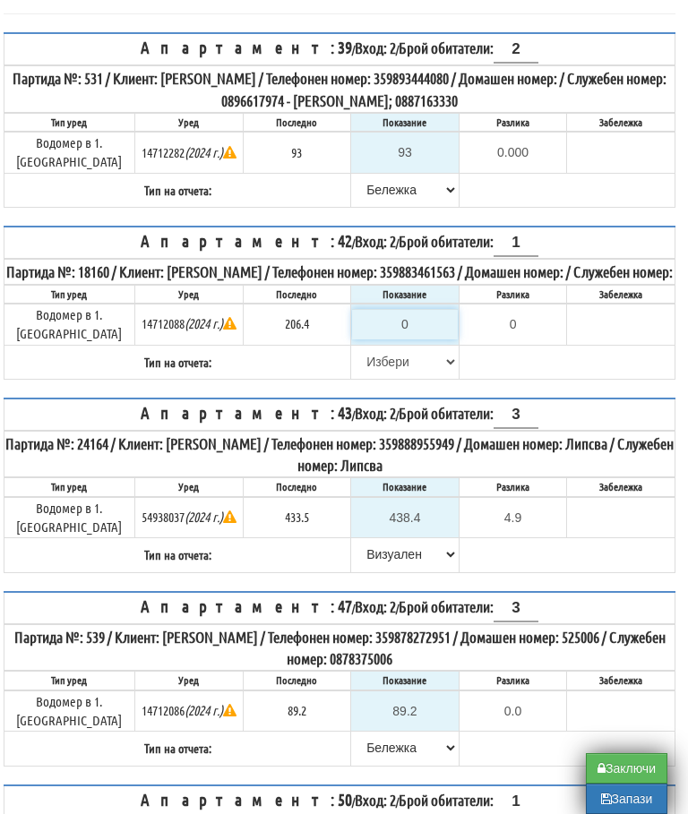
click at [404, 324] on input "0" at bounding box center [405, 324] width 106 height 30
type input "2"
type input "-204.400"
type input "20"
type input "-186.400"
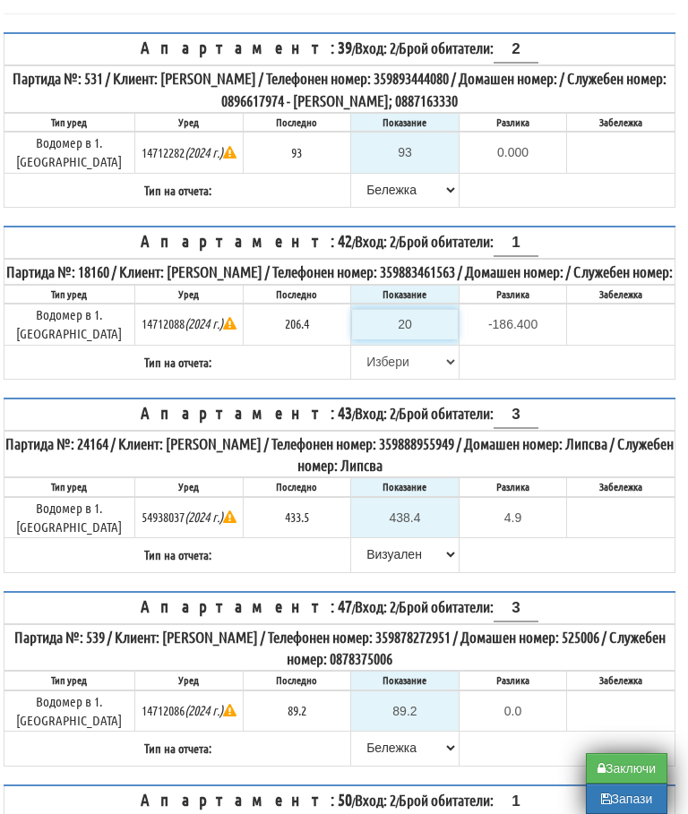
type input "208"
type input "1.600"
type input "208.2"
type input "1.8"
type input "208.2"
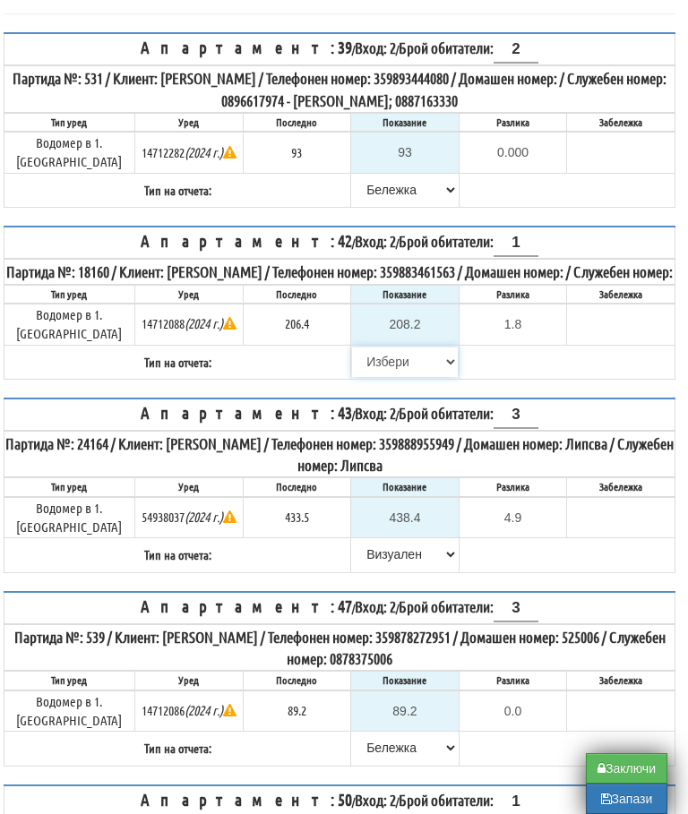
click at [371, 356] on select "[PERSON_NAME] Телефон Бележка Неосигурен достъп Самоотчет Служебно Дистанционен" at bounding box center [405, 362] width 106 height 30
select select "89c75930-9bfd-e511-80be-8d5a1dced85a"
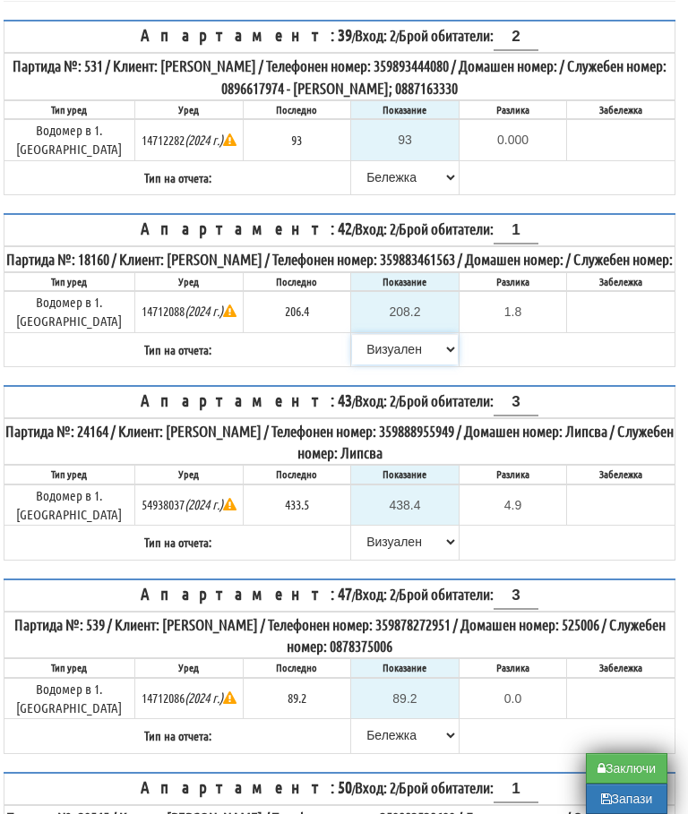
scroll to position [296, 10]
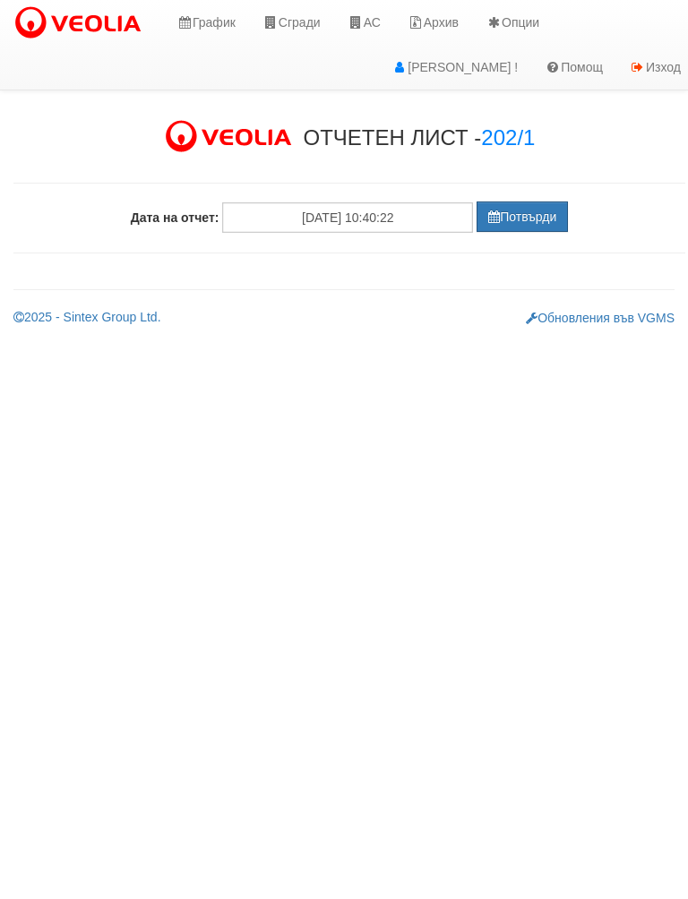
click at [519, 223] on button "Потвърди" at bounding box center [521, 216] width 91 height 30
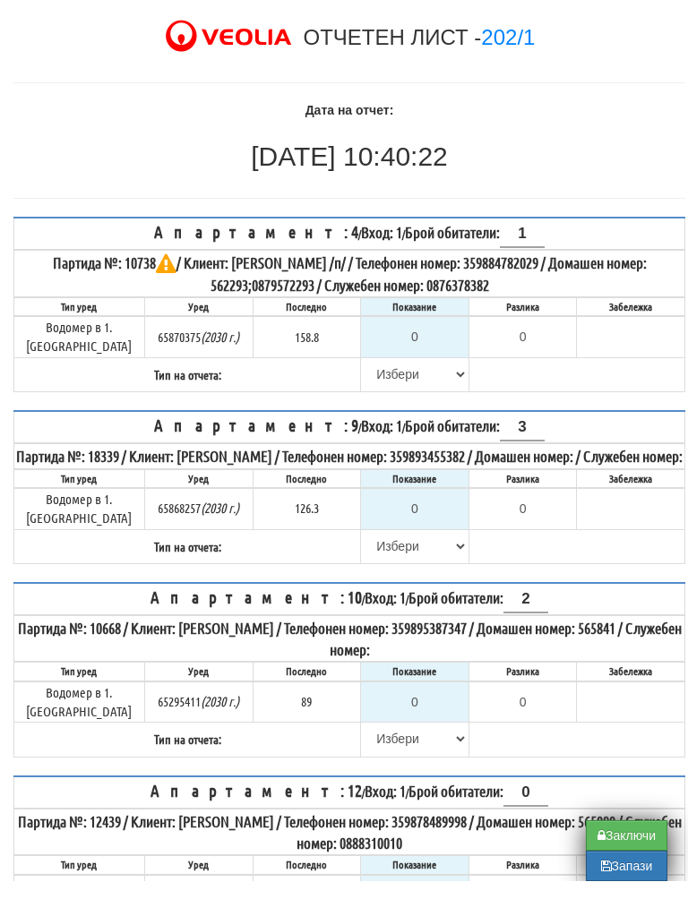
scroll to position [84, 0]
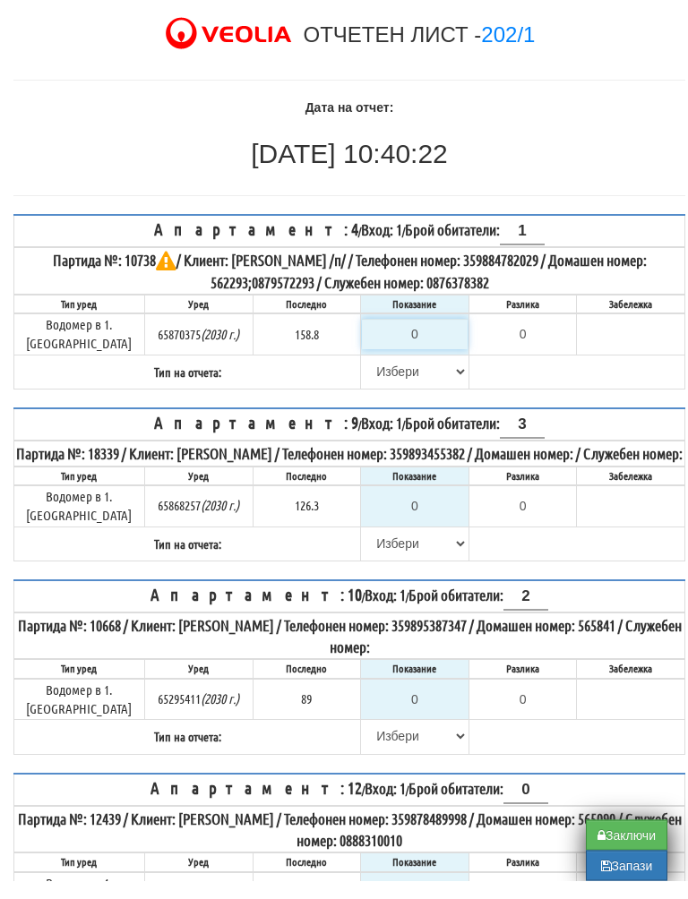
click at [427, 338] on input "0" at bounding box center [415, 353] width 106 height 30
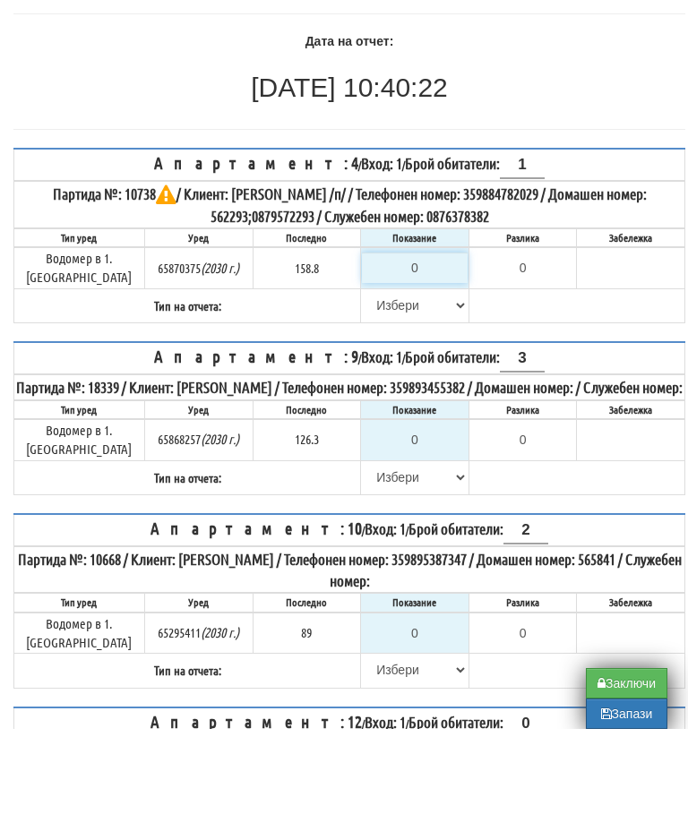
type input "1"
type input "-157.800"
type input "15"
type input "-143.800"
type input "158"
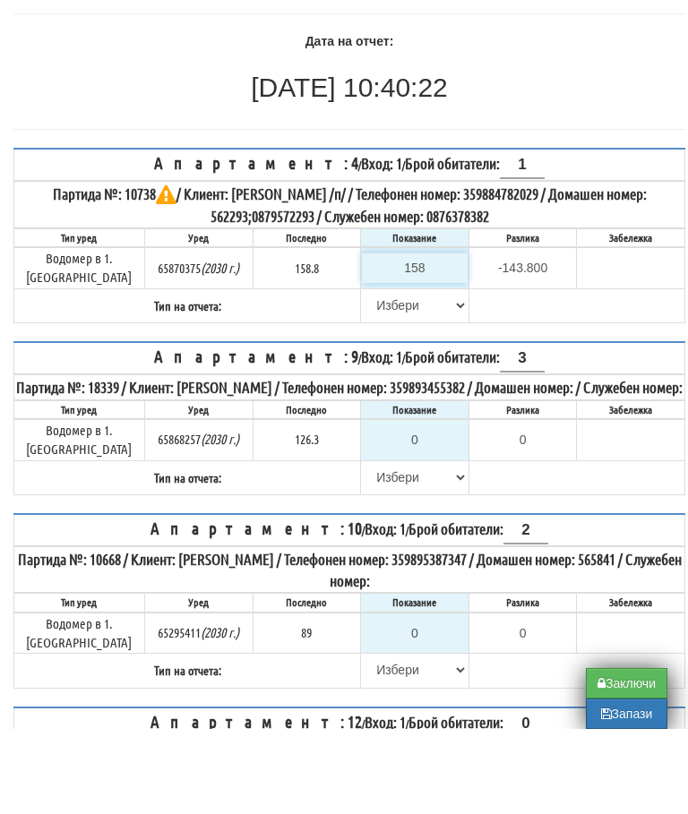
type input "-0.800"
type input "158.8"
type input "0.0"
type input "158.8"
click at [381, 375] on select "[PERSON_NAME] Телефон Бележка Неосигурен достъп Самоотчет Служебно Дистанционен" at bounding box center [415, 390] width 106 height 30
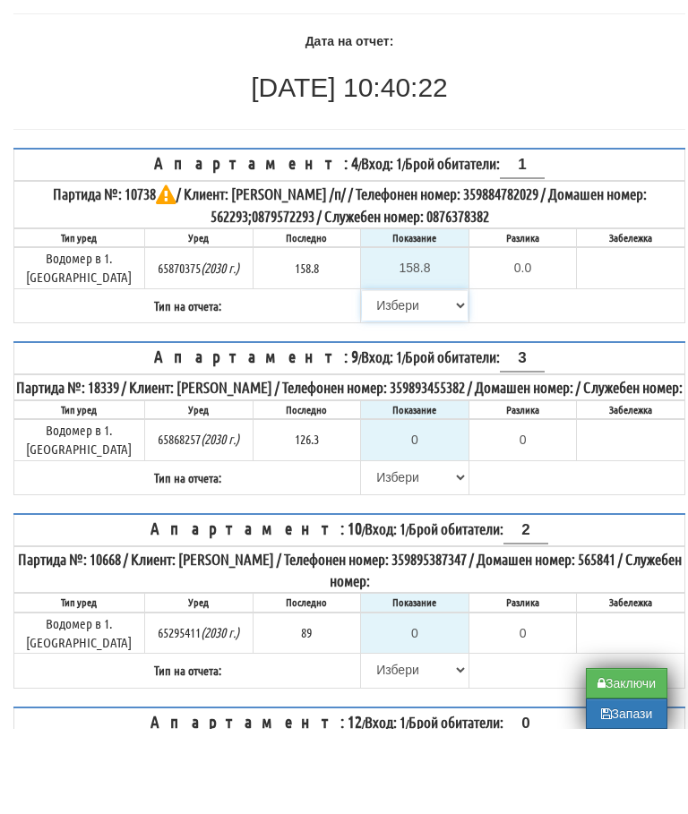
scroll to position [170, 0]
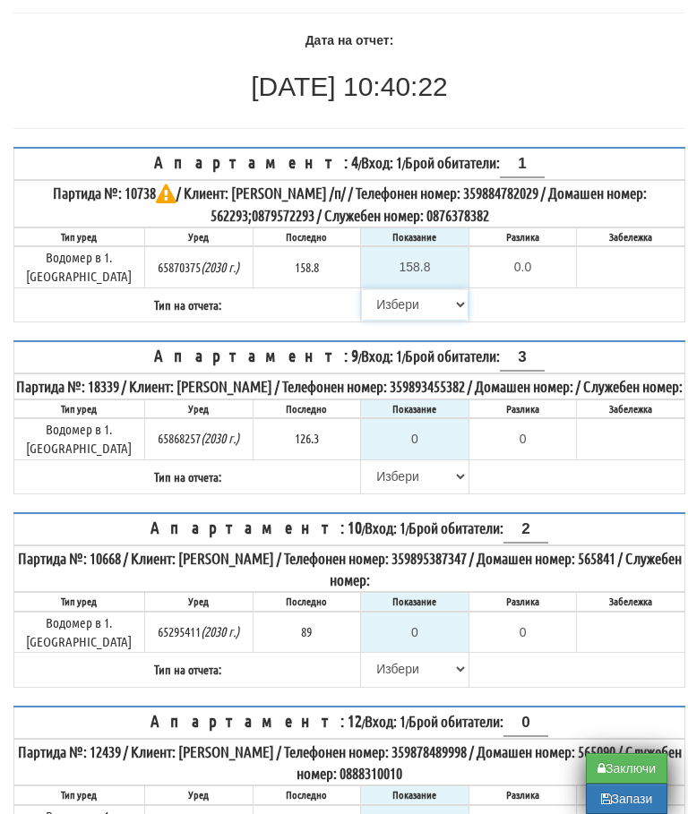
select select "89c75930-9bfd-e511-80be-8d5a1dced85a"
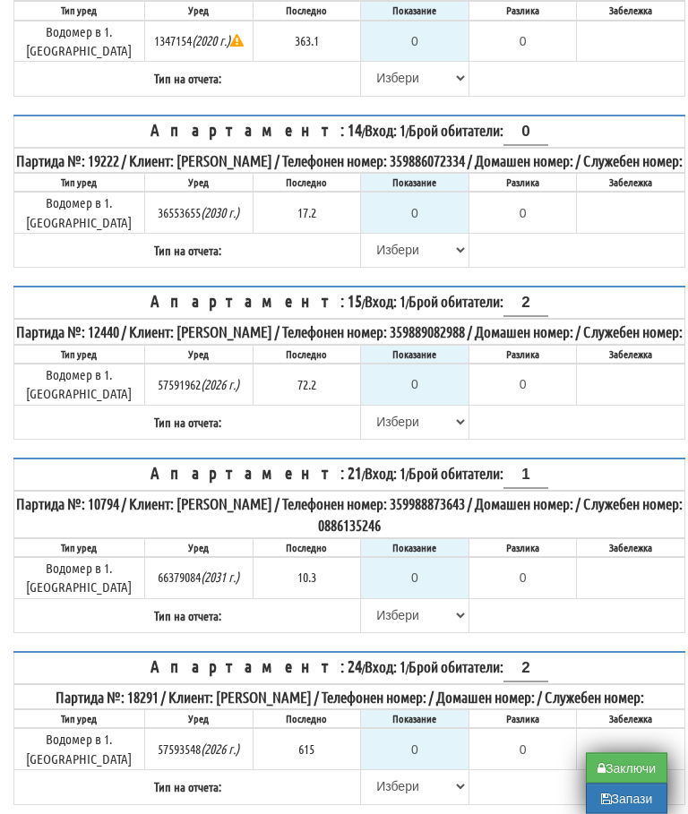
scroll to position [999, 0]
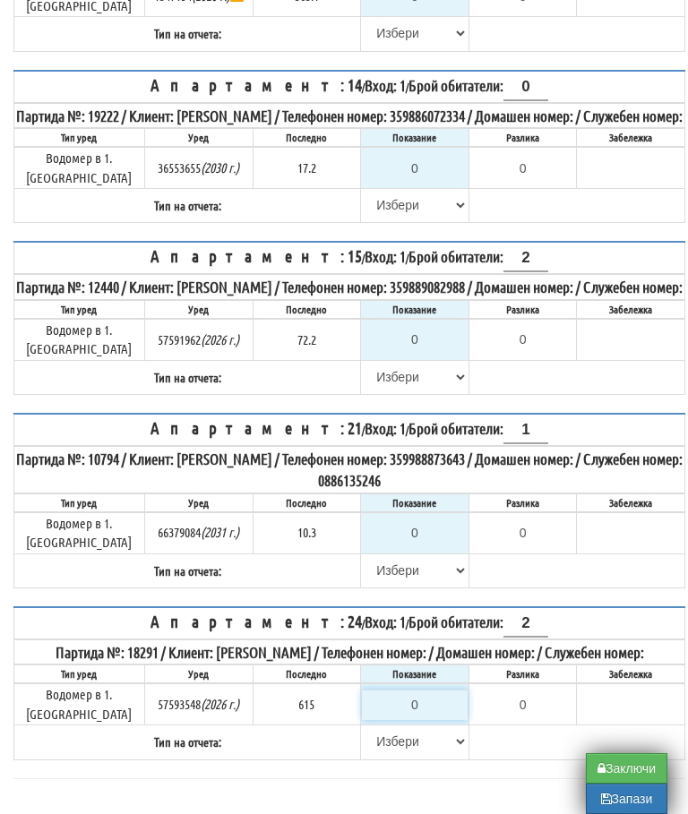
click at [423, 705] on input "0" at bounding box center [415, 705] width 106 height 30
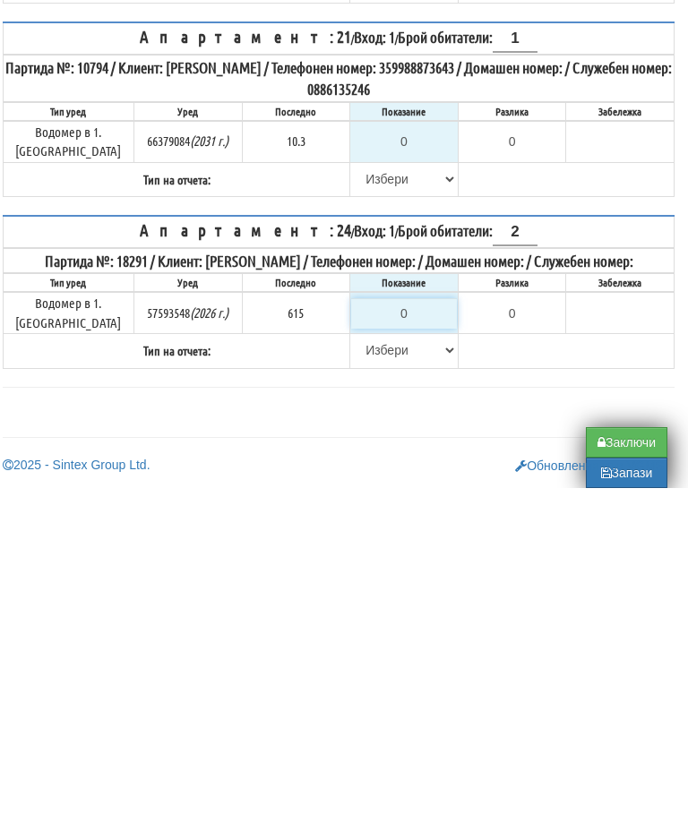
type input "6"
type input "-609.000"
type input "61"
type input "-554.000"
type input "615"
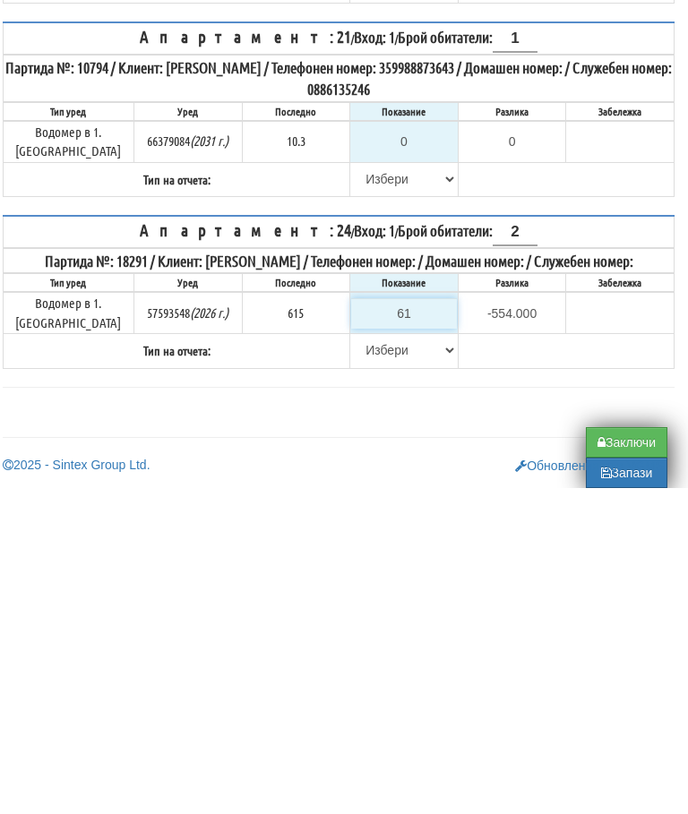
type input "0.000"
type input "615"
click at [367, 661] on select "[PERSON_NAME] Телефон Бележка Неосигурен достъп Самоотчет Служебно Дистанционен" at bounding box center [404, 676] width 106 height 30
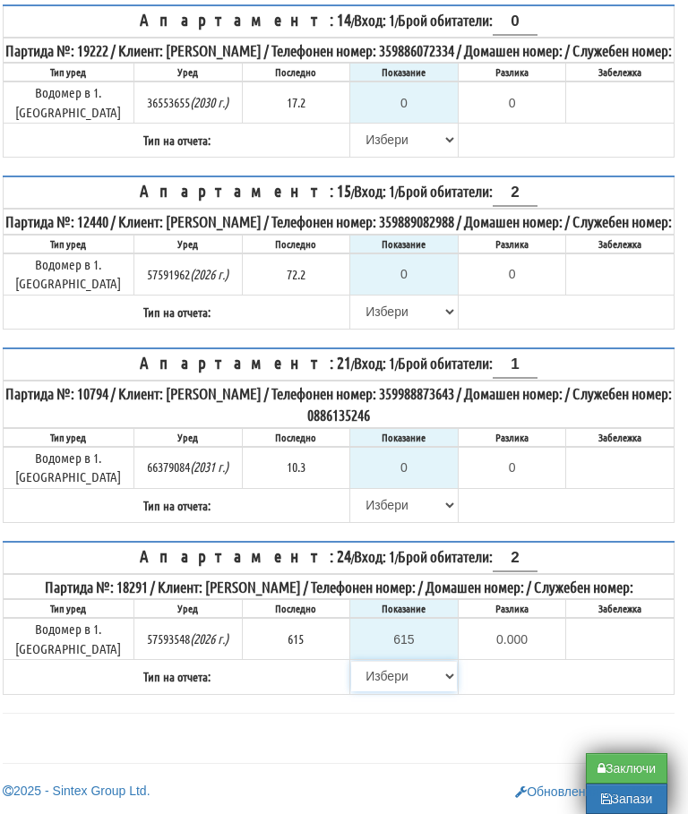
select select "8ac75930-9bfd-e511-80be-8d5a1dced85a"
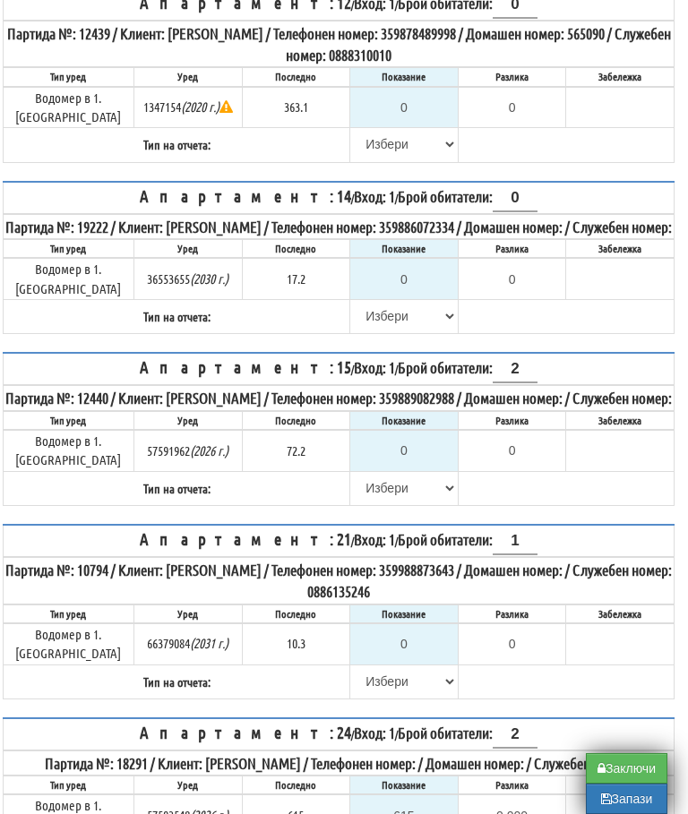
scroll to position [887, 11]
click at [413, 271] on input "0" at bounding box center [404, 280] width 106 height 30
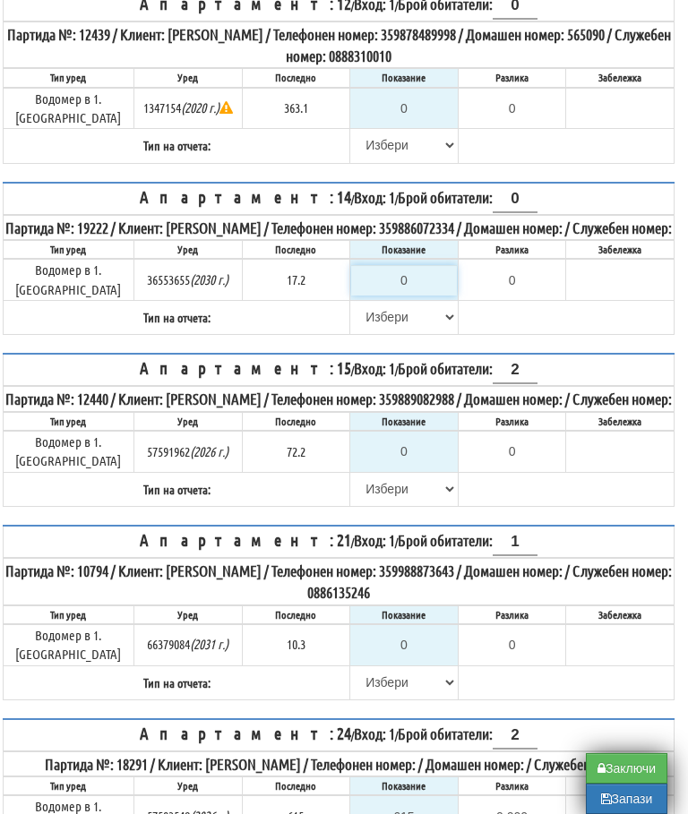
type input "1"
type input "-16.200"
type input "17"
type input "-0.200"
type input "17.2"
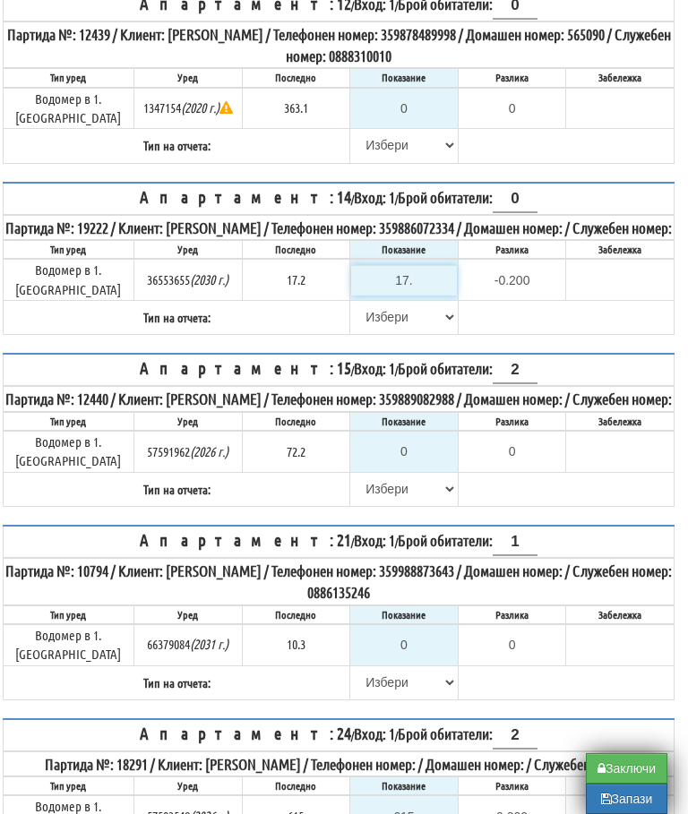
type input "0.0"
type input "17.2"
click at [365, 302] on select "Избери Визуален Телефон Бележка Неосигурен достъп Самоотчет Служебно Дистанцион…" at bounding box center [404, 317] width 106 height 30
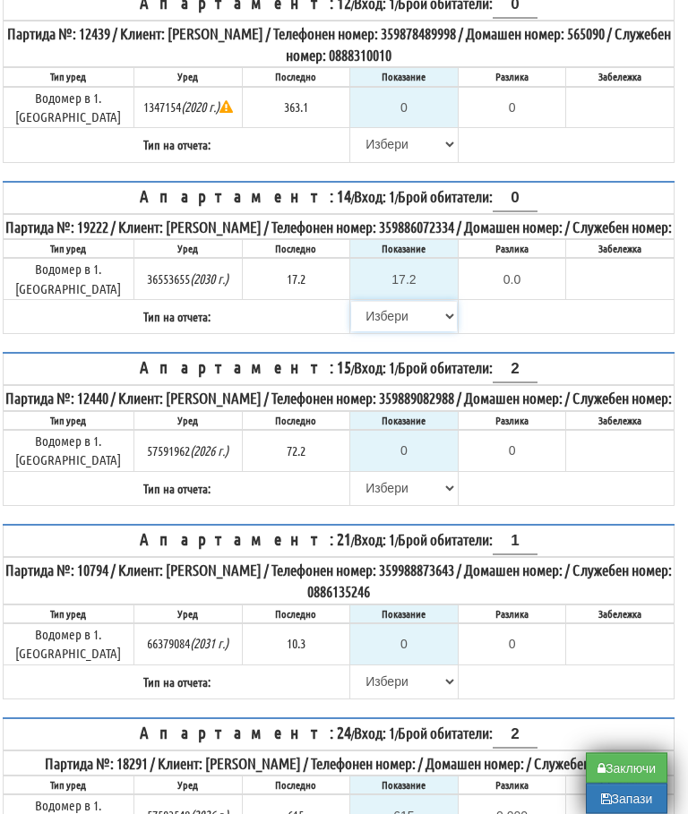
select select "8bc75930-9bfd-e511-80be-8d5a1dced85a"
click at [417, 450] on input "0" at bounding box center [404, 450] width 106 height 30
click at [416, 666] on select "Избери Визуален Телефон Бележка Неосигурен достъп Самоотчет Служебно Дистанцион…" at bounding box center [404, 681] width 106 height 30
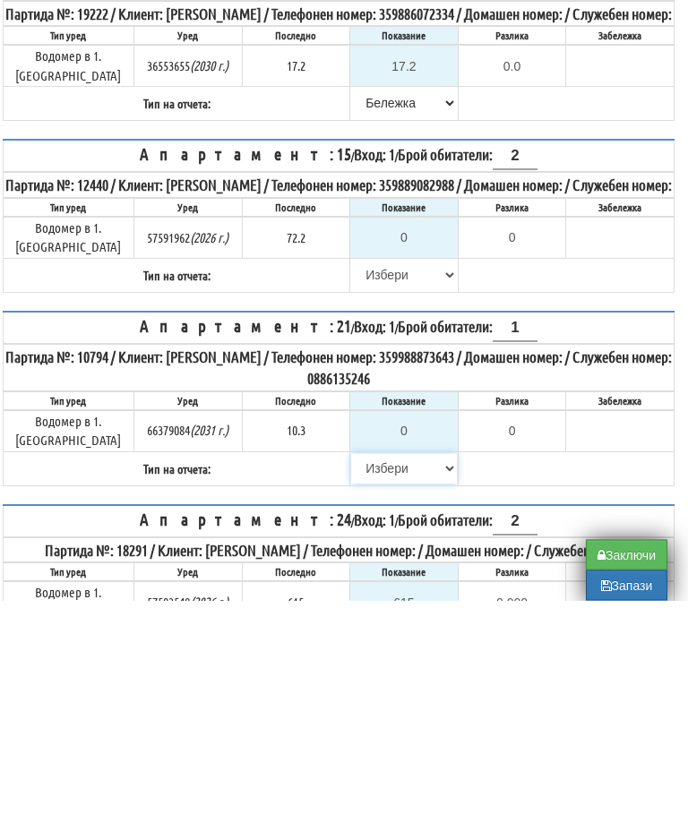
scroll to position [1067, 11]
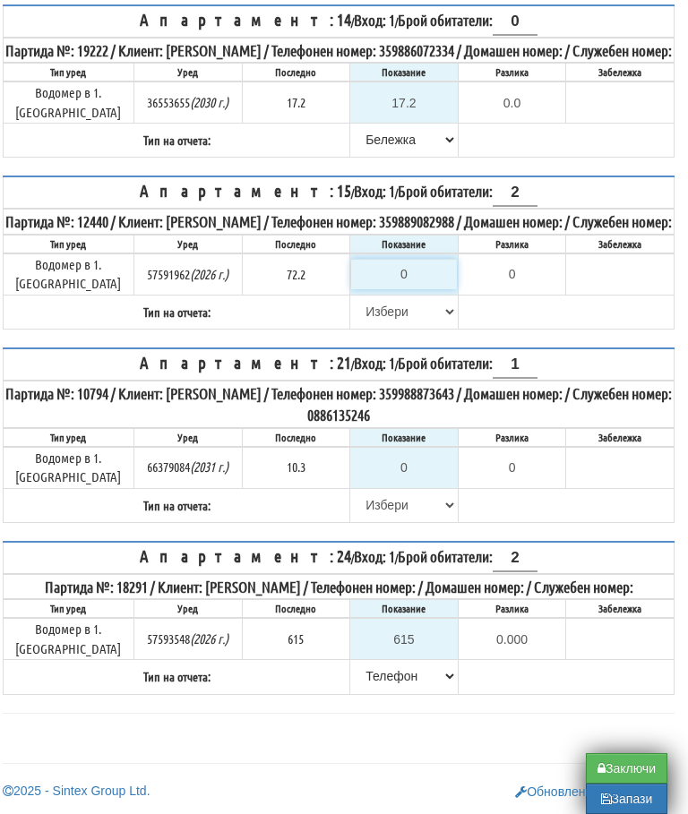
click at [422, 284] on input "0" at bounding box center [404, 274] width 106 height 30
type input "7"
type input "-65.200"
type input "72"
type input "-0.200"
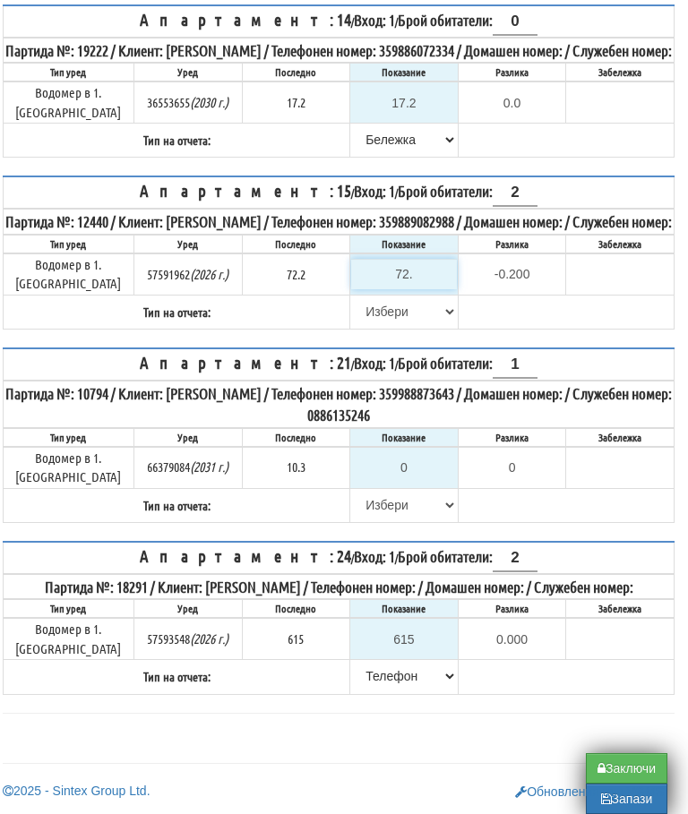
type input "72.6"
type input "0.4"
type input "72.6"
click at [362, 314] on select "[PERSON_NAME] Телефон Бележка Неосигурен достъп Самоотчет Служебно Дистанционен" at bounding box center [404, 311] width 106 height 30
select select "89c75930-9bfd-e511-80be-8d5a1dced85a"
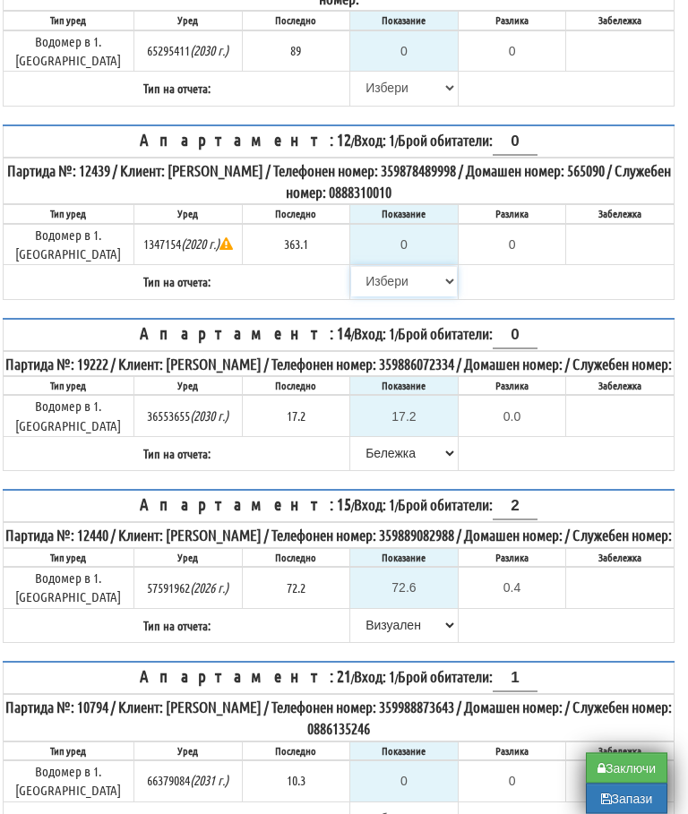
click at [373, 267] on select "[PERSON_NAME] Телефон Бележка Неосигурен достъп Самоотчет Служебно Дистанционен" at bounding box center [404, 282] width 106 height 30
select select "8cc75930-9bfd-e511-80be-8d5a1dced85a"
type input "363.1"
type input "0.0"
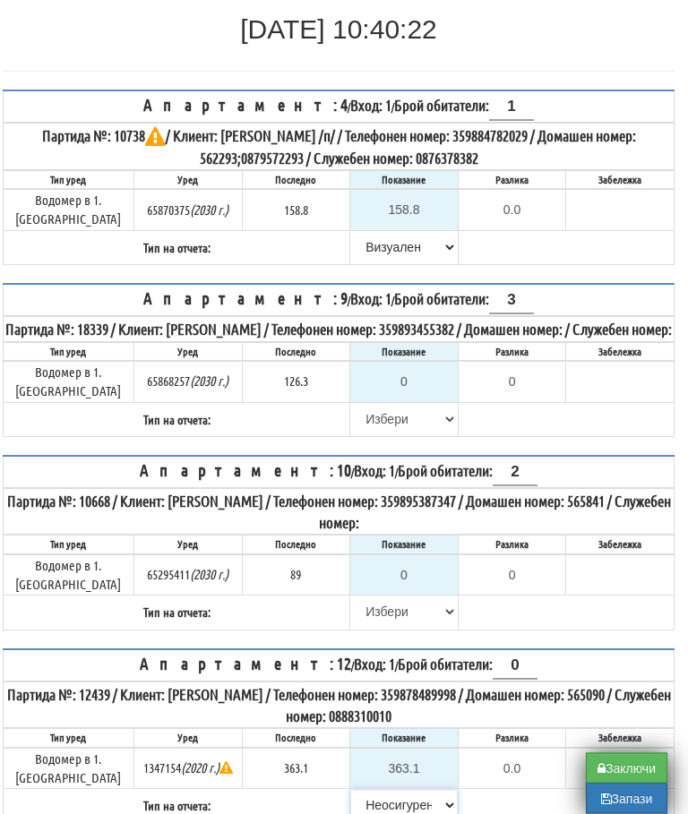
scroll to position [227, 11]
click at [624, 805] on button "Запази" at bounding box center [626, 799] width 81 height 30
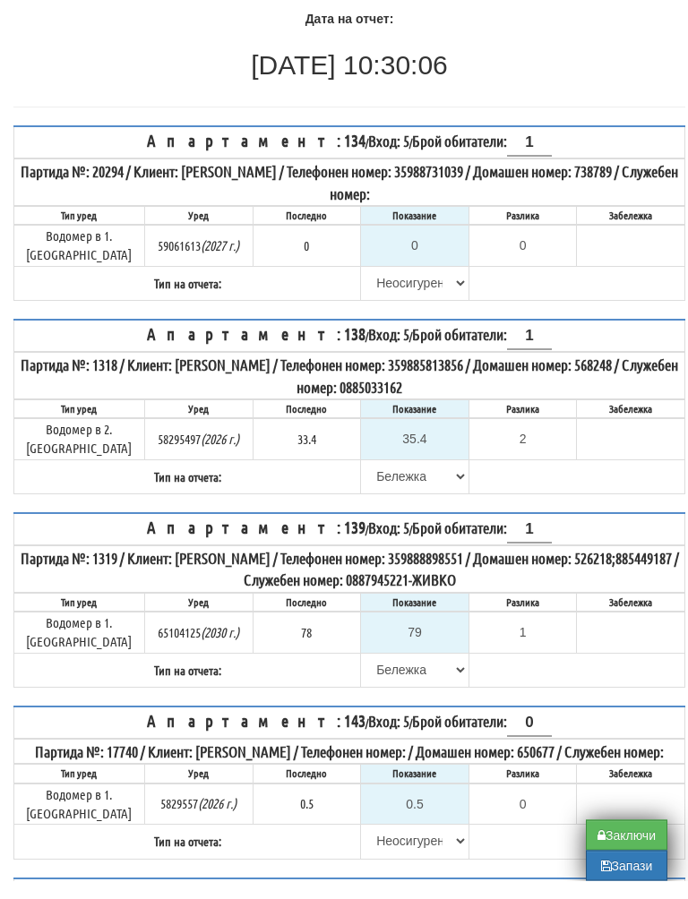
scroll to position [190, 0]
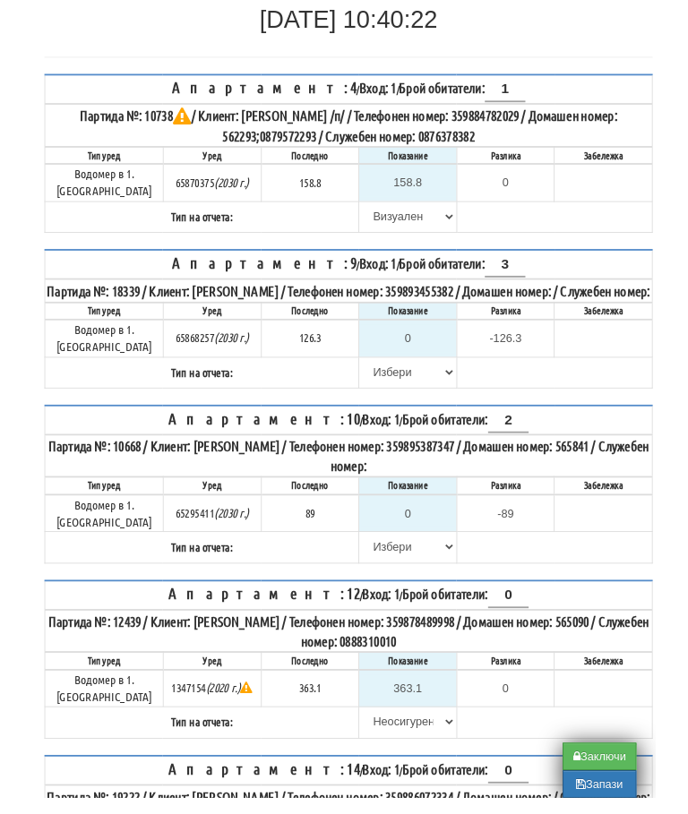
scroll to position [219, 0]
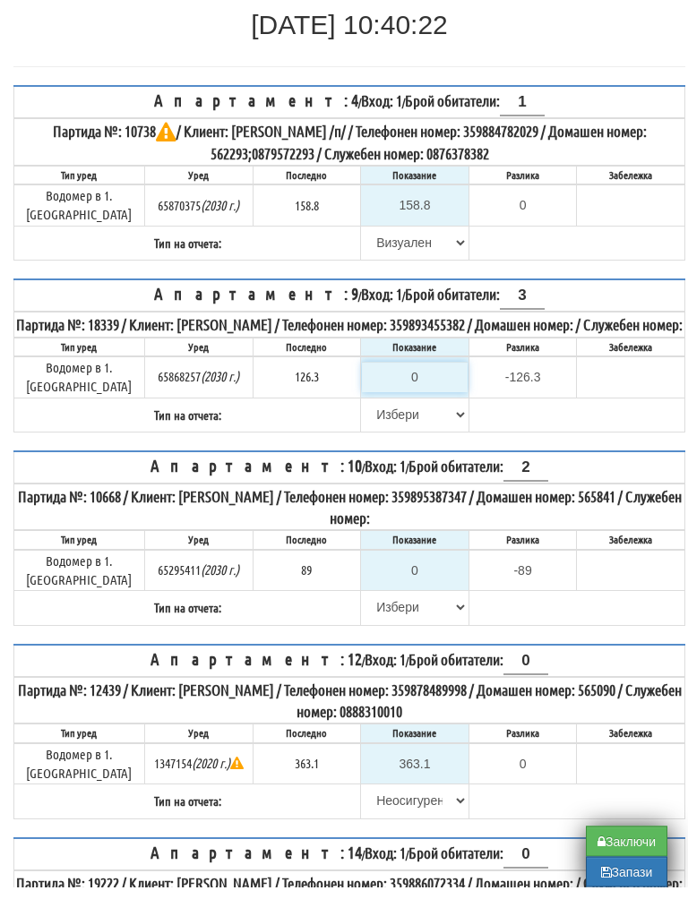
click at [422, 387] on input "0" at bounding box center [415, 389] width 106 height 30
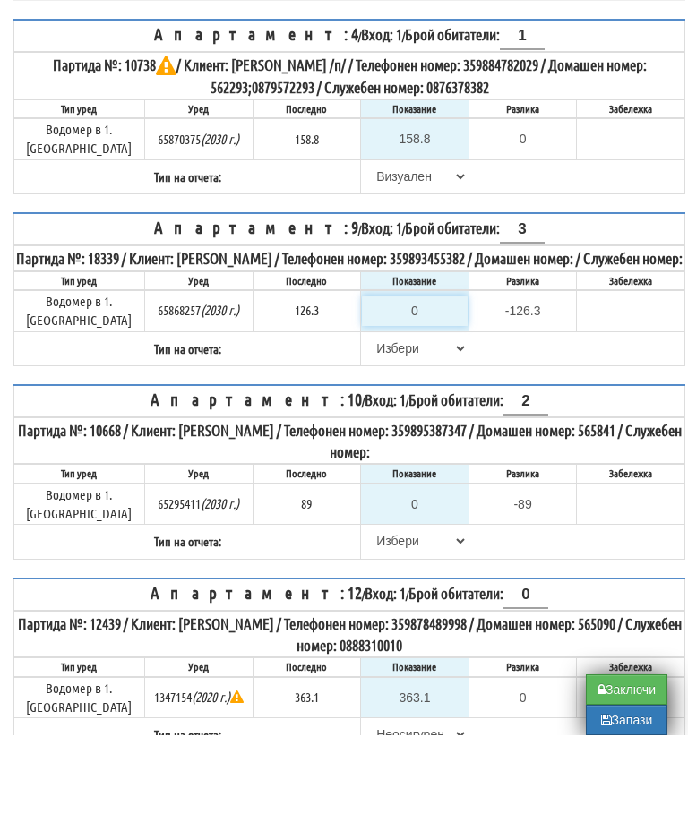
type input "1"
type input "-125.300"
type input "12"
type input "-114.300"
type input "126"
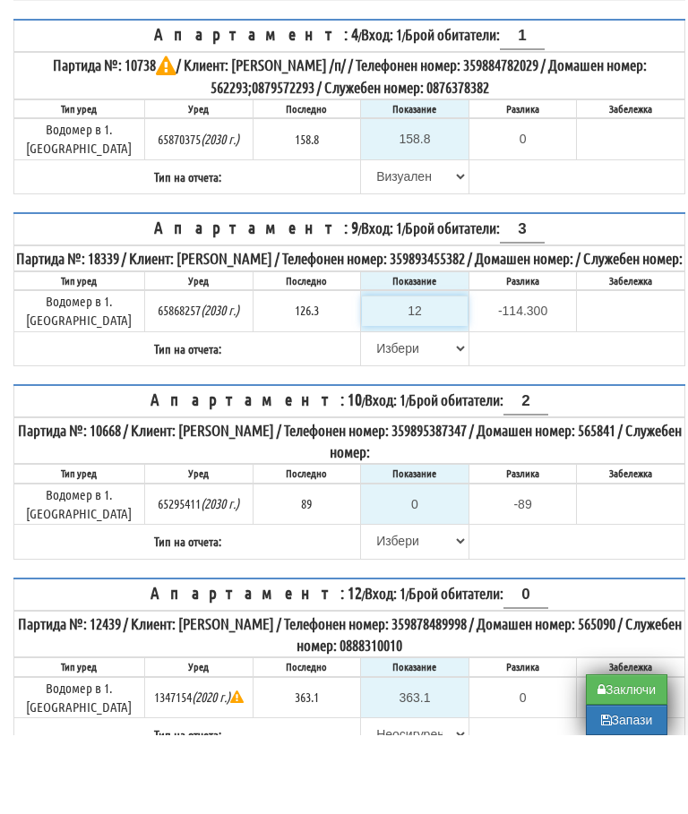
type input "-0.300"
type input "126.3"
type input "0.0"
type input "126.3"
click at [374, 412] on select "[PERSON_NAME] Телефон Бележка Неосигурен достъп Самоотчет Служебно Дистанционен" at bounding box center [415, 427] width 106 height 30
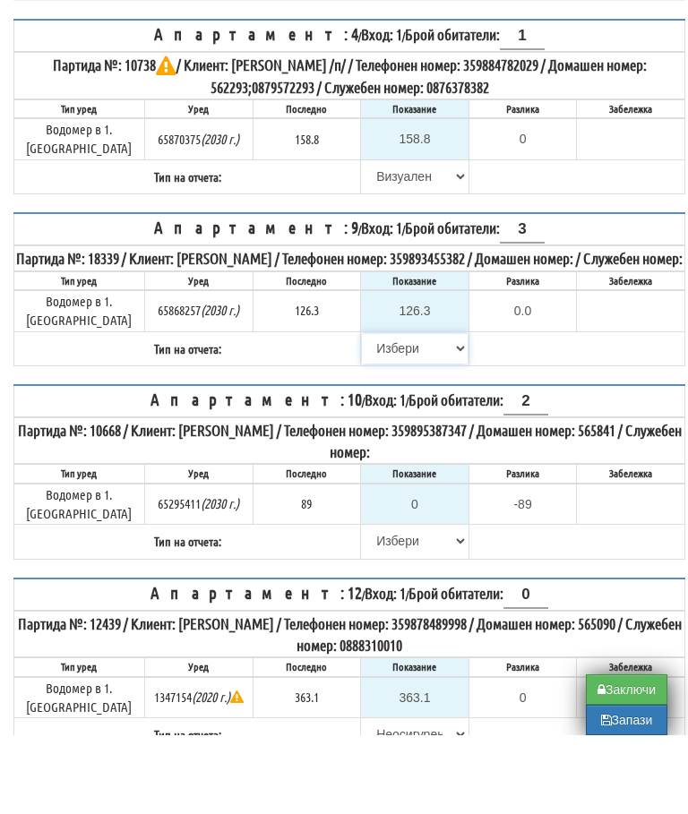
scroll to position [299, 0]
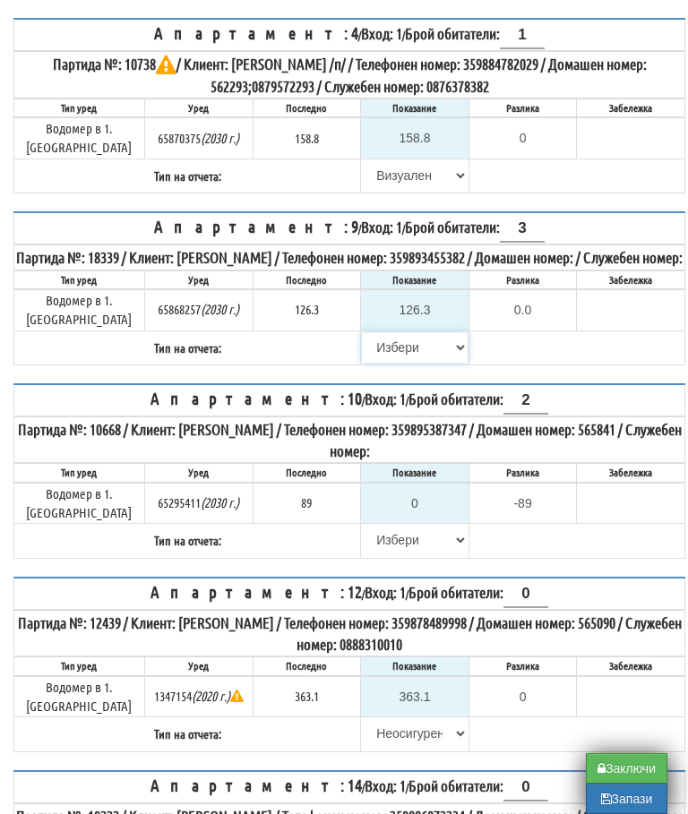
select select "8bc75930-9bfd-e511-80be-8d5a1dced85a"
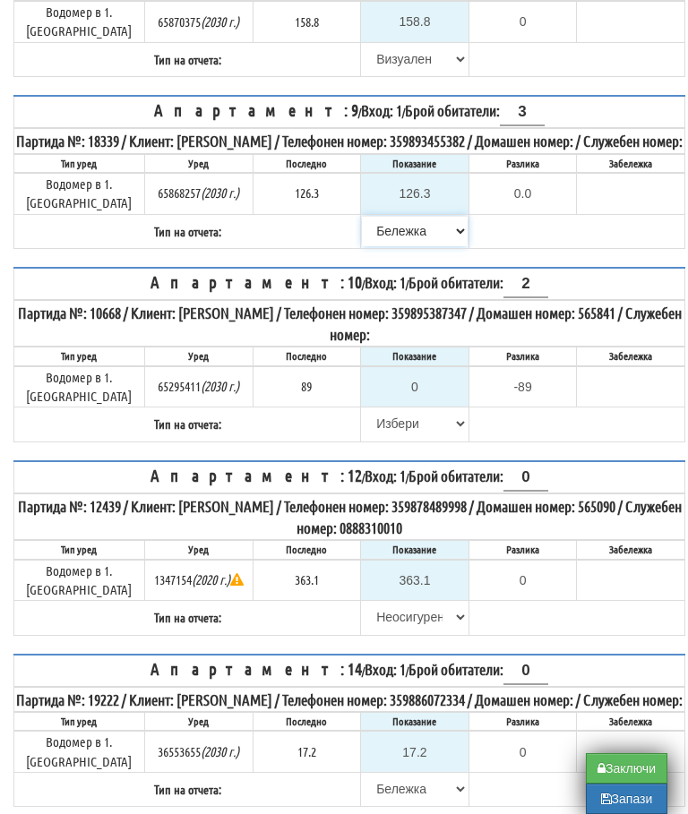
scroll to position [436, 0]
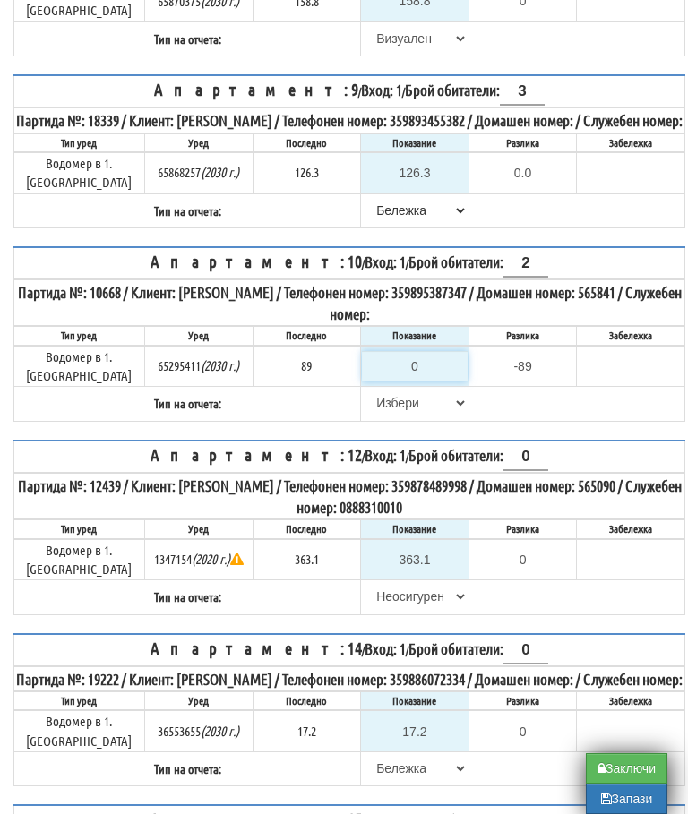
click at [429, 362] on input "0" at bounding box center [415, 366] width 106 height 30
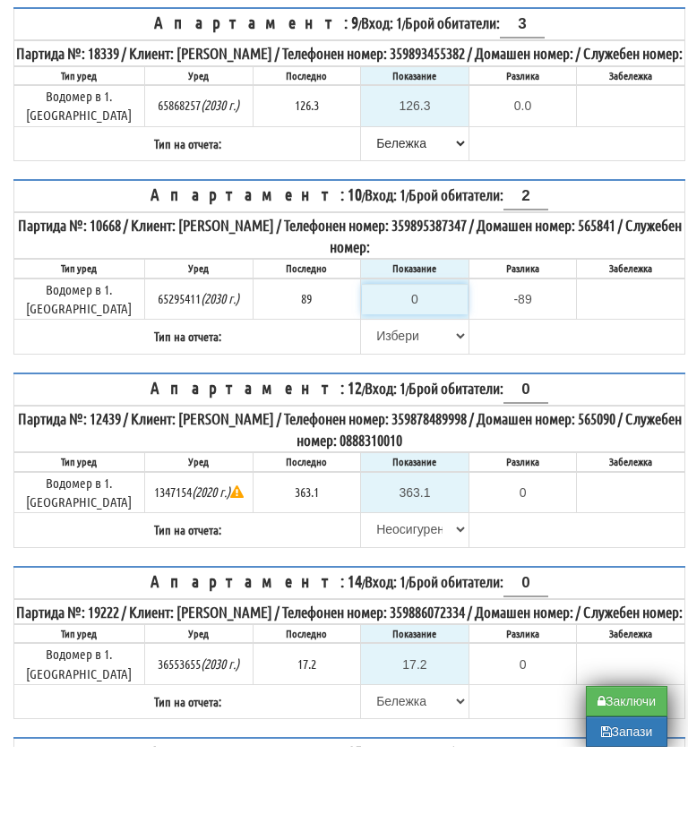
type input "9"
type input "-80.000"
type input "90"
type input "1.000"
type input "90.7"
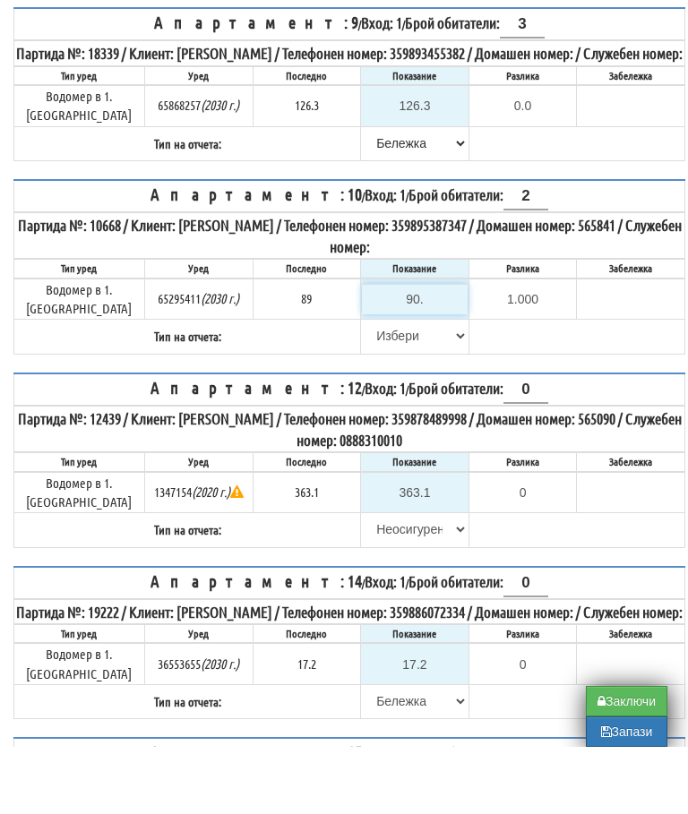
type input "1.700"
type input "90.7"
click at [376, 388] on select "[PERSON_NAME] Телефон Бележка Неосигурен достъп Самоотчет Служебно Дистанционен" at bounding box center [415, 403] width 106 height 30
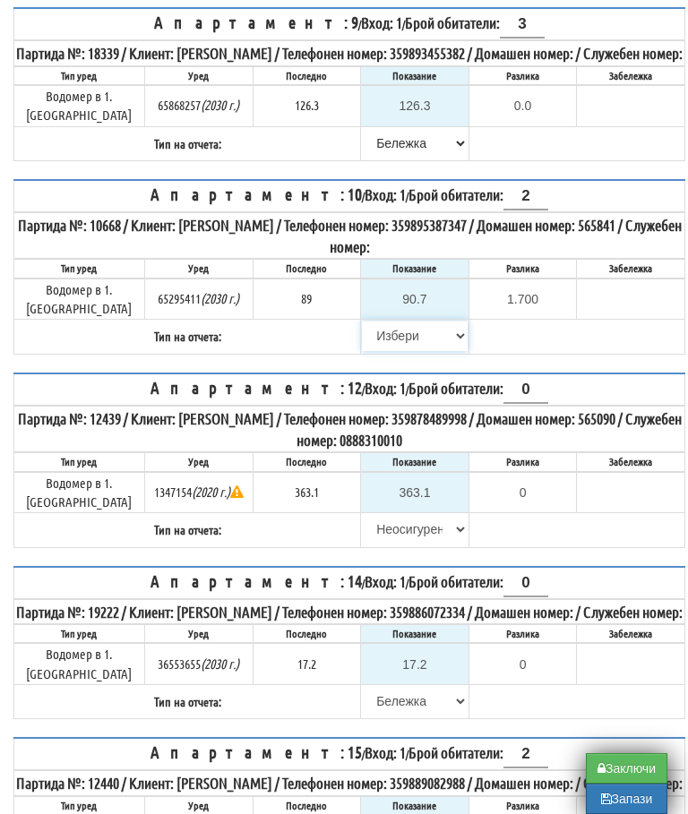
select select "89c75930-9bfd-e511-80be-8d5a1dced85a"
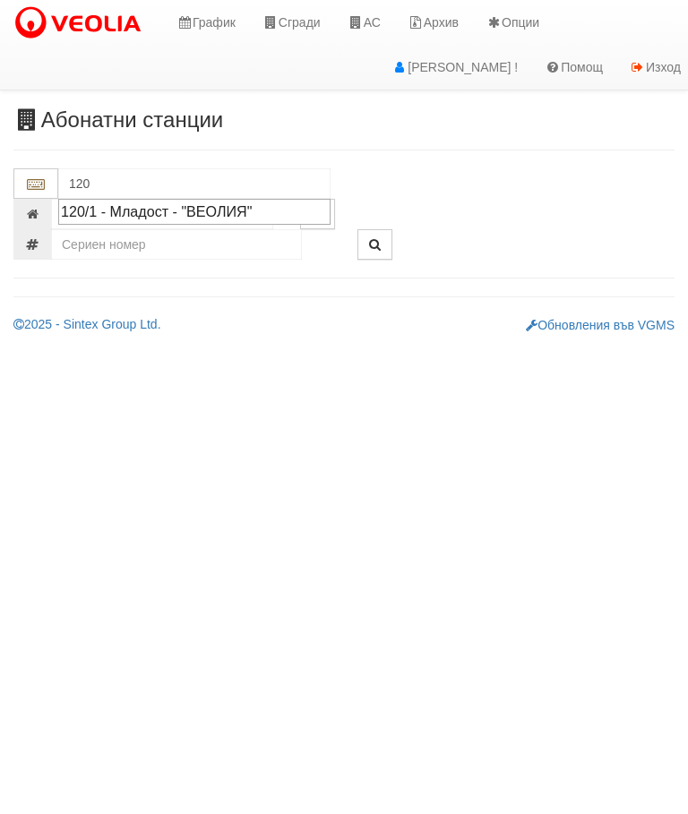
click at [175, 215] on div "120/1 - Младост - "ВЕОЛИЯ"" at bounding box center [194, 211] width 267 height 21
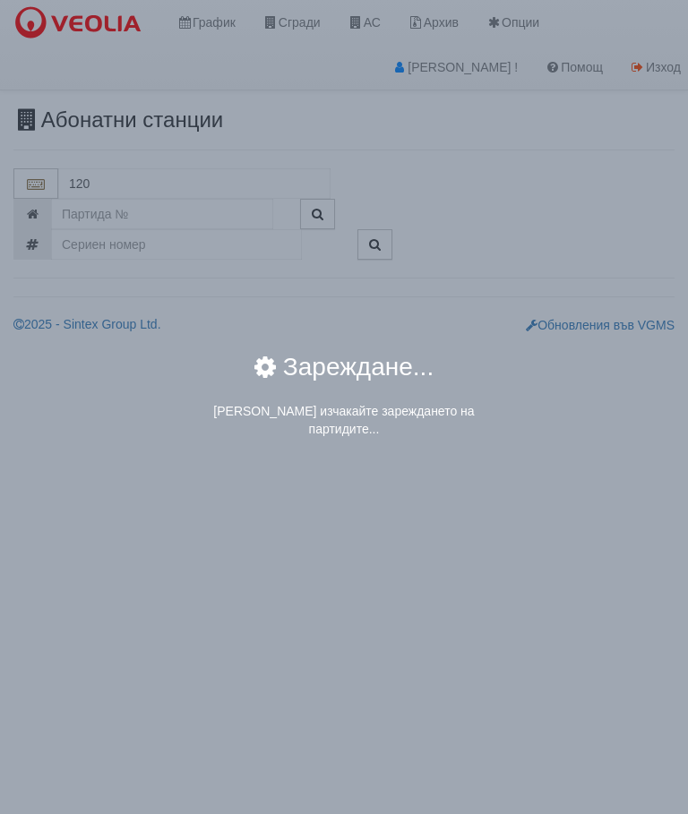
type input "120/1 - Младост - "ВЕОЛИЯ""
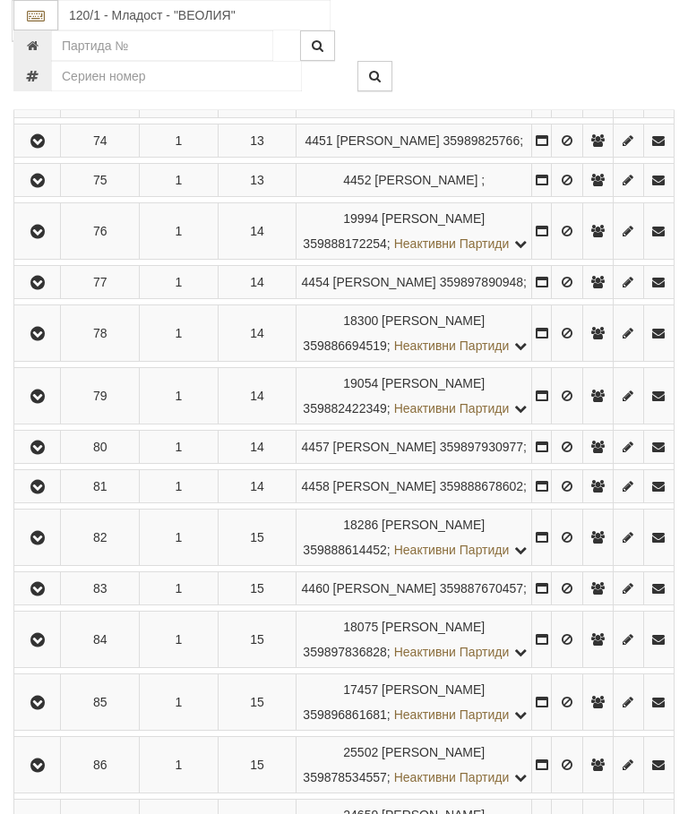
scroll to position [4376, 2]
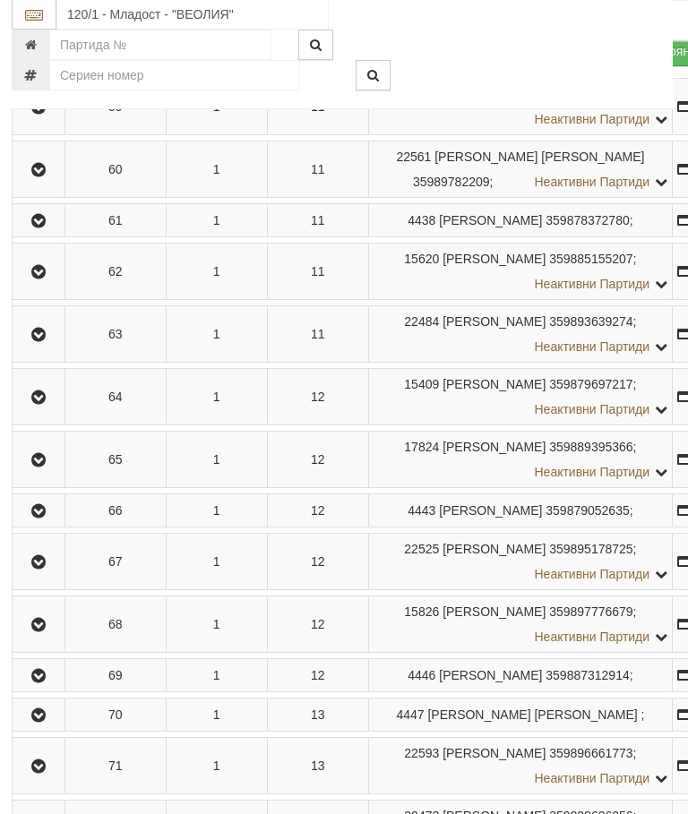
scroll to position [3811, 2]
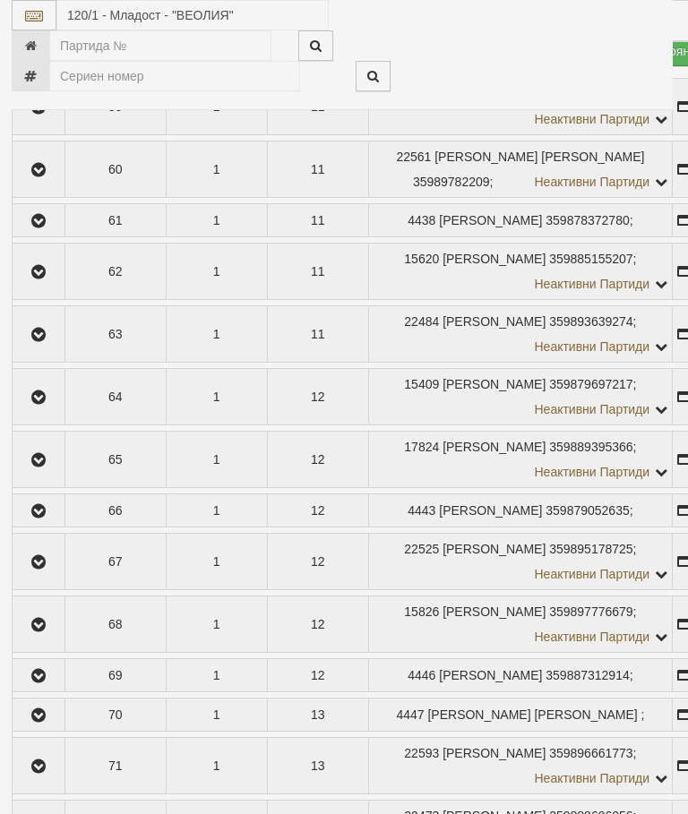
select select "10"
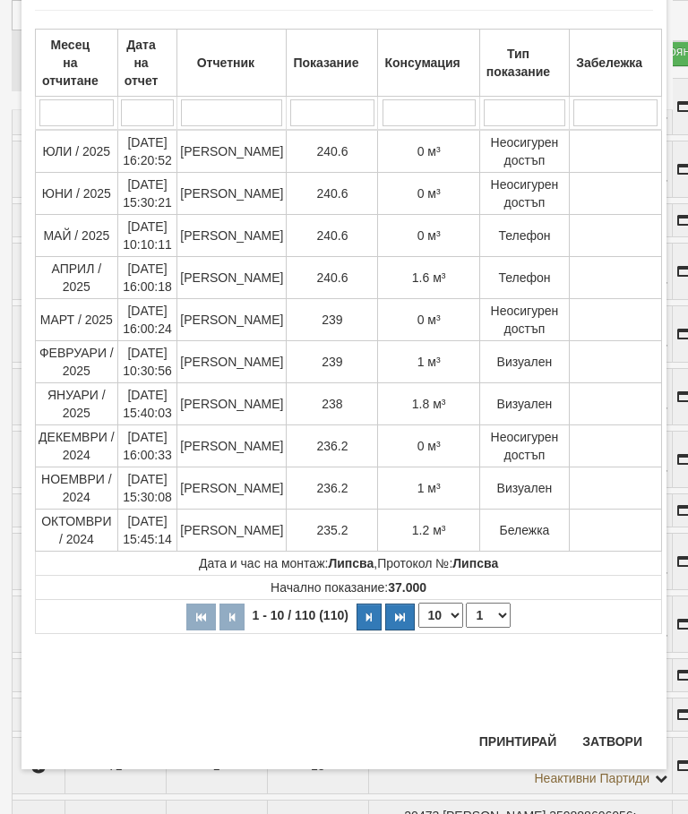
scroll to position [1268, 0]
click at [482, 610] on select "1 2 3 4 5 6 7 8 9 10 11" at bounding box center [488, 615] width 45 height 25
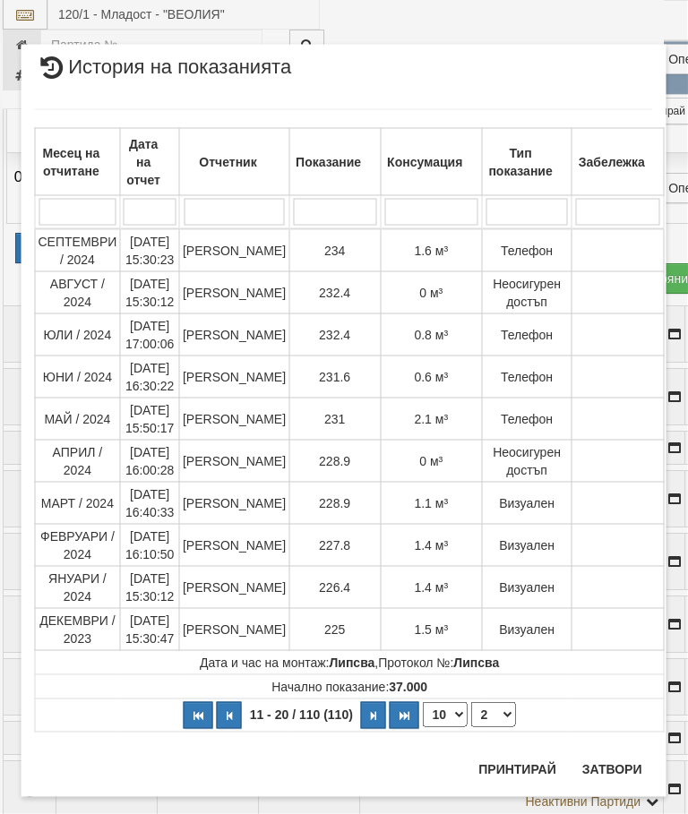
scroll to position [3587, 11]
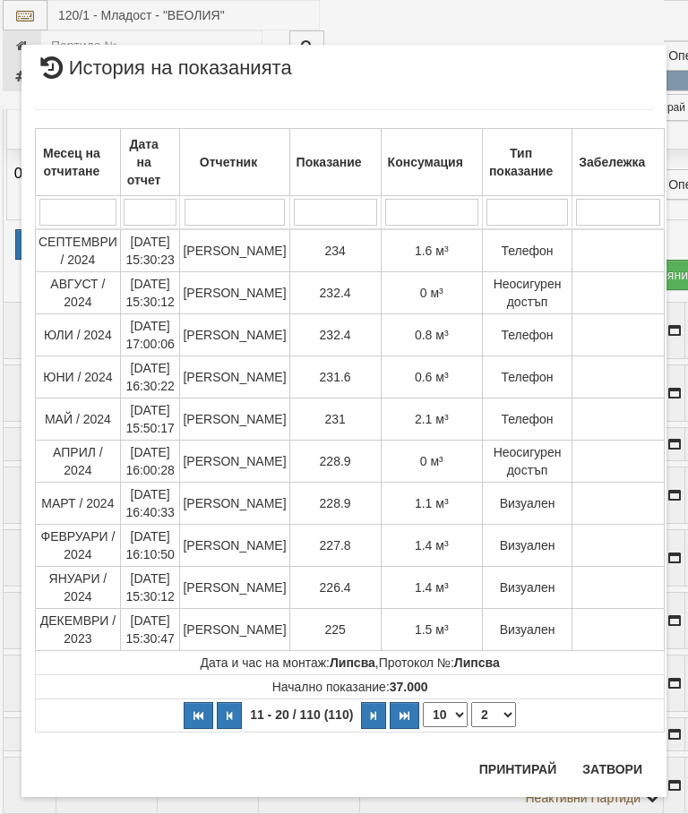
click at [497, 707] on select "1 2 3 4 5 6 7 8 9 10 11" at bounding box center [493, 714] width 45 height 25
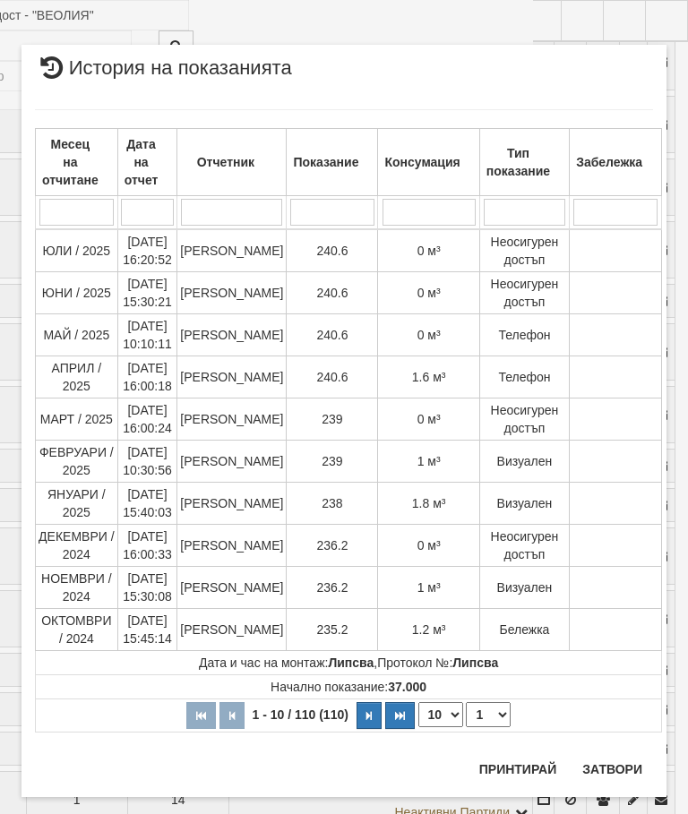
click at [486, 716] on select "1 2 3 4 5 6 7 8 9 10 11" at bounding box center [488, 714] width 45 height 25
select select "2"
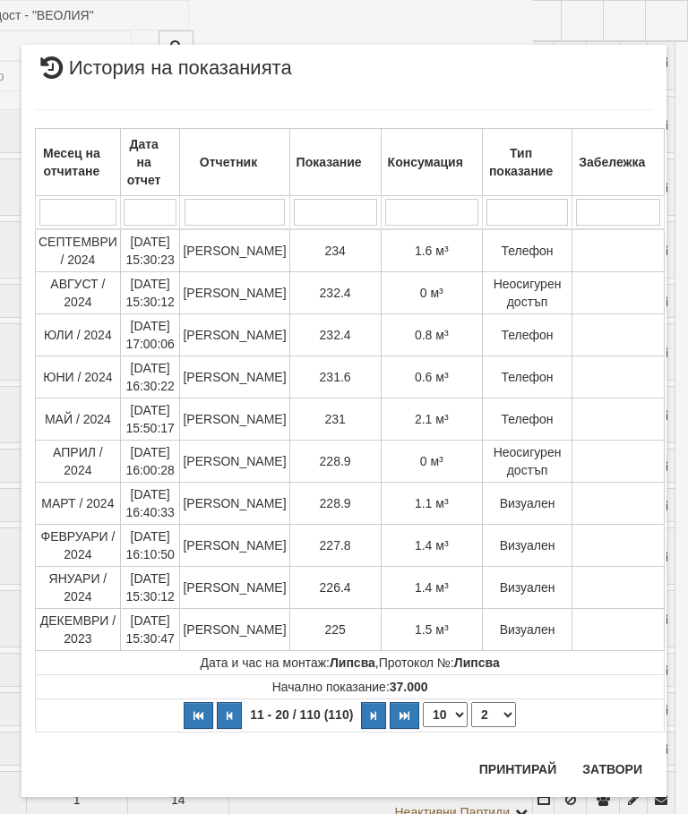
click at [610, 762] on button "Затвори" at bounding box center [611, 769] width 81 height 29
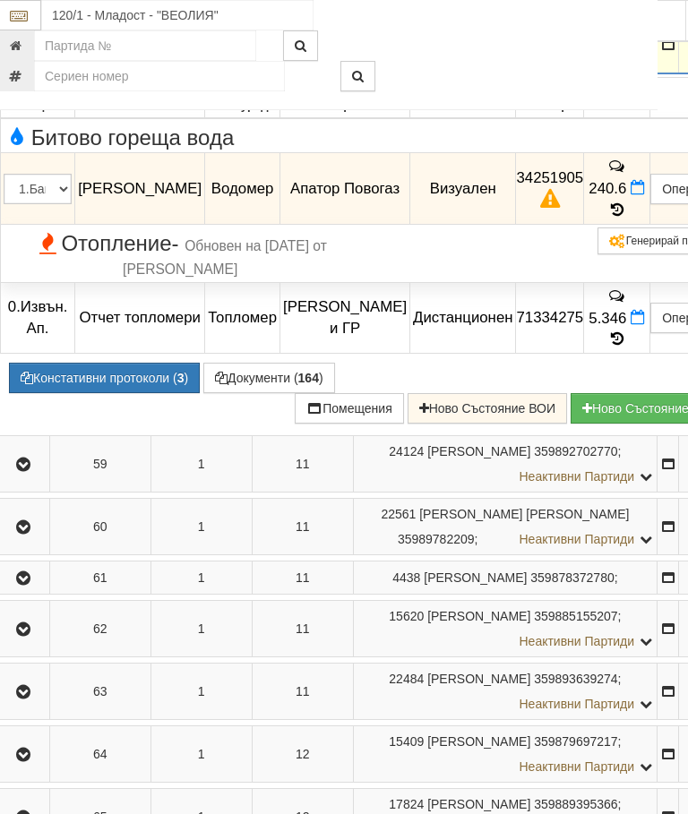
scroll to position [3432, 17]
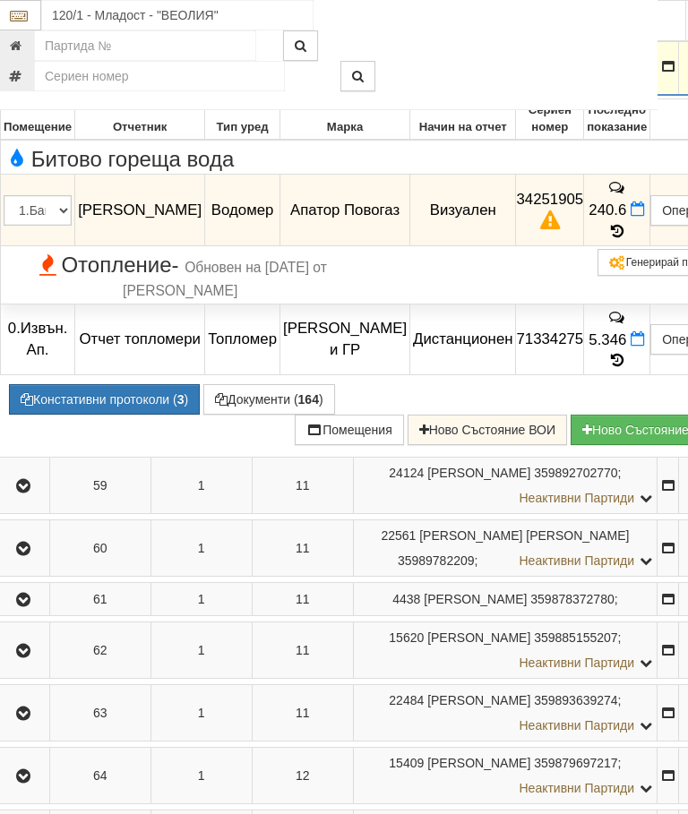
click at [25, 73] on icon "button" at bounding box center [23, 67] width 21 height 13
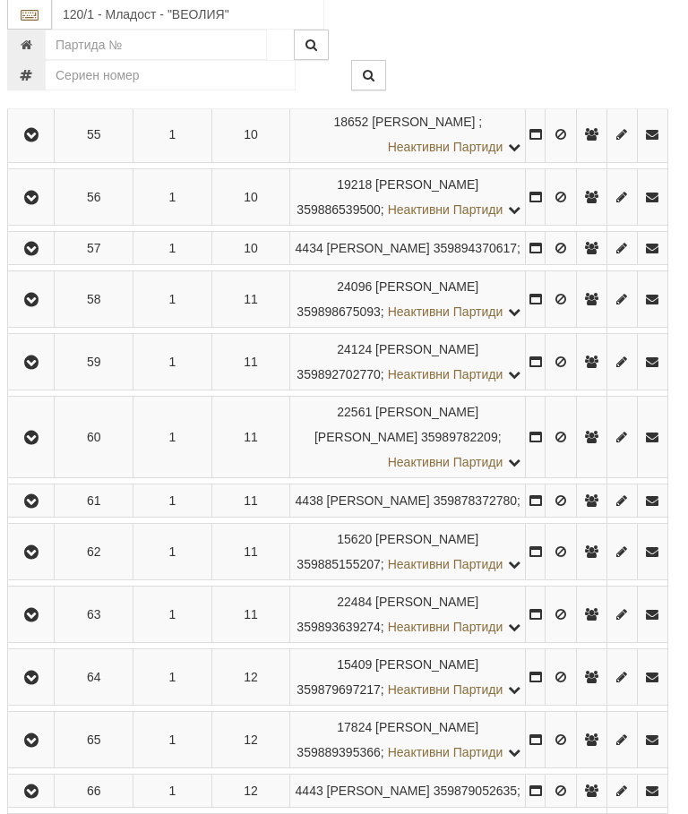
scroll to position [3297, 6]
